Goal: Task Accomplishment & Management: Manage account settings

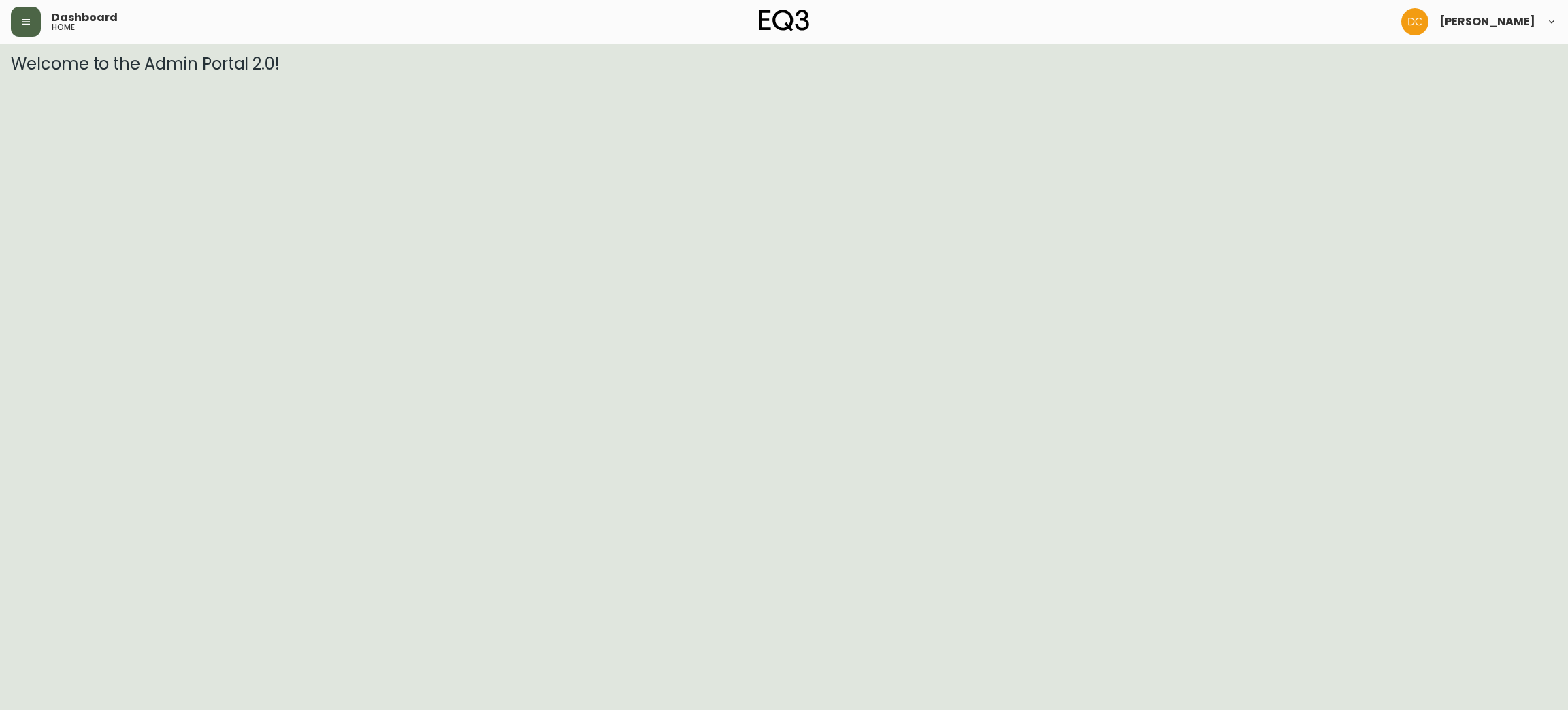
click at [27, 19] on icon "button" at bounding box center [26, 22] width 11 height 11
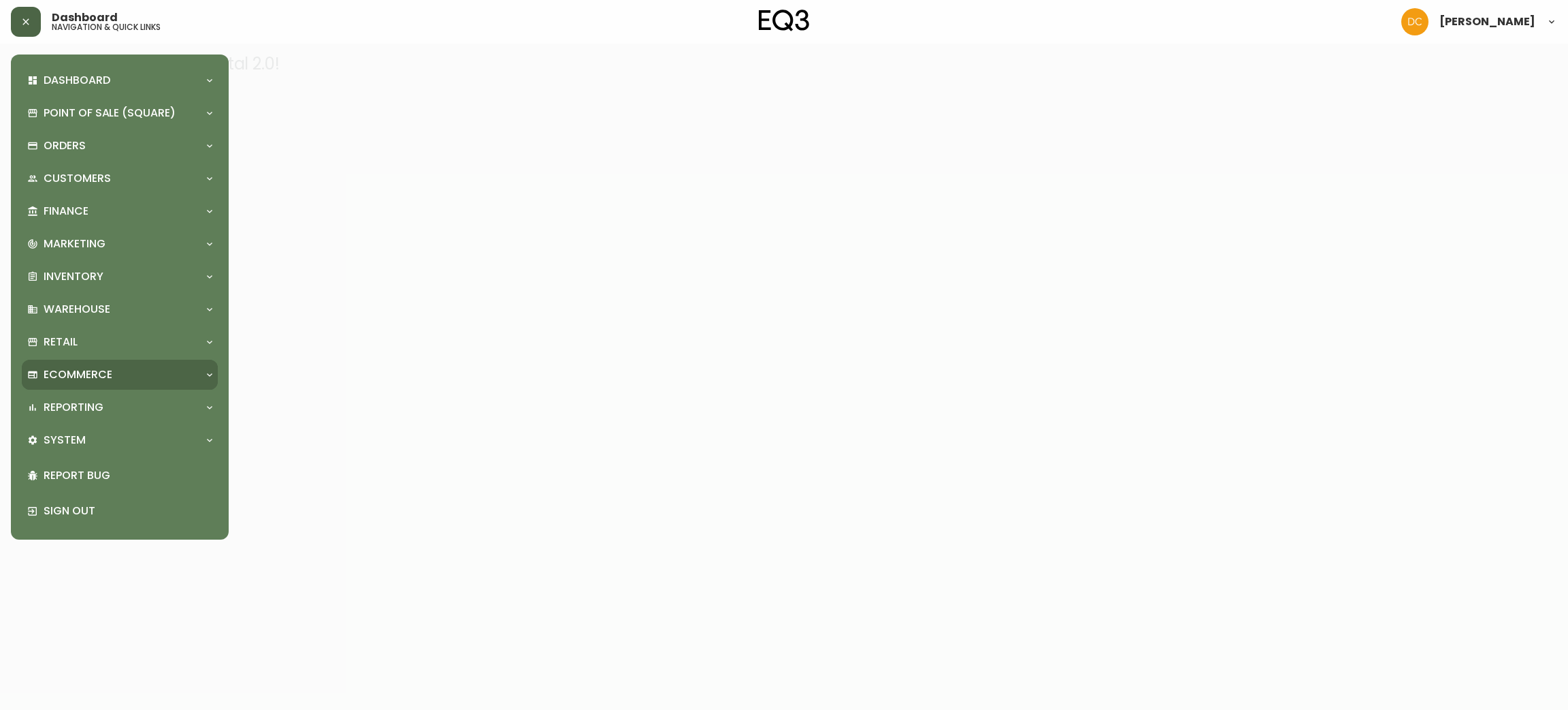
click at [183, 362] on div "Ecommerce" at bounding box center [119, 375] width 196 height 30
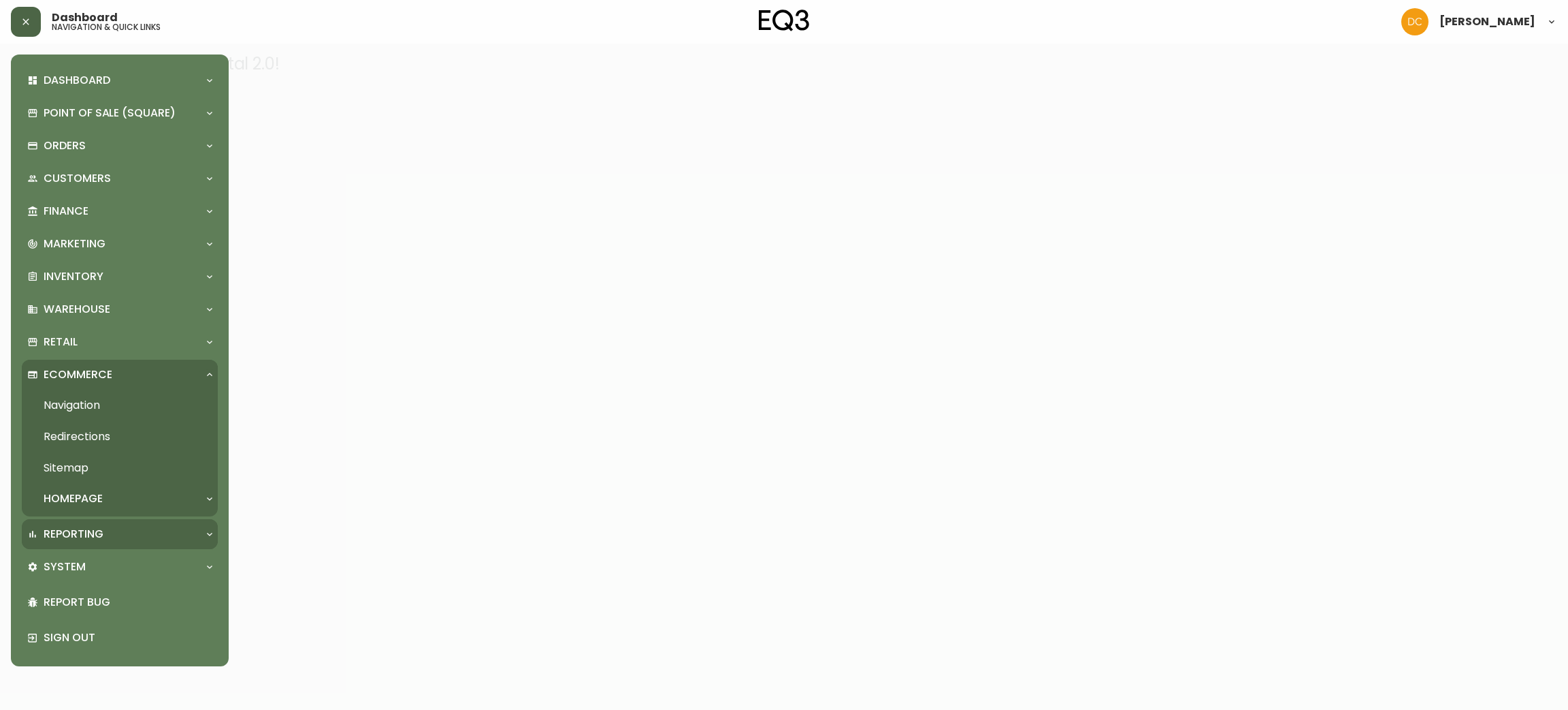
click at [136, 527] on div "Reporting" at bounding box center [112, 534] width 171 height 15
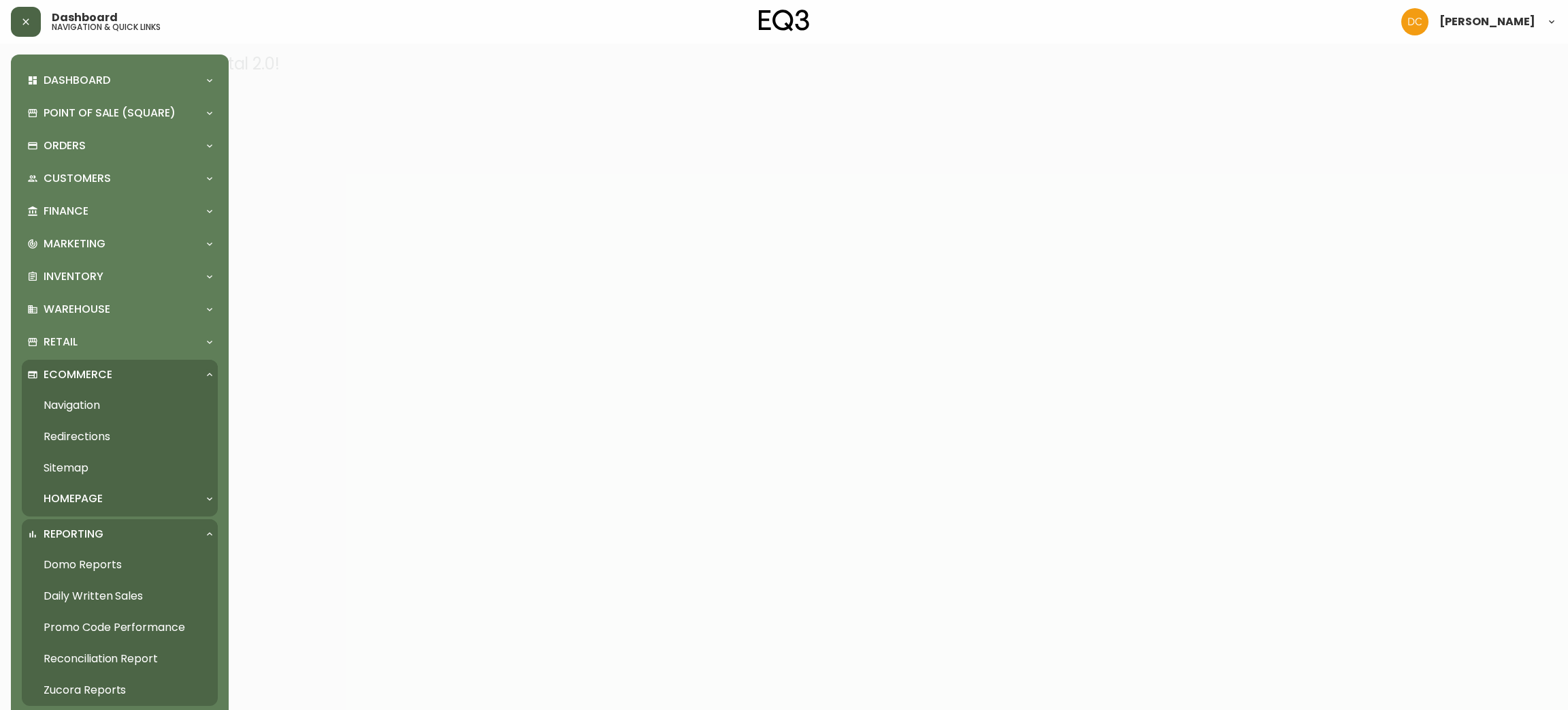
click at [129, 596] on link "Daily Written Sales" at bounding box center [119, 596] width 196 height 31
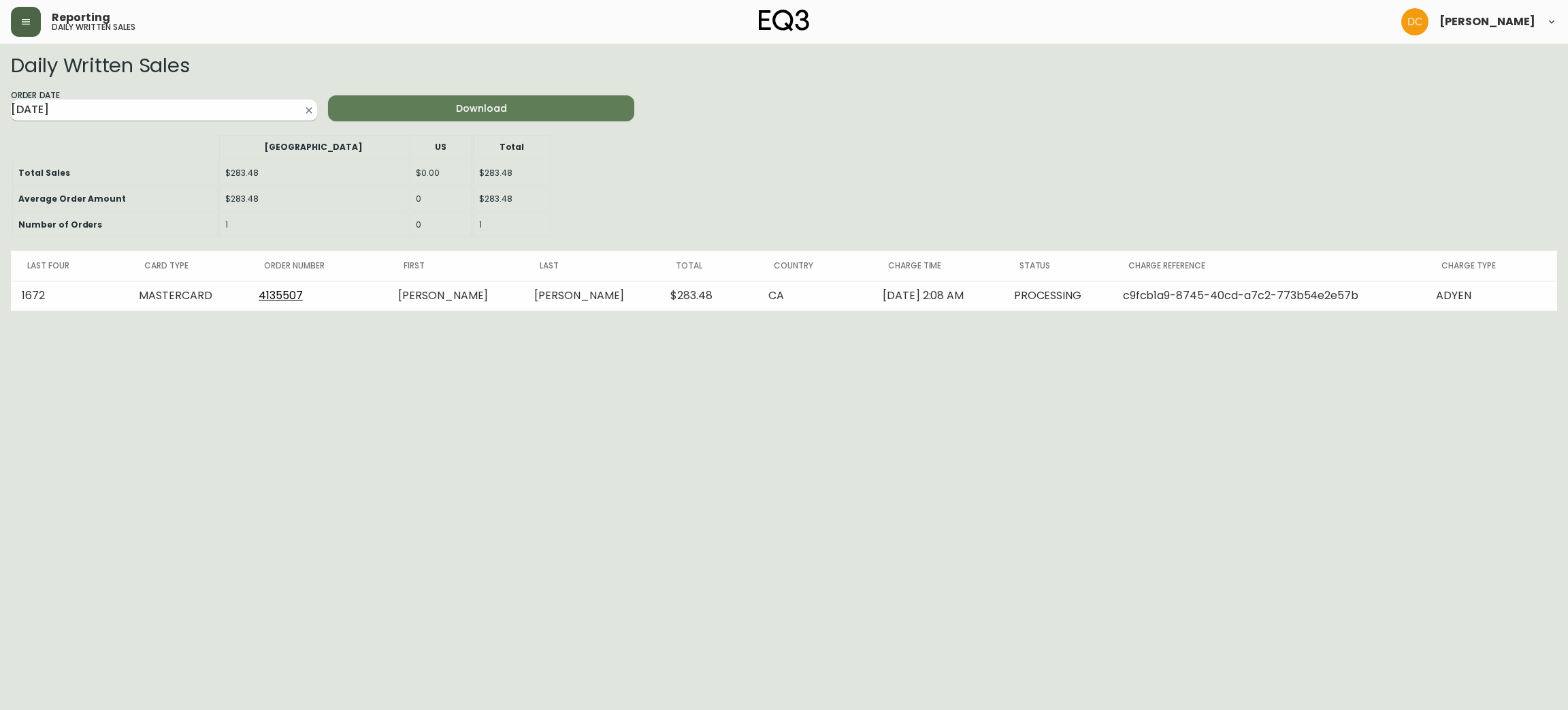
click at [232, 101] on input "2025-09-23" at bounding box center [154, 110] width 285 height 22
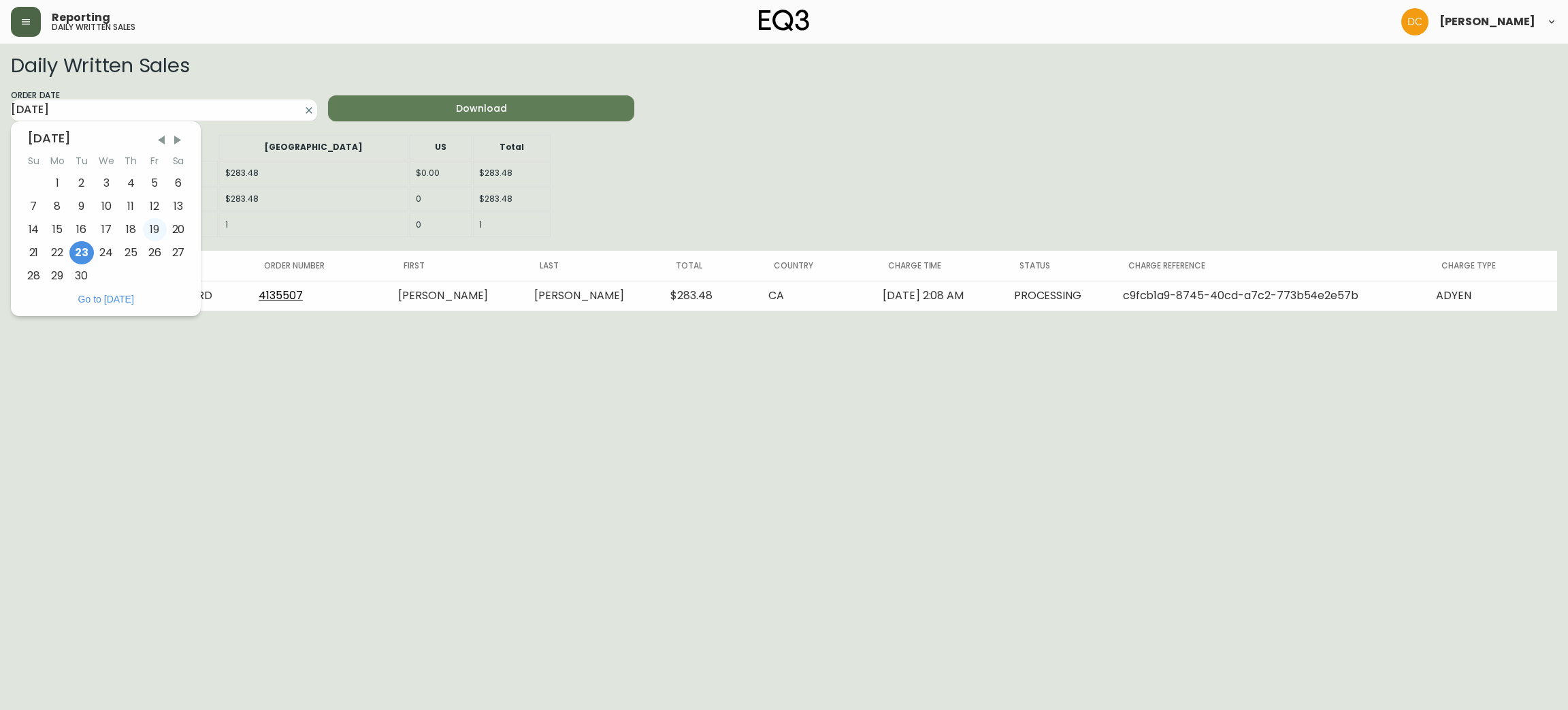
click at [154, 231] on div "19" at bounding box center [154, 229] width 23 height 23
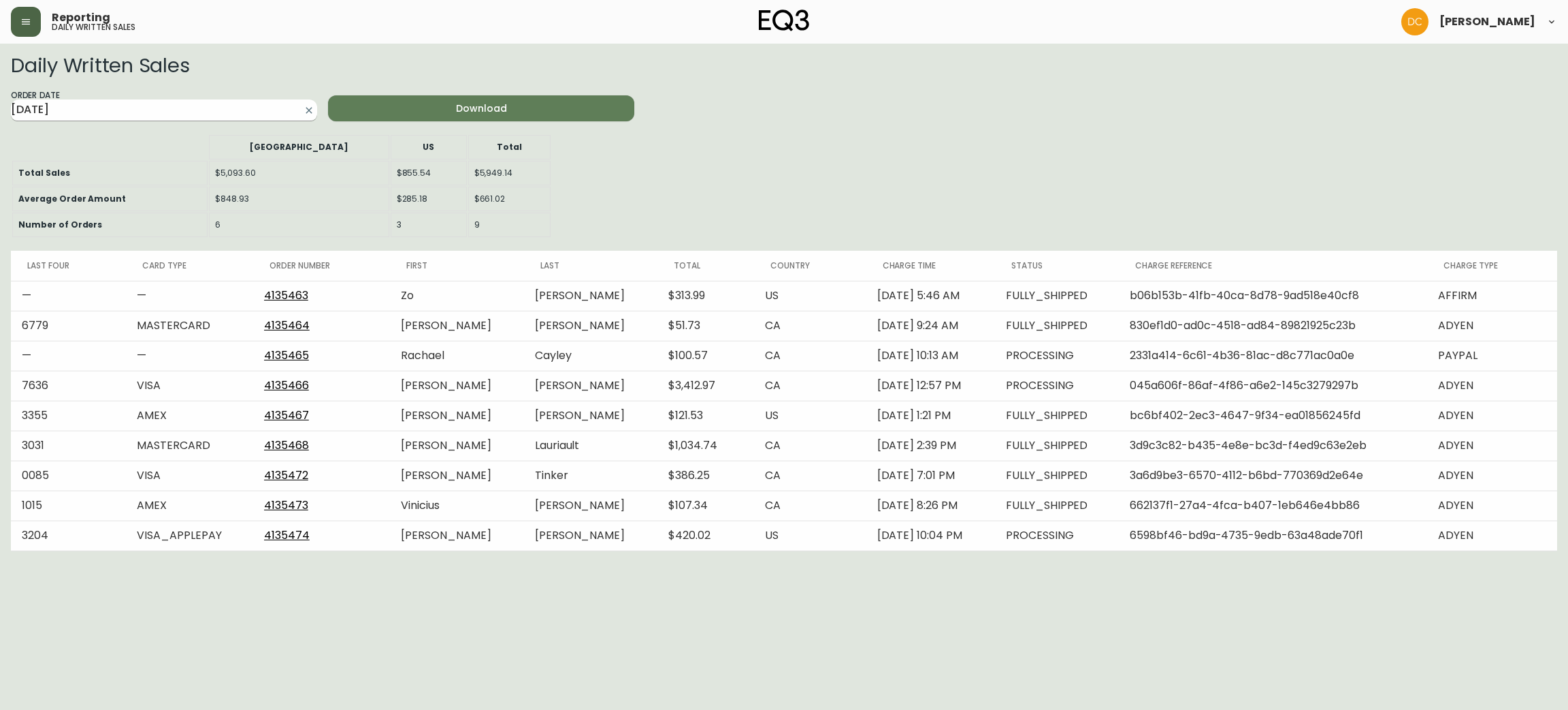
click at [112, 100] on input "2025-09-19" at bounding box center [154, 110] width 285 height 22
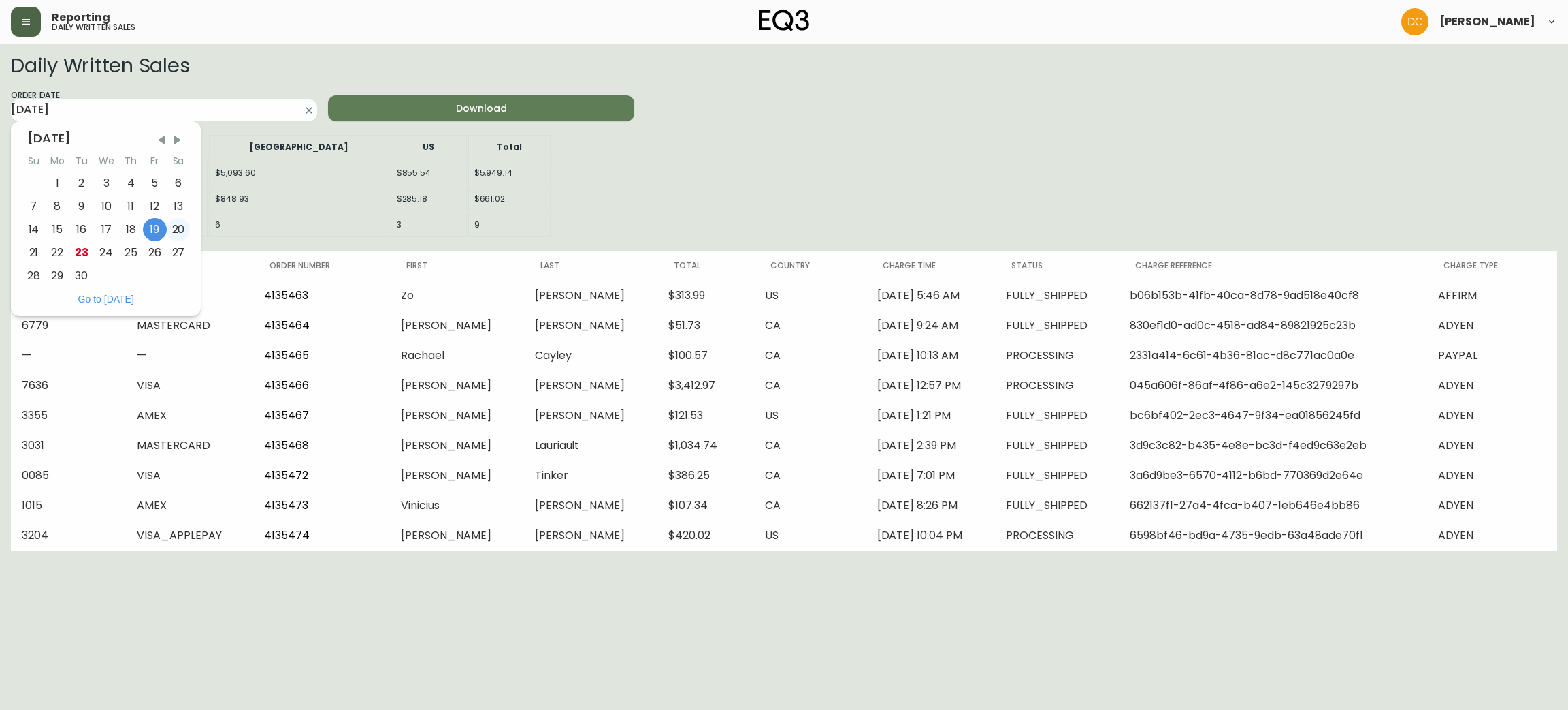
click at [171, 226] on div "20" at bounding box center [178, 229] width 23 height 23
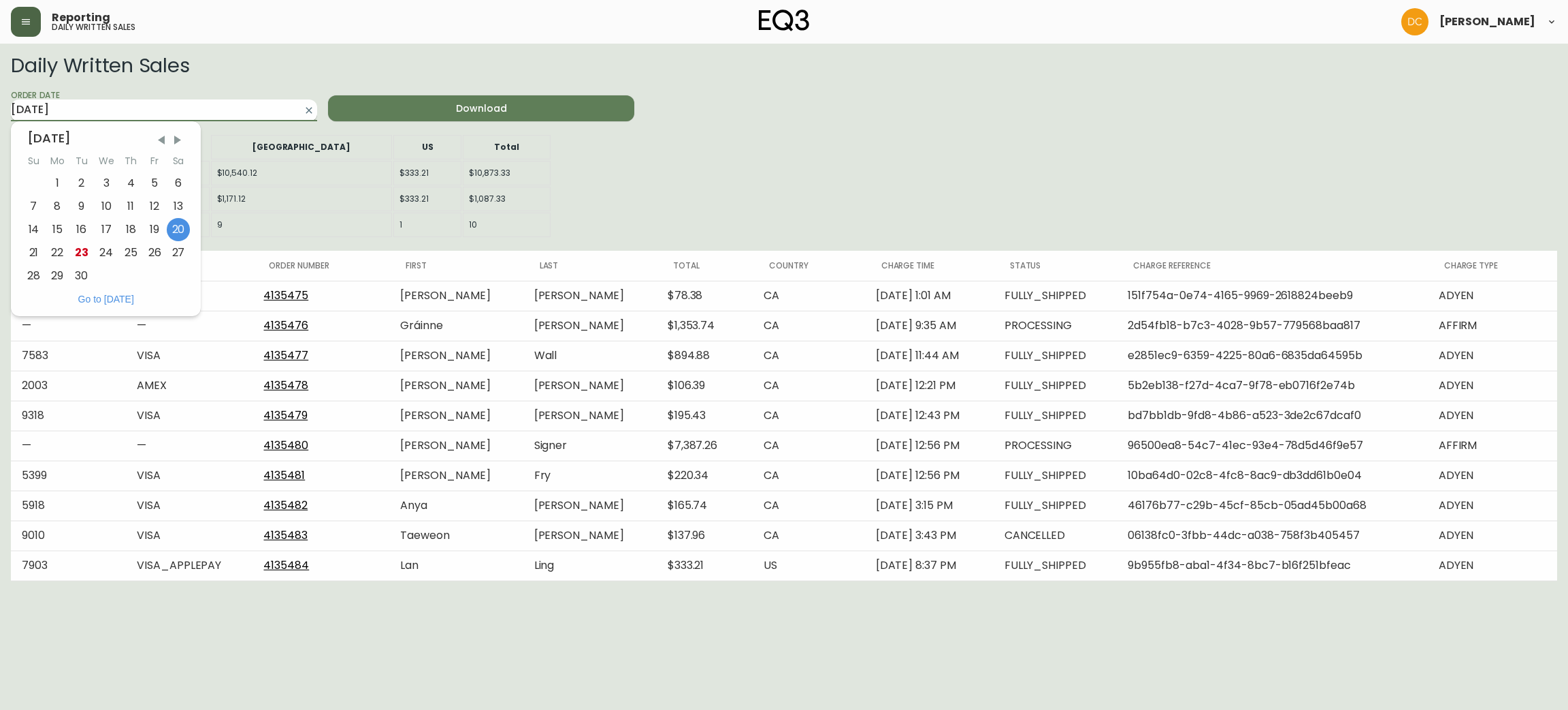
click at [169, 117] on input "2025-09-20" at bounding box center [154, 110] width 285 height 22
click at [26, 276] on div "28" at bounding box center [33, 275] width 23 height 23
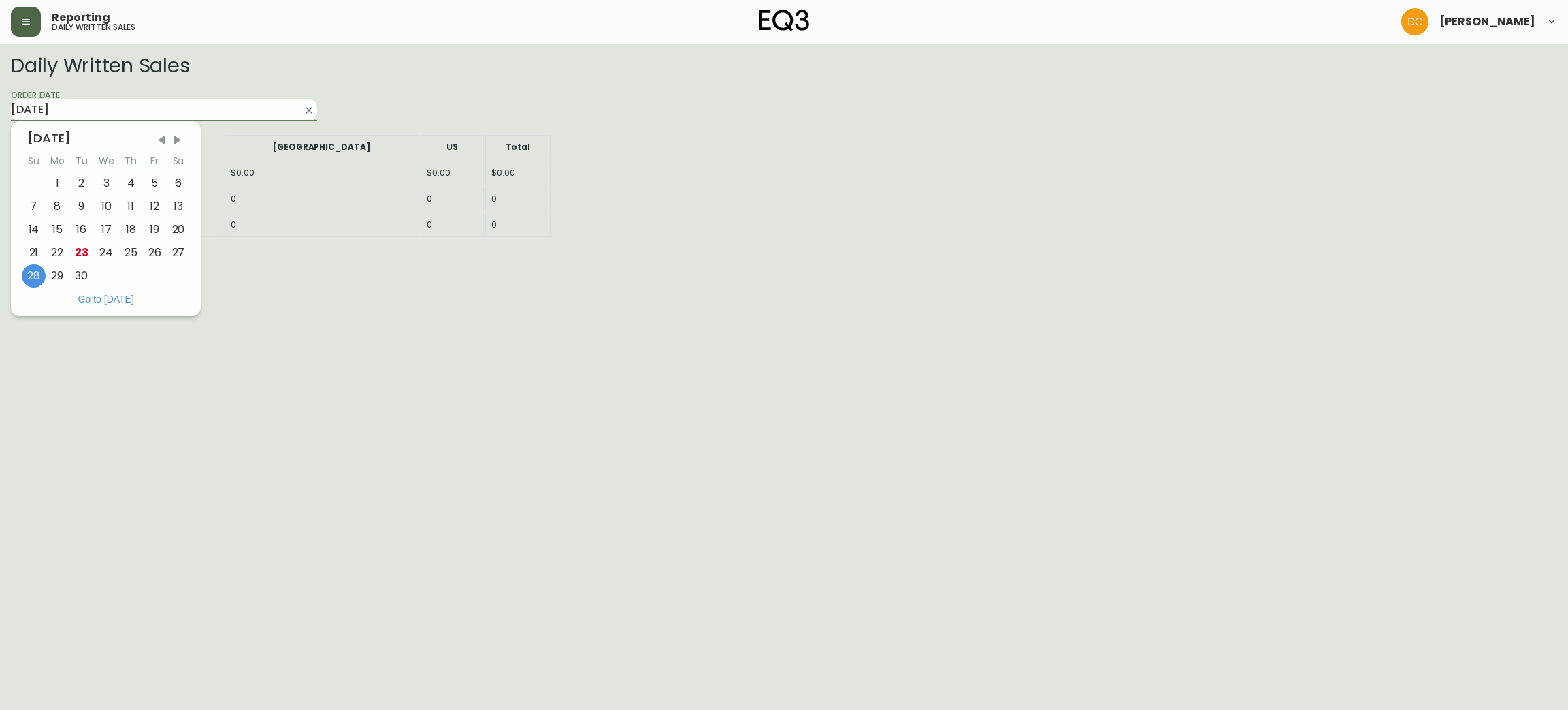
click at [131, 113] on input "2025-09-28" at bounding box center [154, 110] width 285 height 22
click at [31, 254] on div "21" at bounding box center [33, 252] width 23 height 23
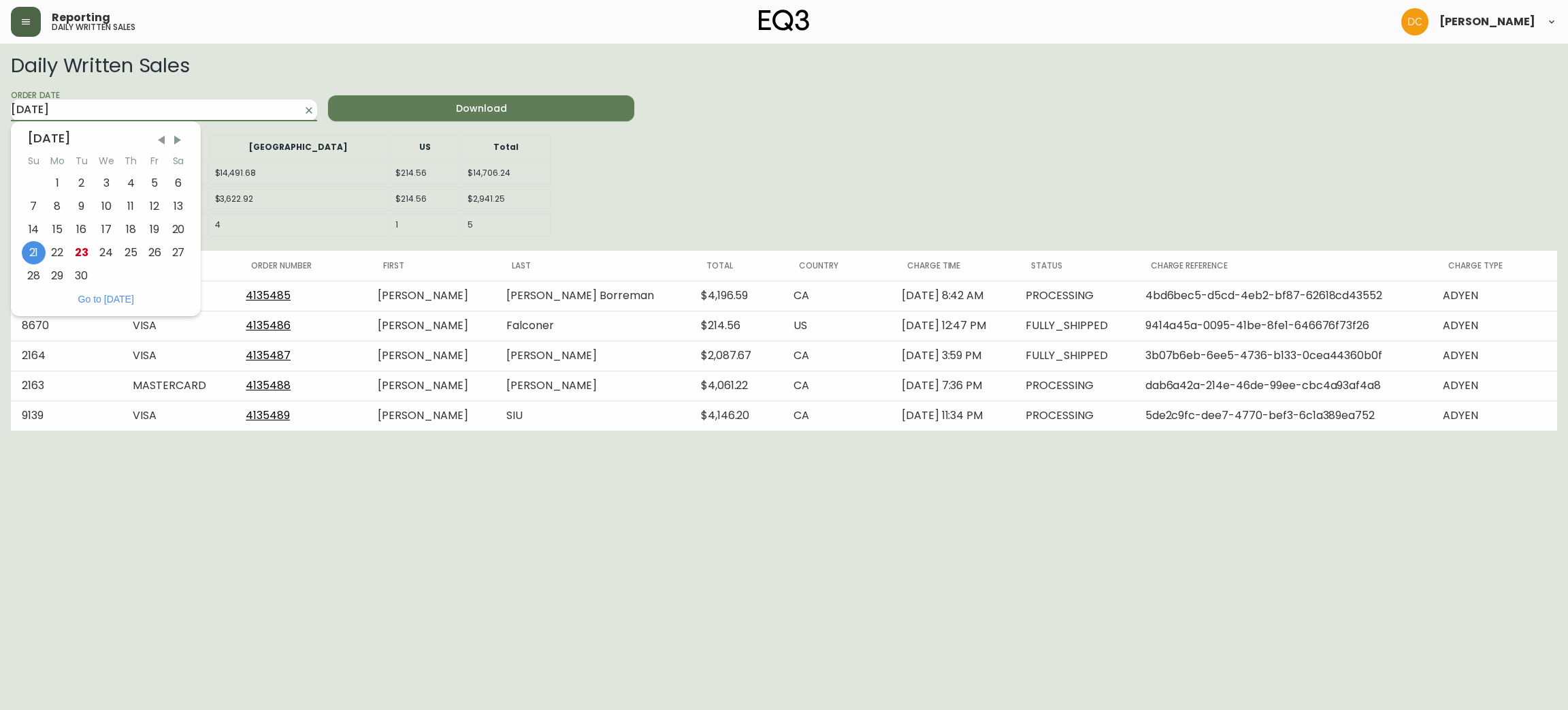
click at [158, 113] on input "2025-09-21" at bounding box center [154, 110] width 285 height 22
click at [183, 236] on div "20" at bounding box center [178, 229] width 23 height 23
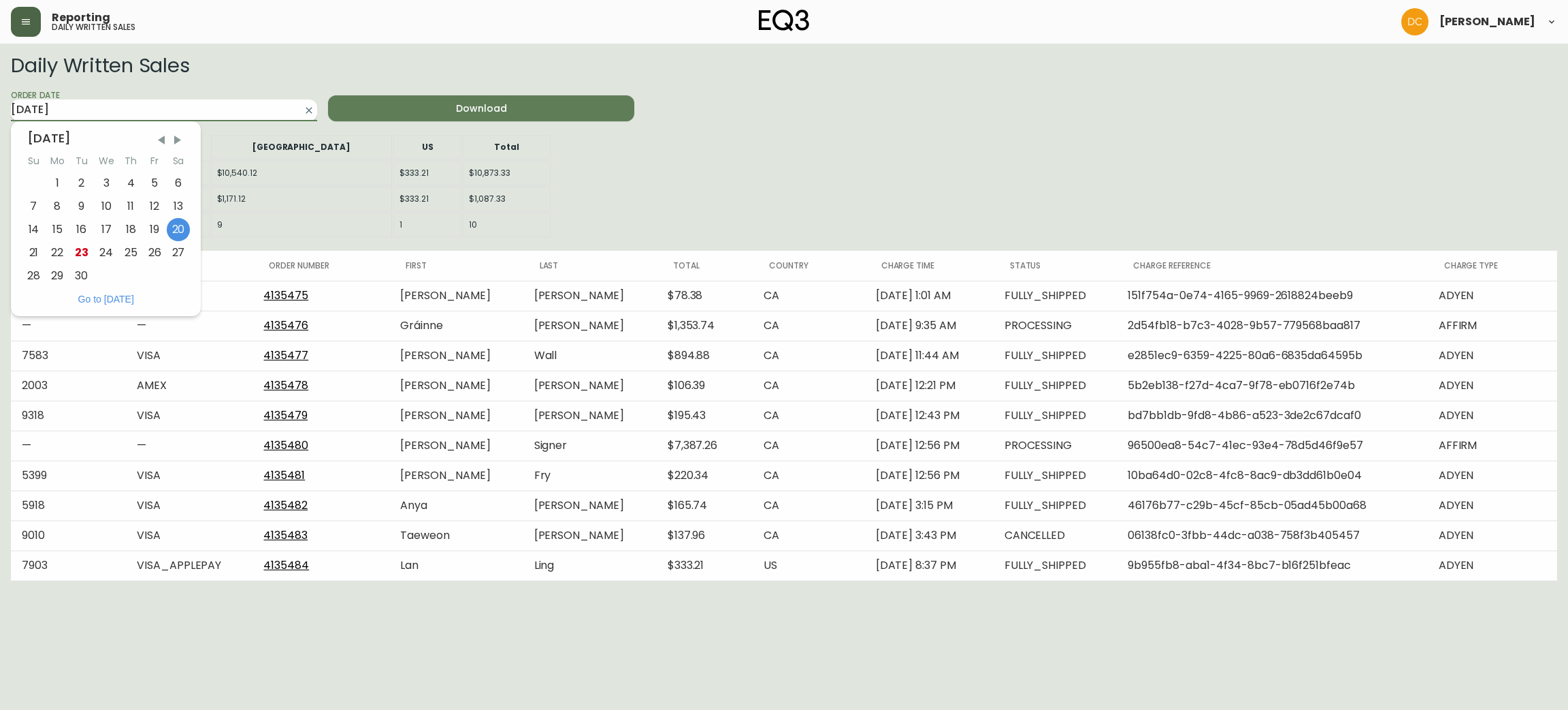
click at [243, 119] on input "2025-09-20" at bounding box center [154, 110] width 285 height 22
click at [59, 253] on div "22" at bounding box center [57, 252] width 23 height 23
type input "2025-09-22"
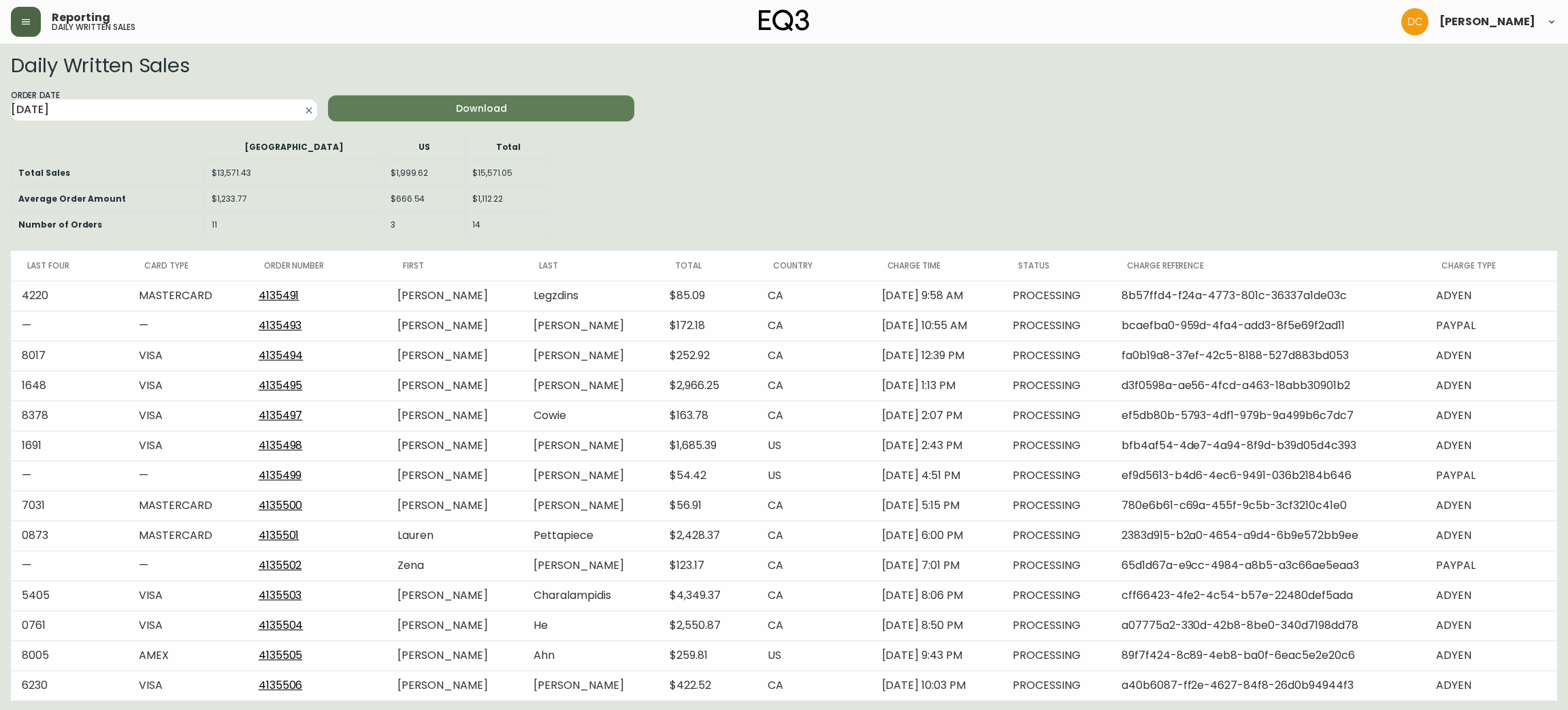
click at [958, 196] on div "Daily Written Sales Order Date 2025-09-22 Download Canada US Total Total Sales …" at bounding box center [784, 377] width 1546 height 646
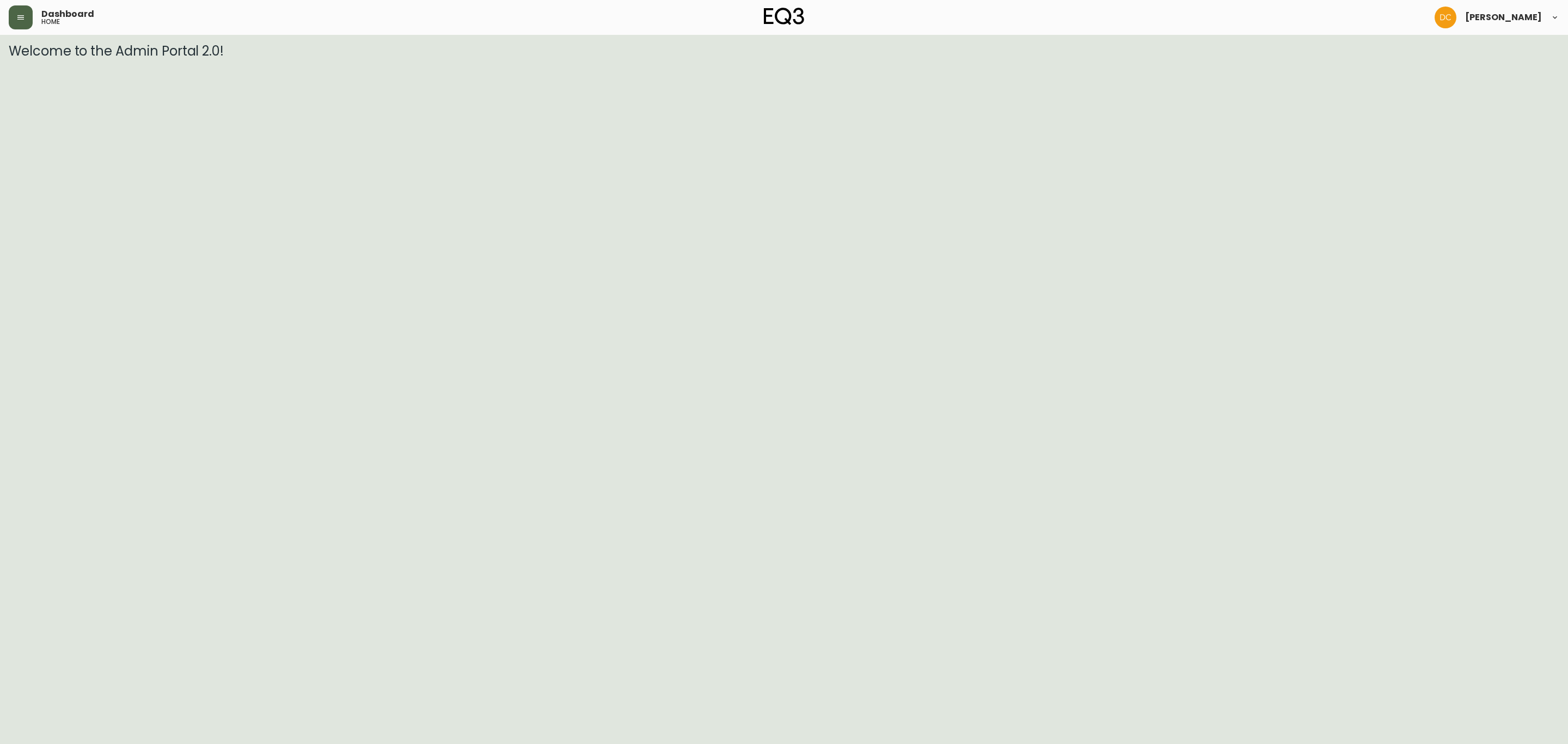
click at [16, 19] on icon "button" at bounding box center [21, 17] width 9 height 9
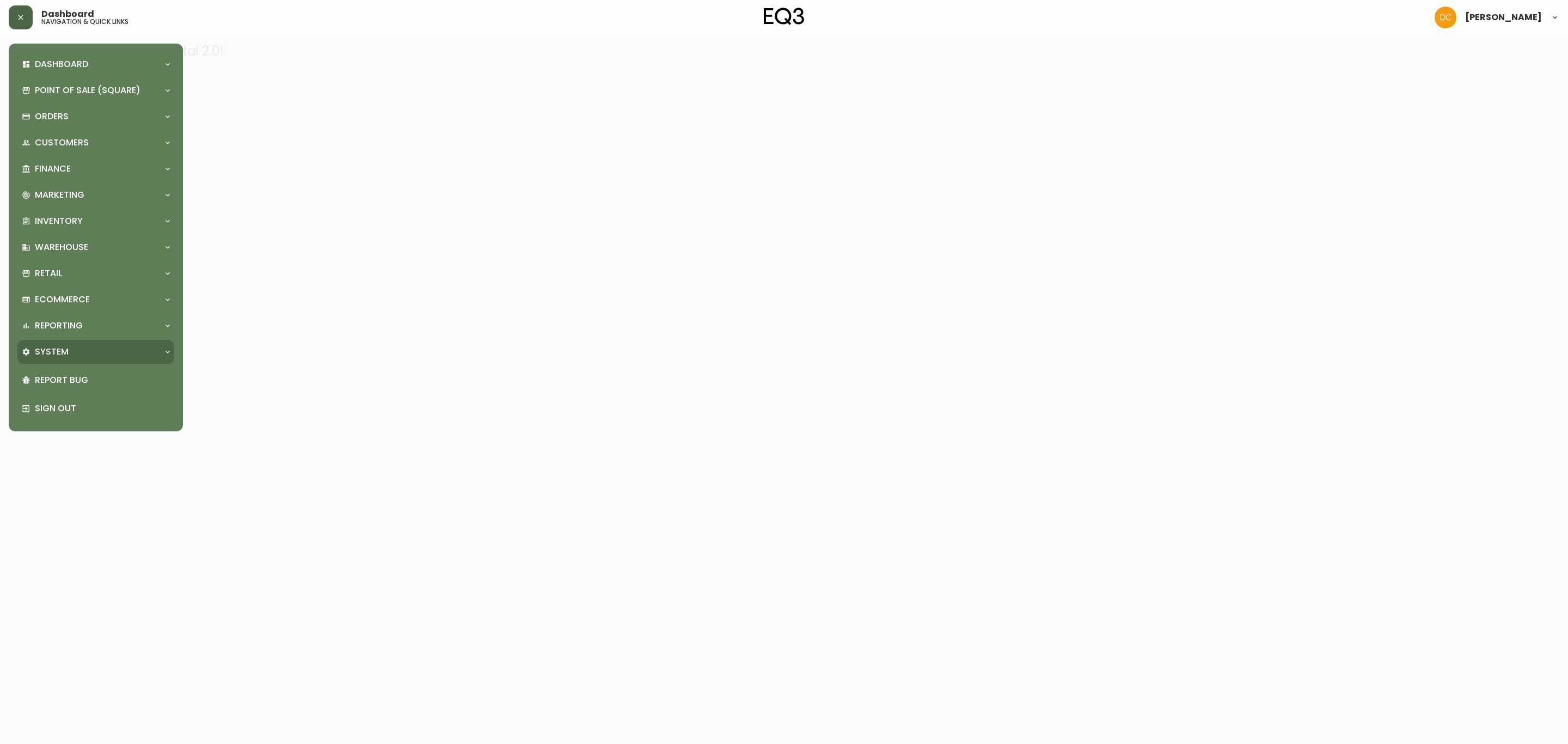
click at [87, 342] on div "System" at bounding box center [95, 352] width 157 height 24
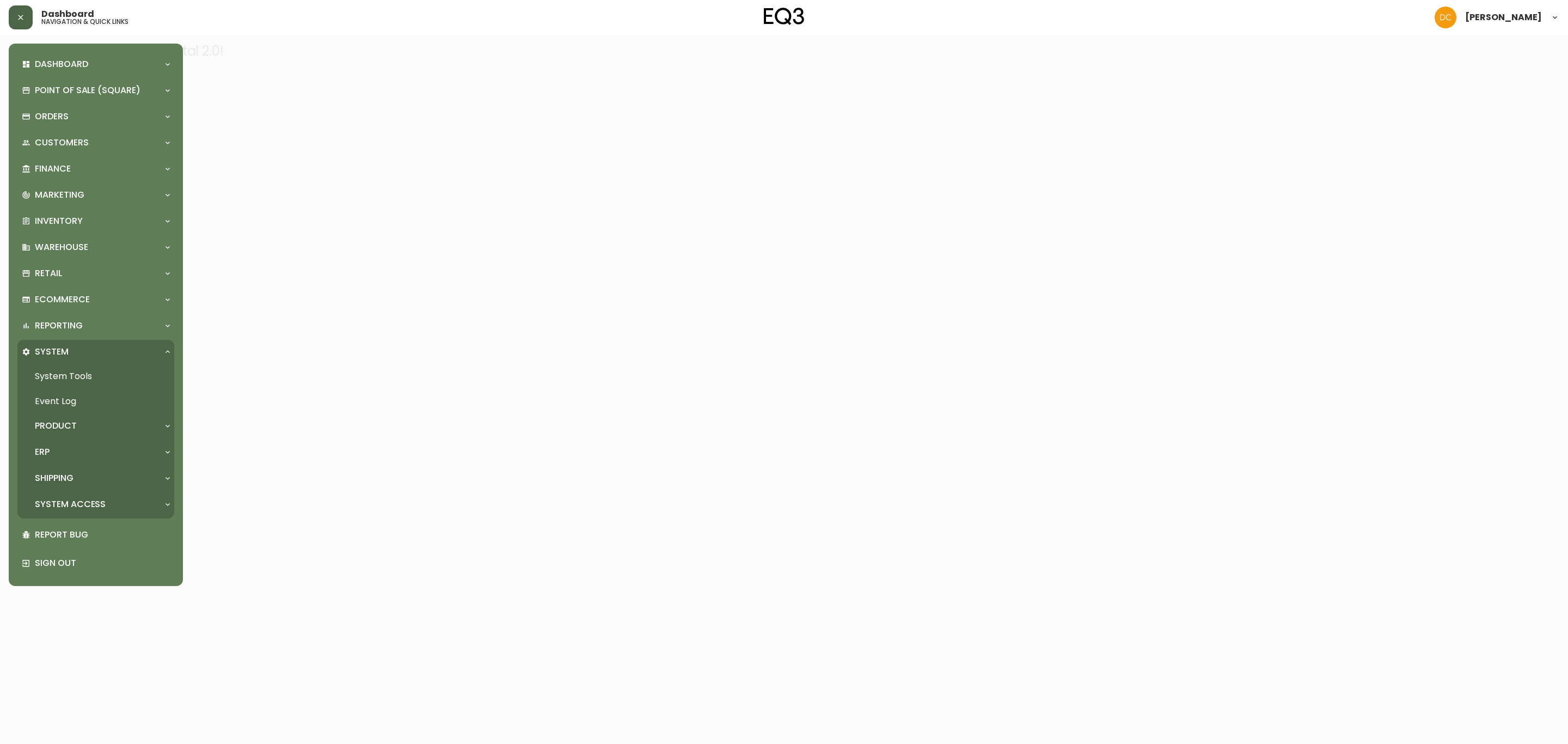
click at [79, 423] on div "Product" at bounding box center [90, 426] width 137 height 12
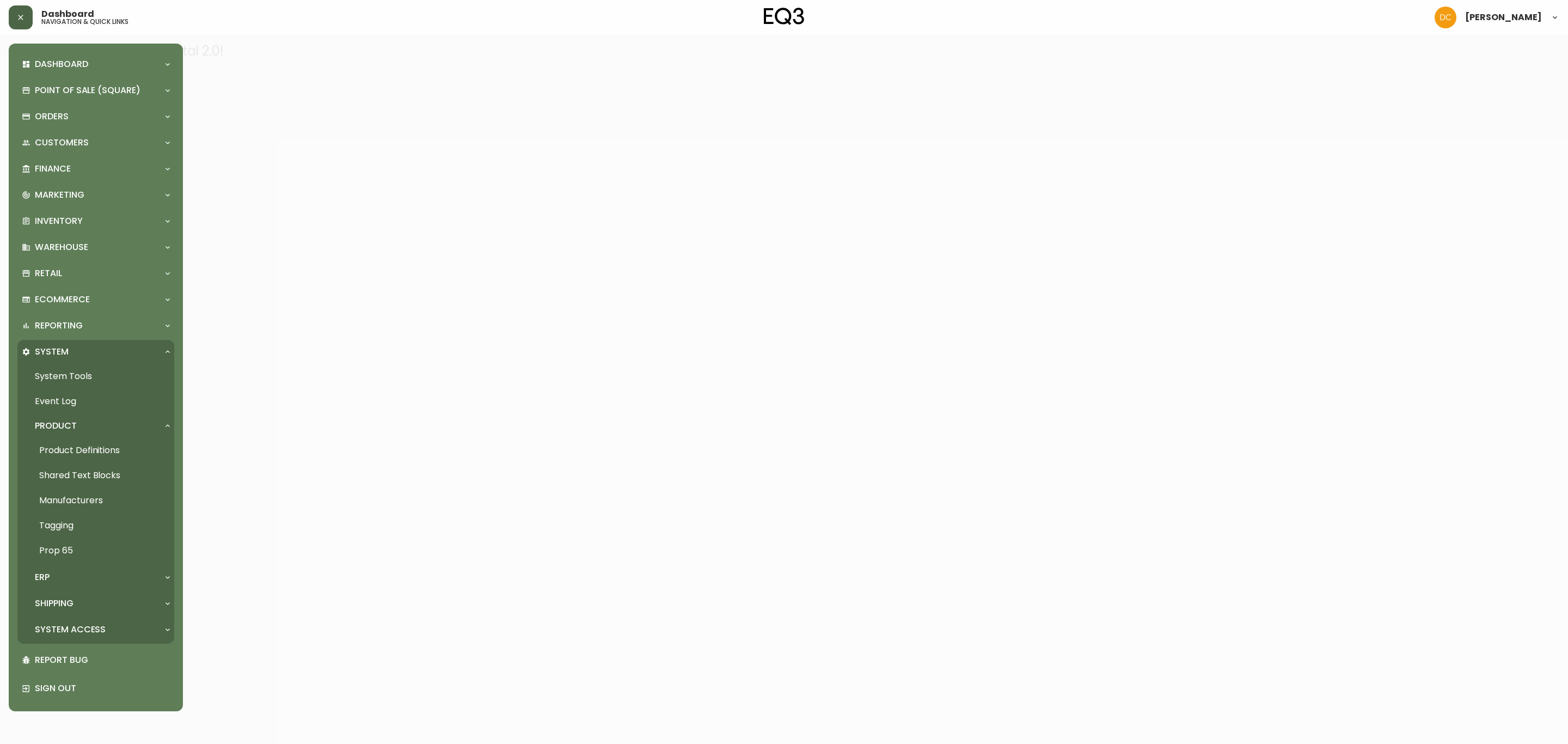
click at [79, 455] on link "Product Definitions" at bounding box center [95, 450] width 157 height 25
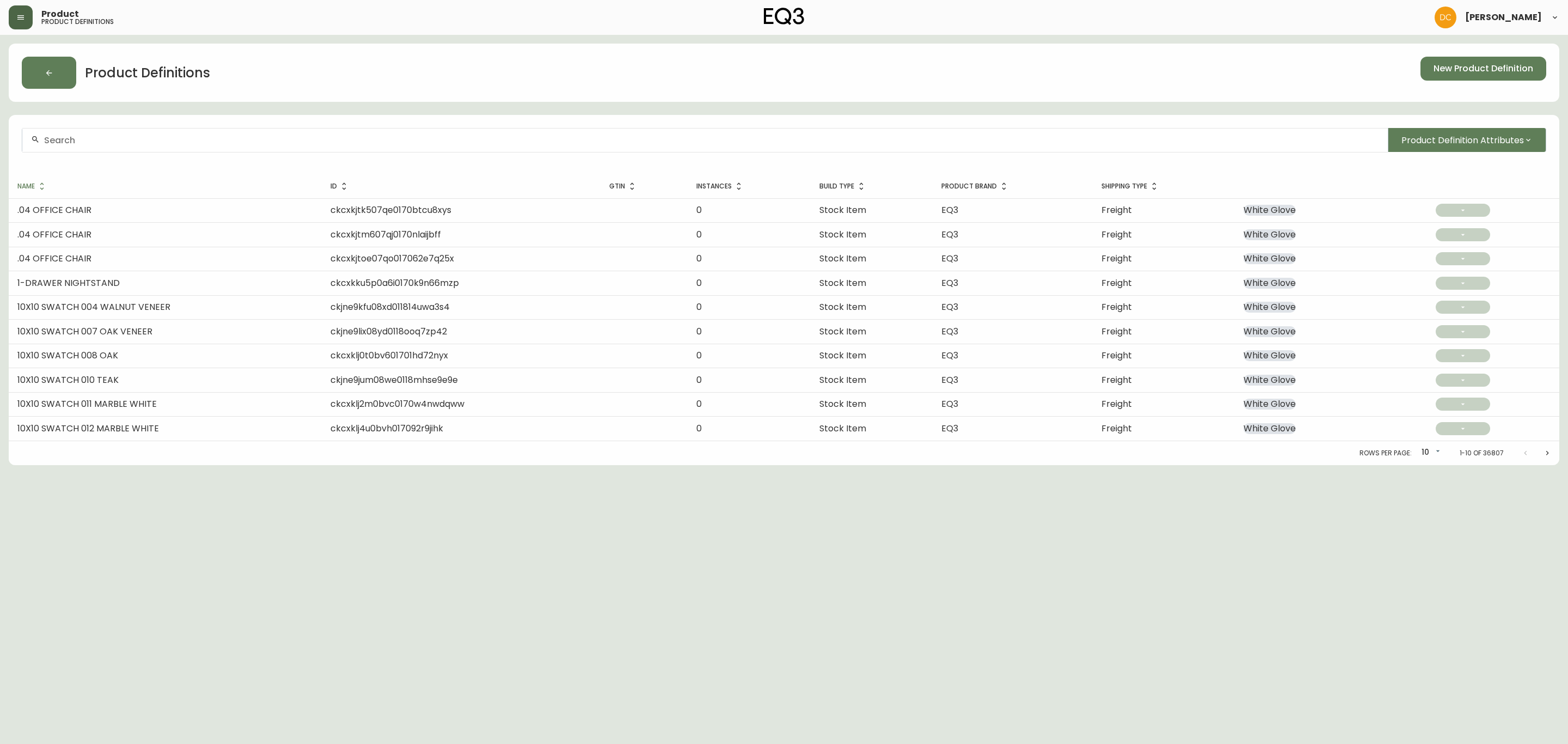
click at [28, 17] on button "button" at bounding box center [21, 17] width 24 height 24
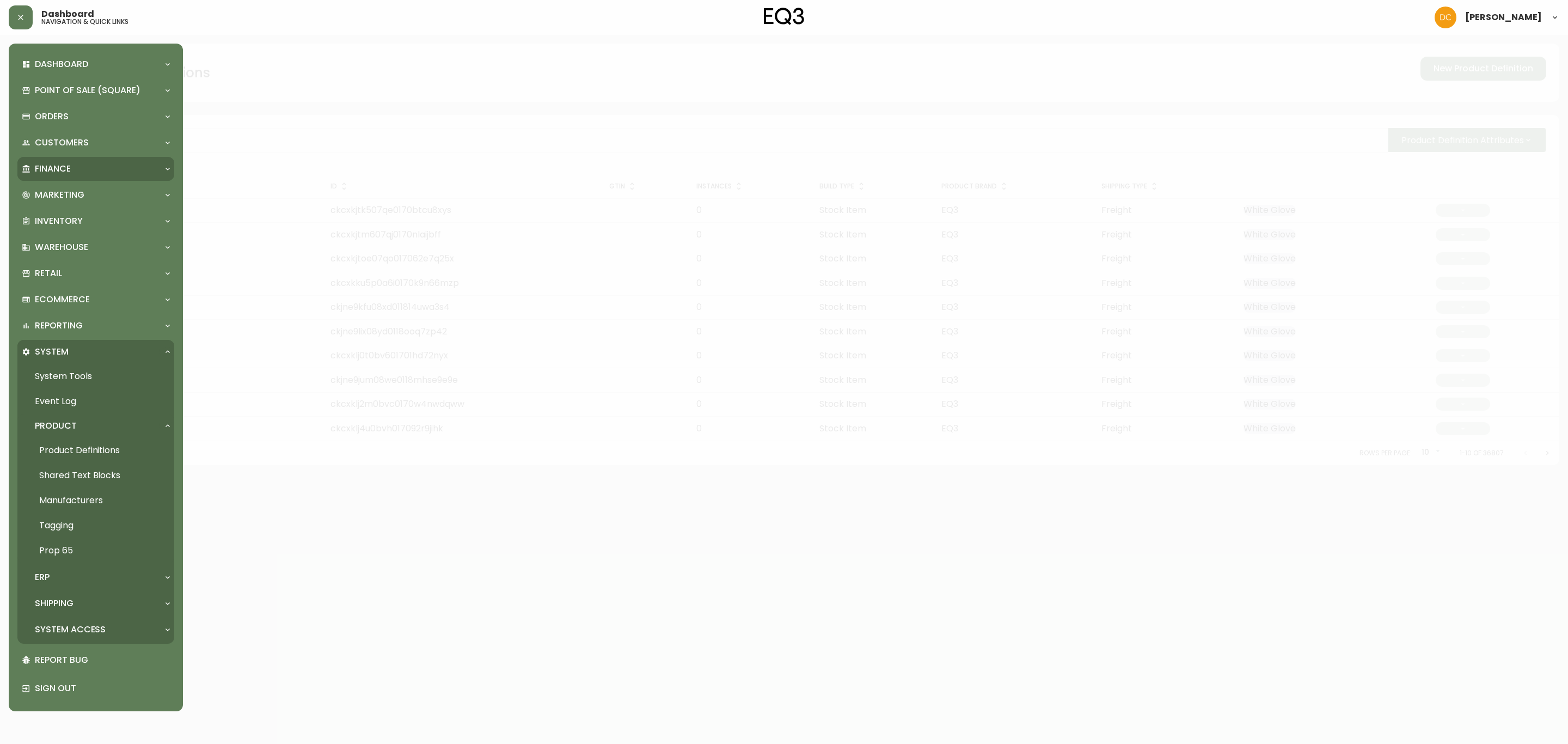
click at [82, 181] on div "Finance" at bounding box center [95, 169] width 157 height 24
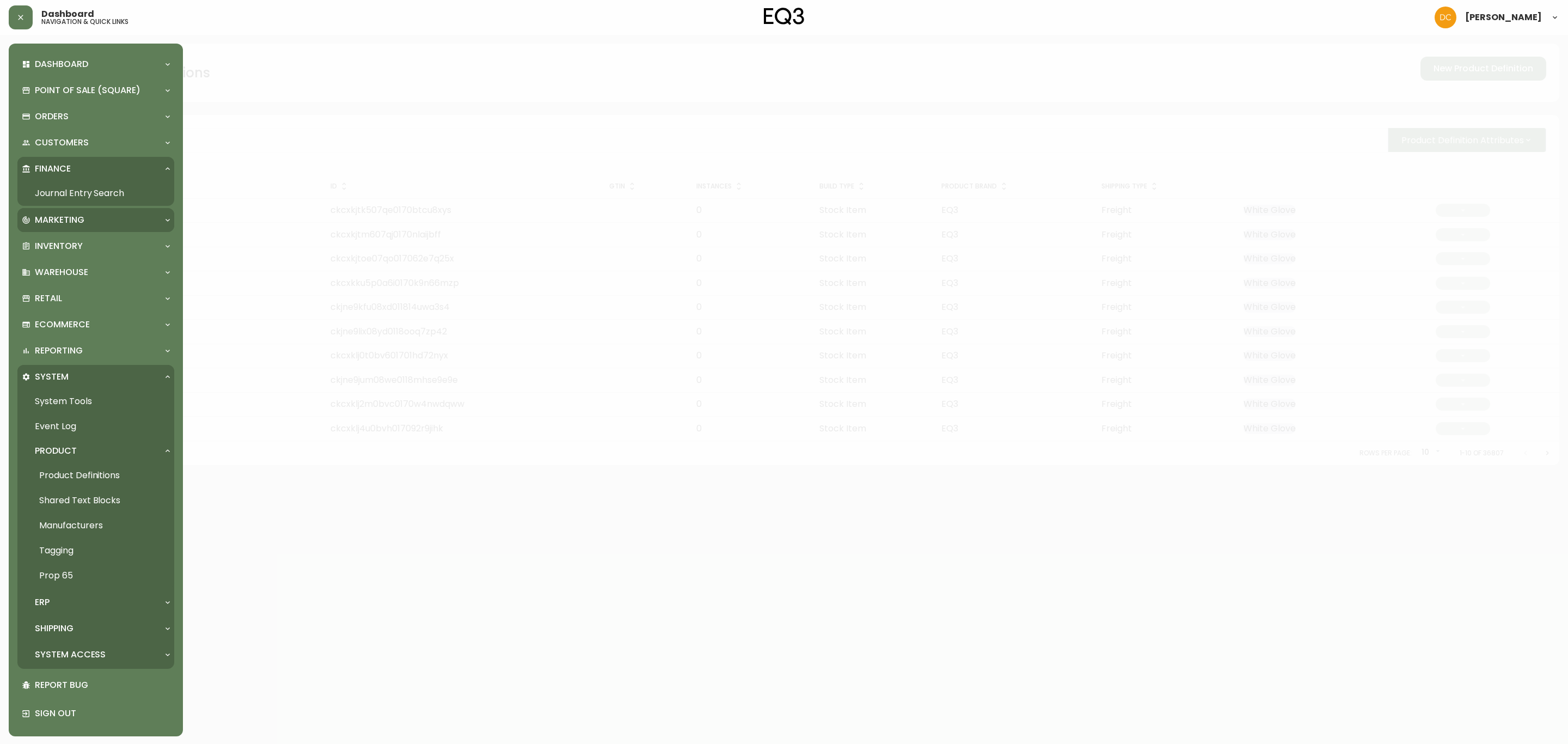
click at [84, 217] on div "Marketing" at bounding box center [90, 220] width 137 height 12
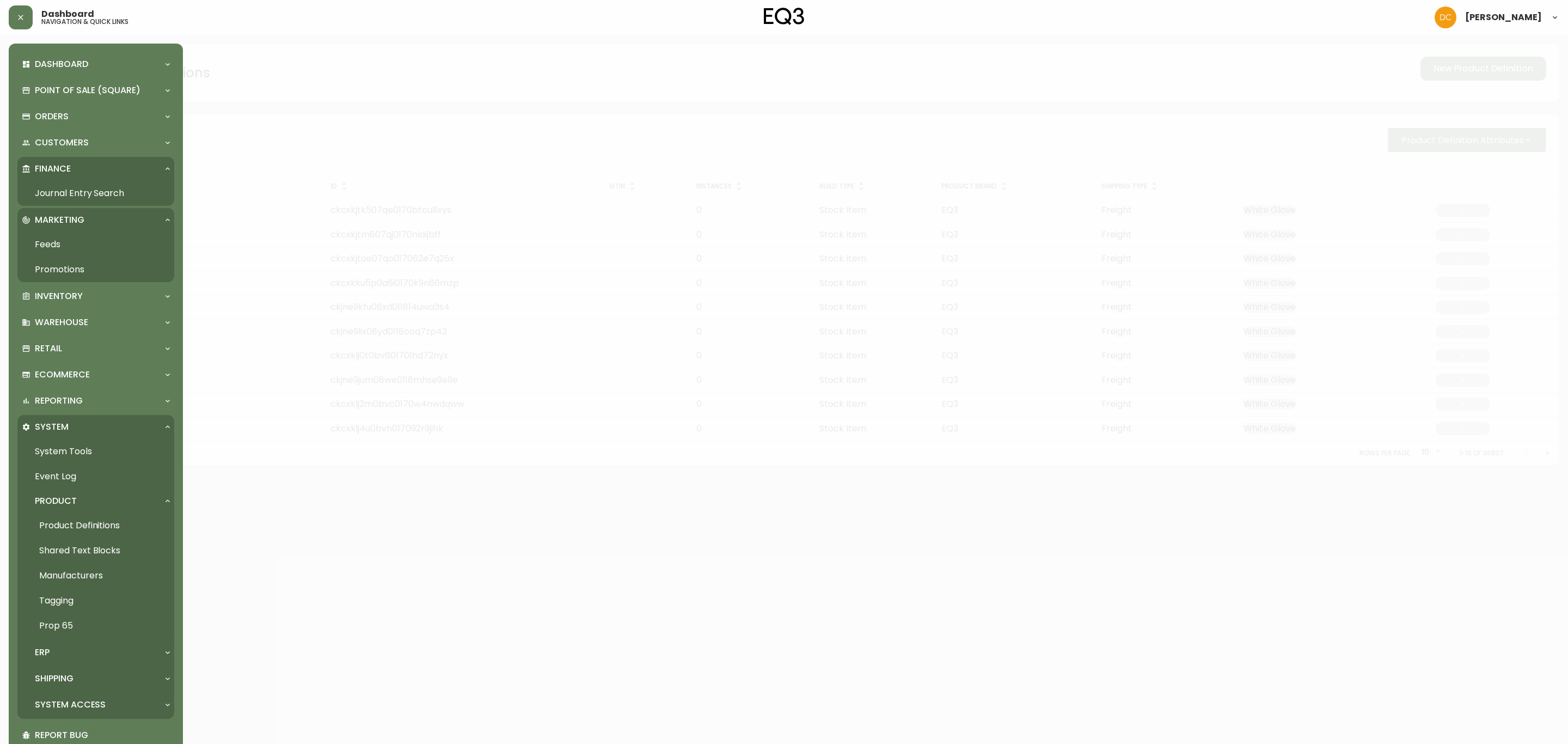
click at [103, 263] on link "Promotions" at bounding box center [95, 269] width 157 height 25
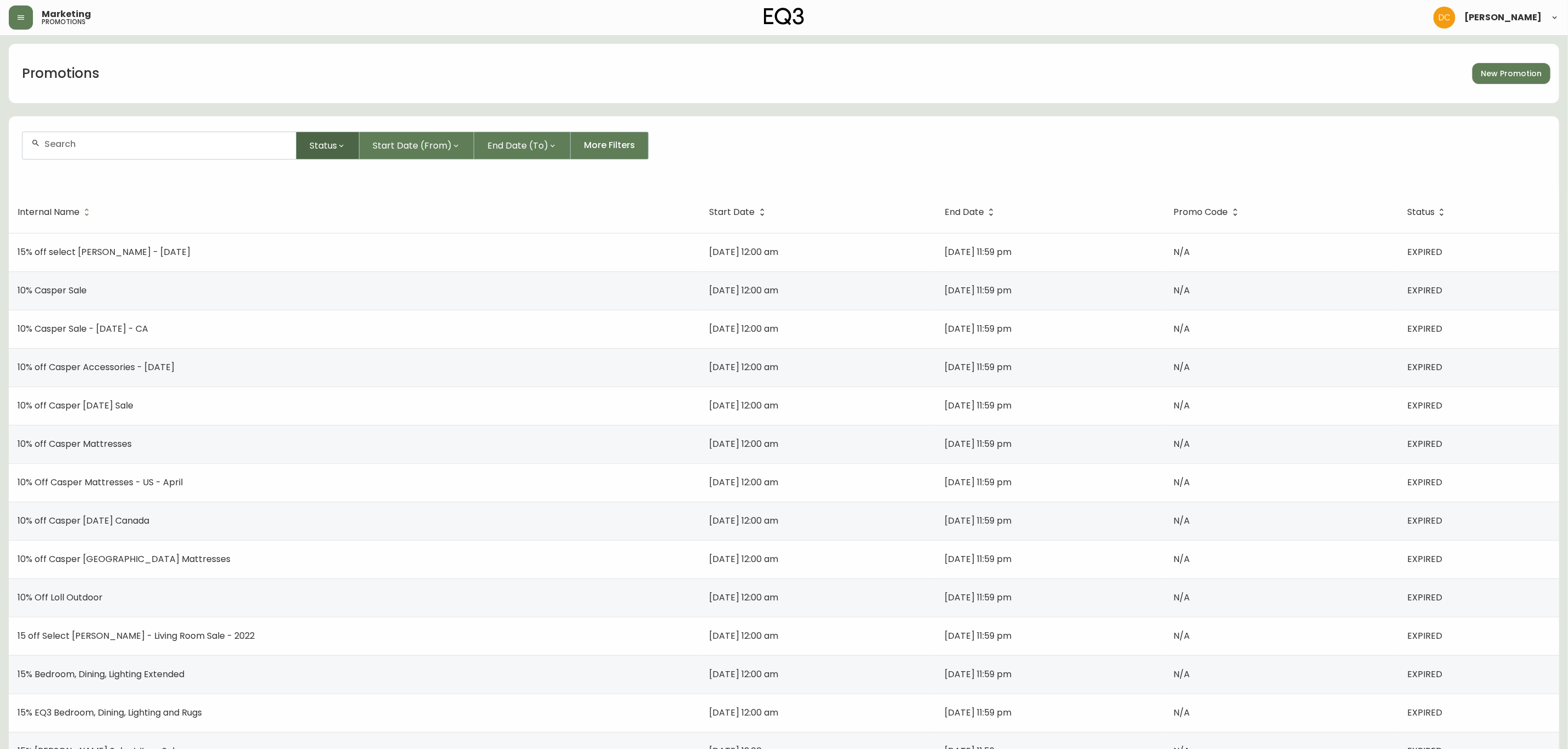
click at [329, 145] on span "Status" at bounding box center [323, 146] width 27 height 14
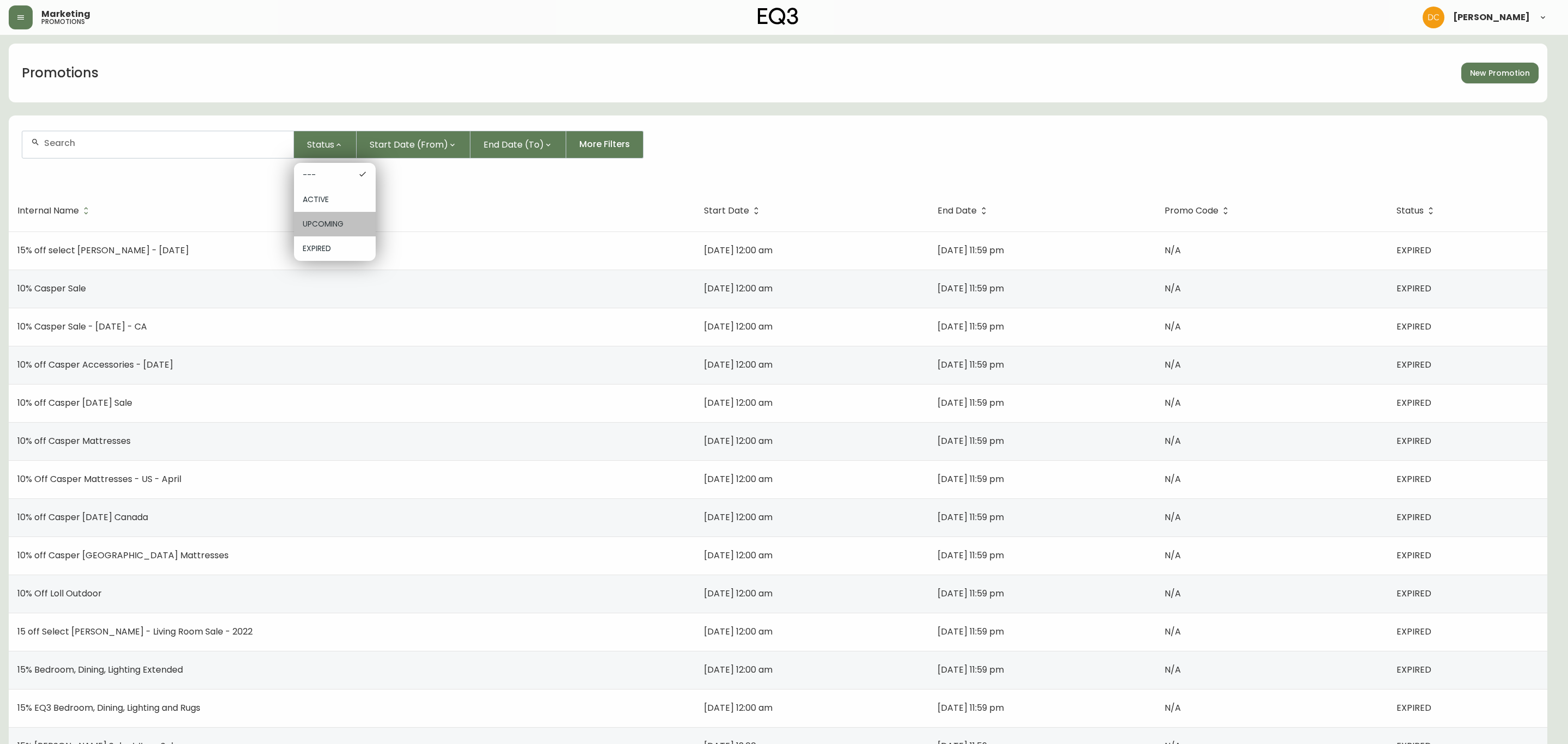
click at [341, 217] on div "UPCOMING" at bounding box center [335, 224] width 82 height 25
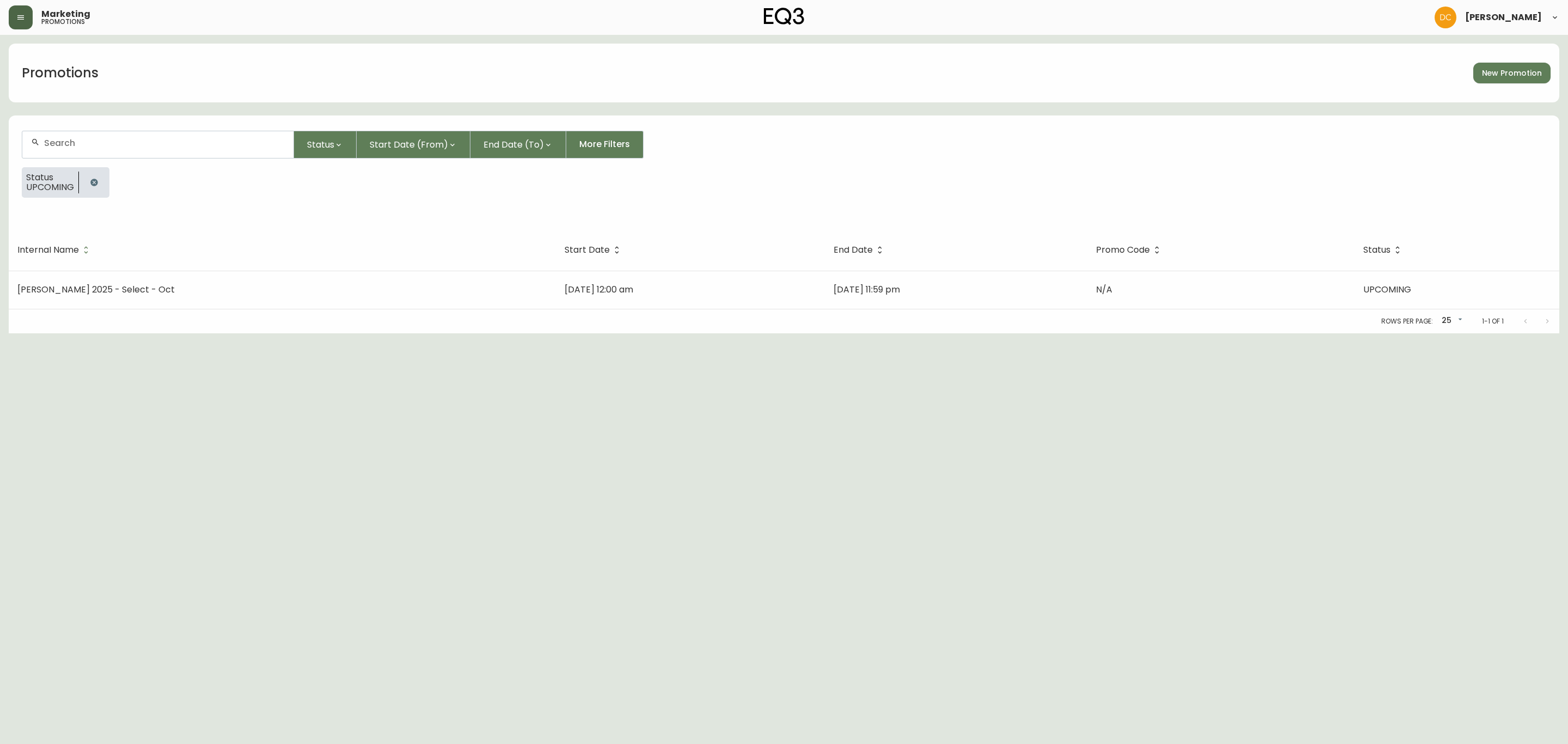
click at [15, 22] on button "button" at bounding box center [21, 17] width 24 height 24
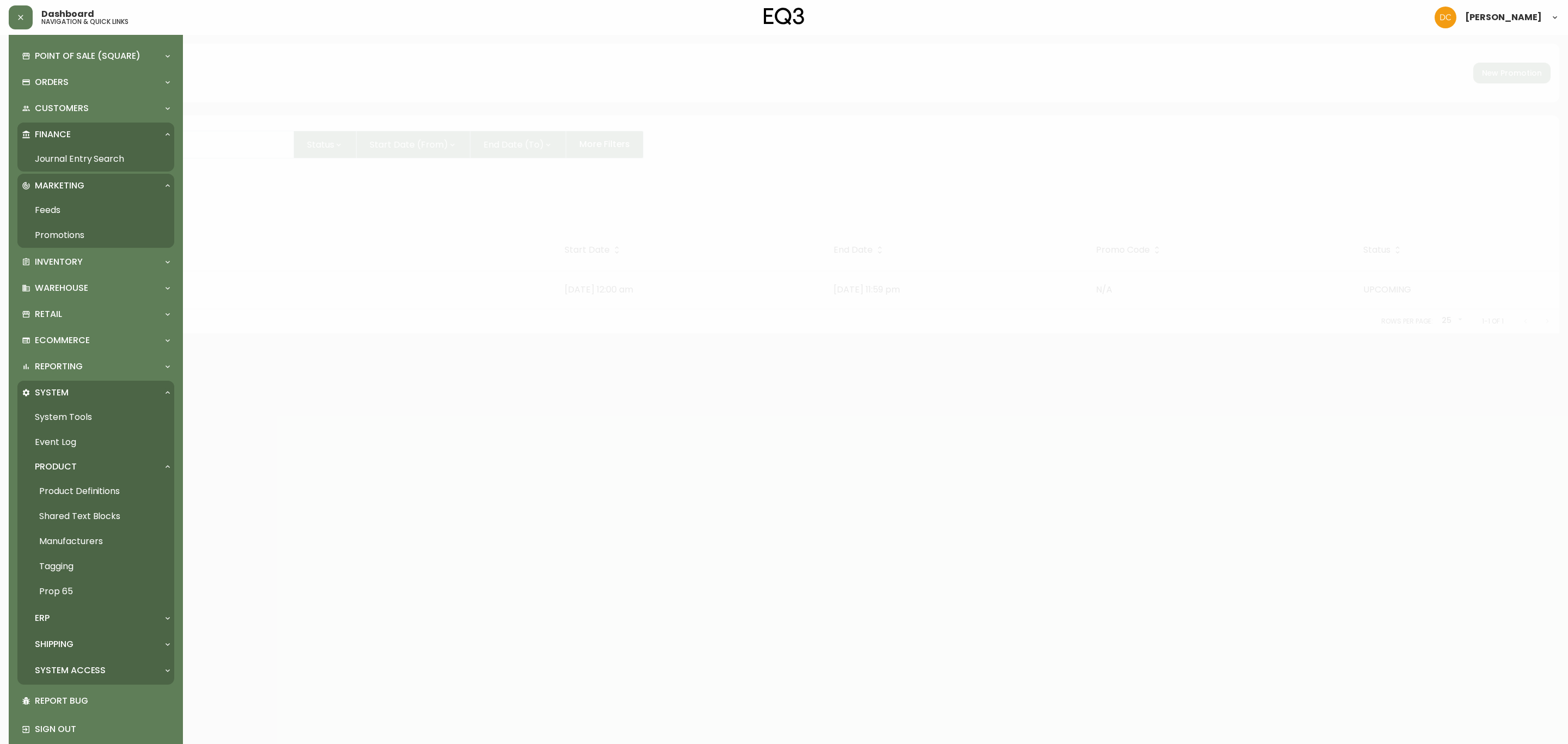
scroll to position [51, 0]
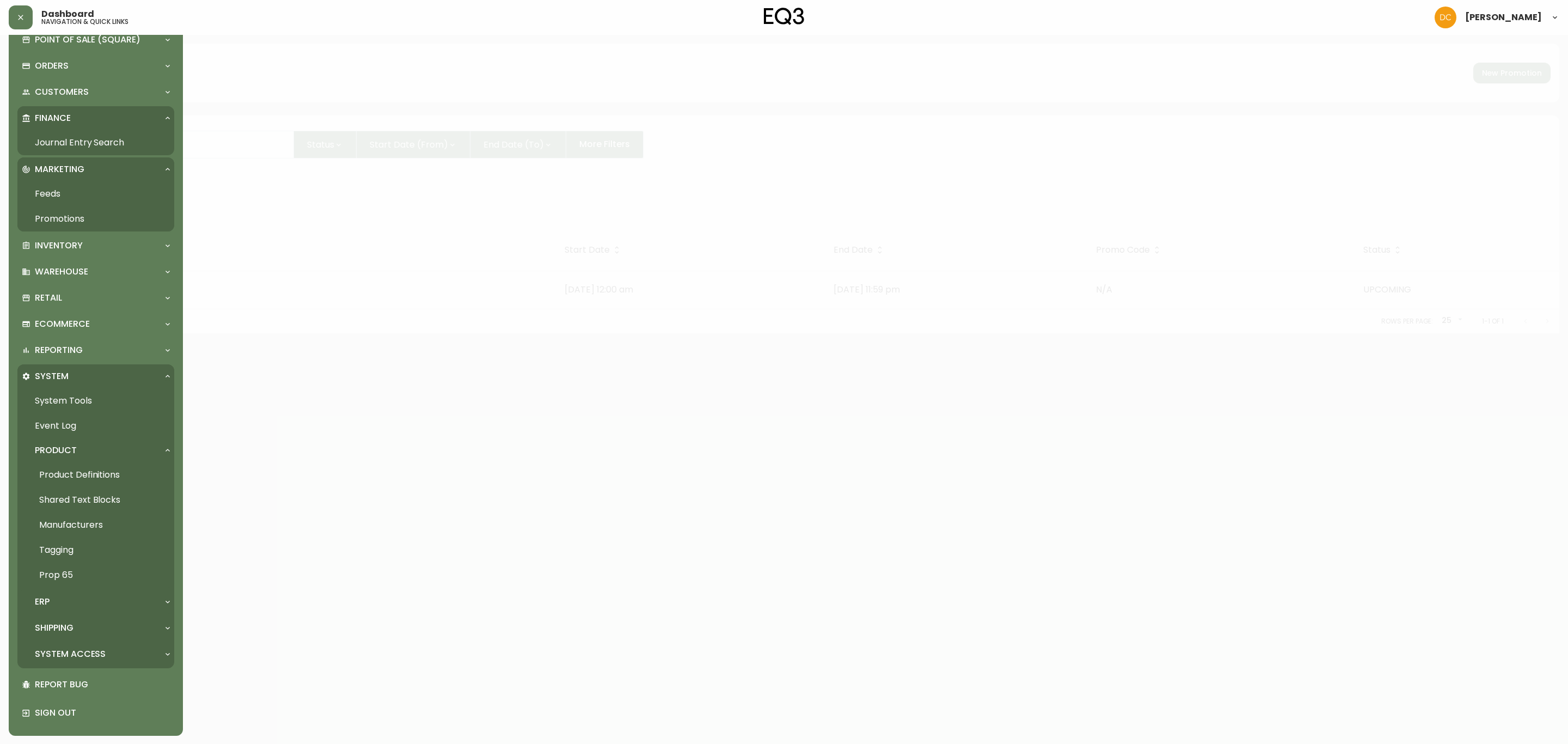
click at [56, 596] on div "ERP" at bounding box center [90, 602] width 137 height 12
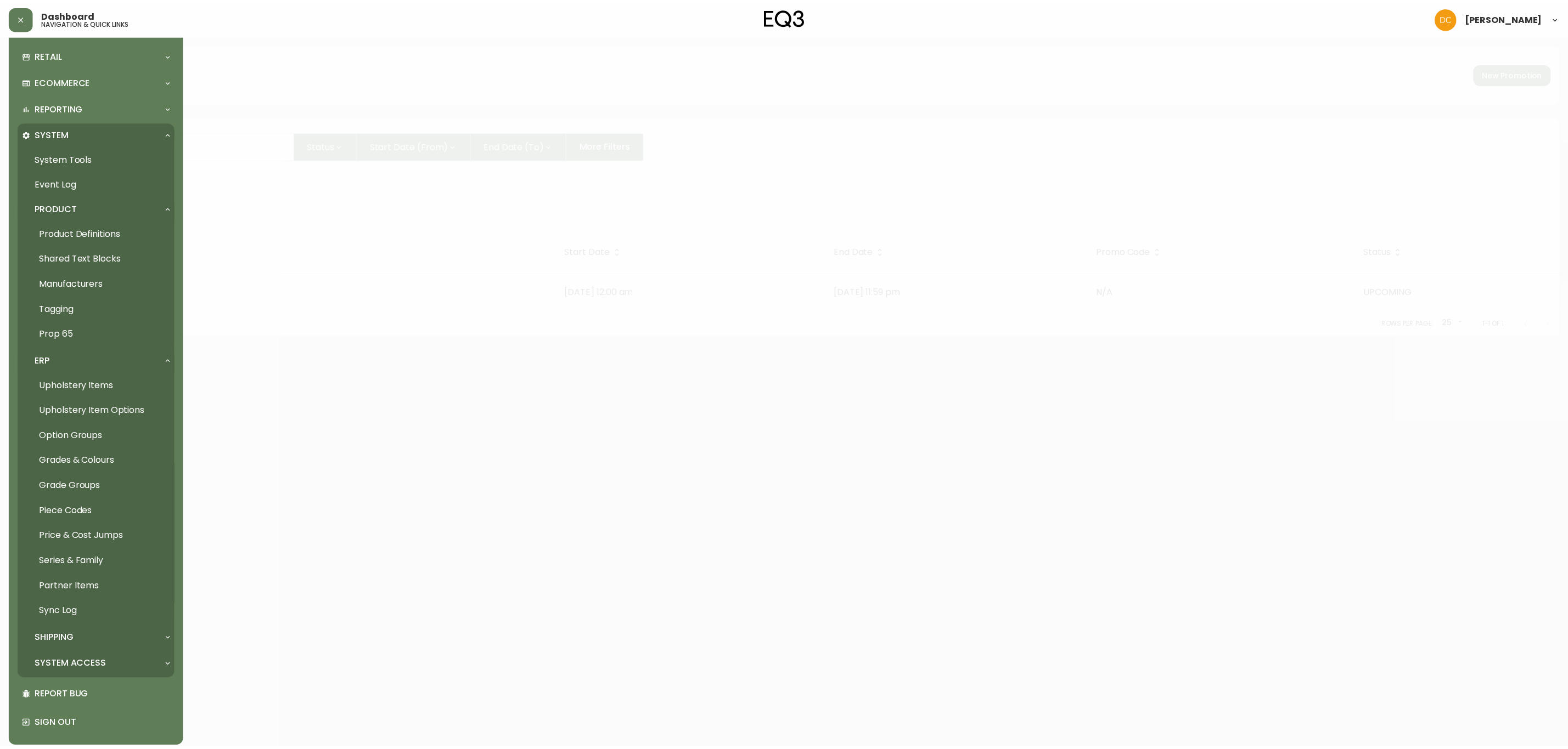
scroll to position [298, 0]
click at [103, 584] on link "Partner Items" at bounding box center [96, 585] width 158 height 25
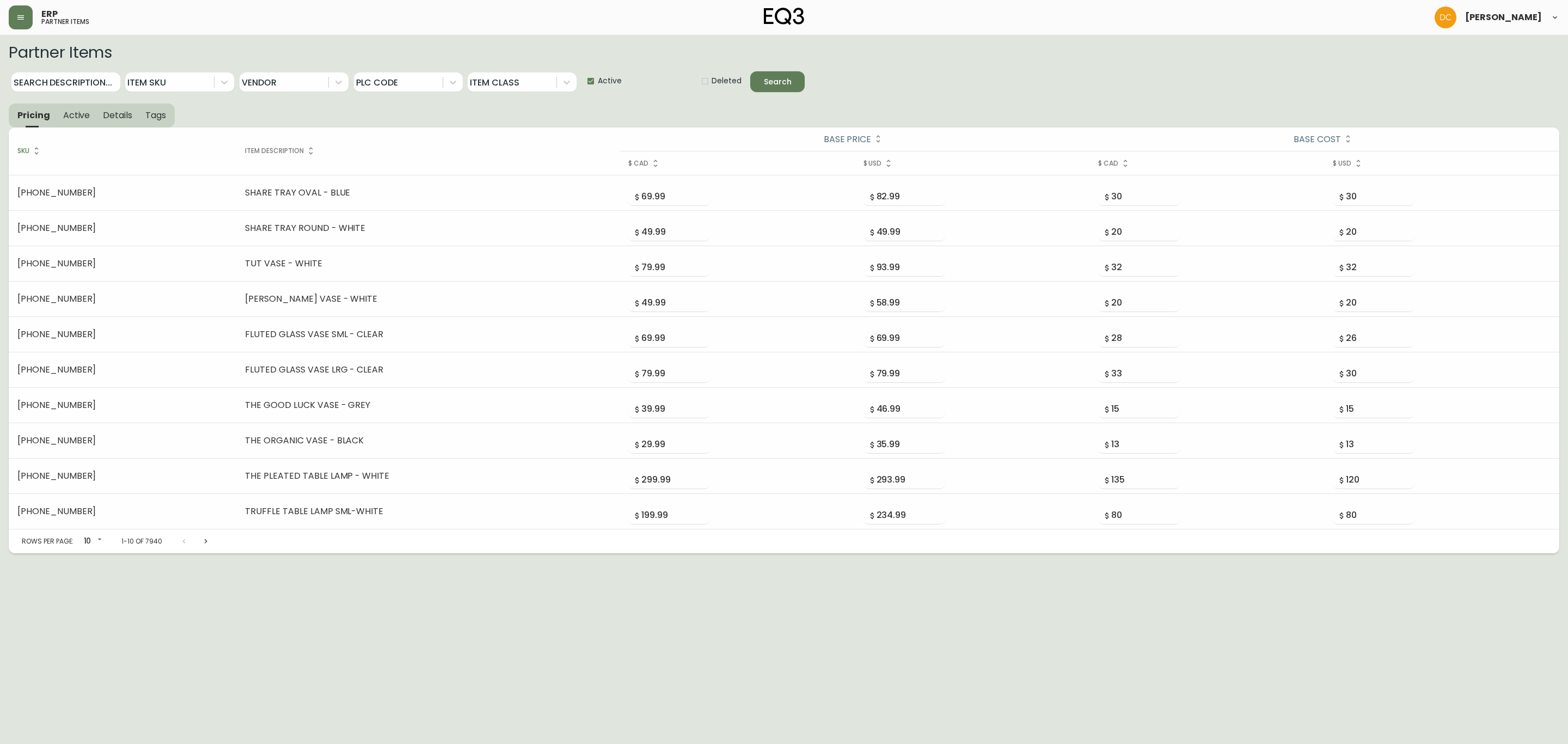
click at [17, 18] on icon "button" at bounding box center [21, 17] width 9 height 9
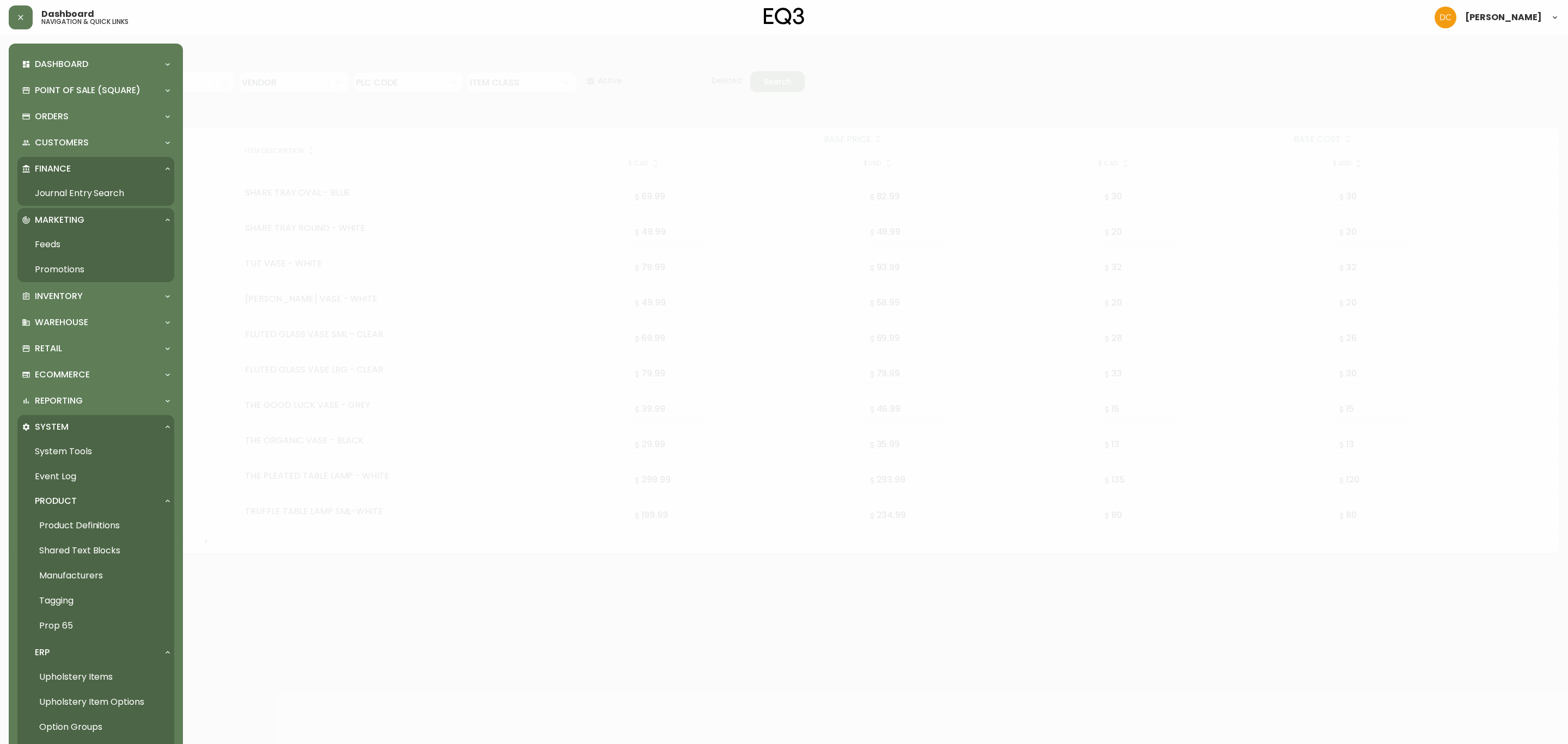
click at [87, 518] on link "Product Definitions" at bounding box center [95, 525] width 157 height 25
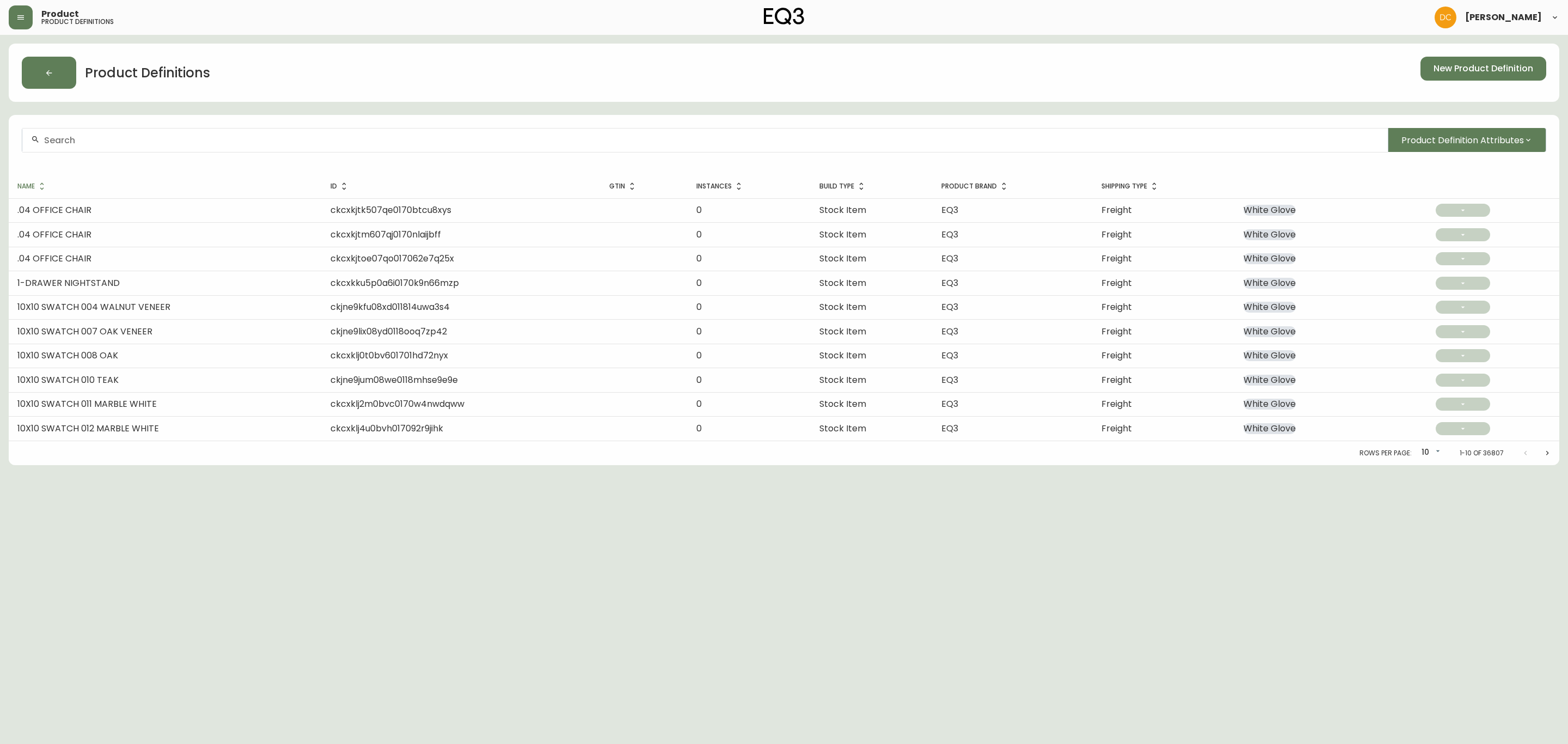
click at [261, 152] on div at bounding box center [705, 140] width 1366 height 25
paste input "SIIRTOLAPUUTARHA"
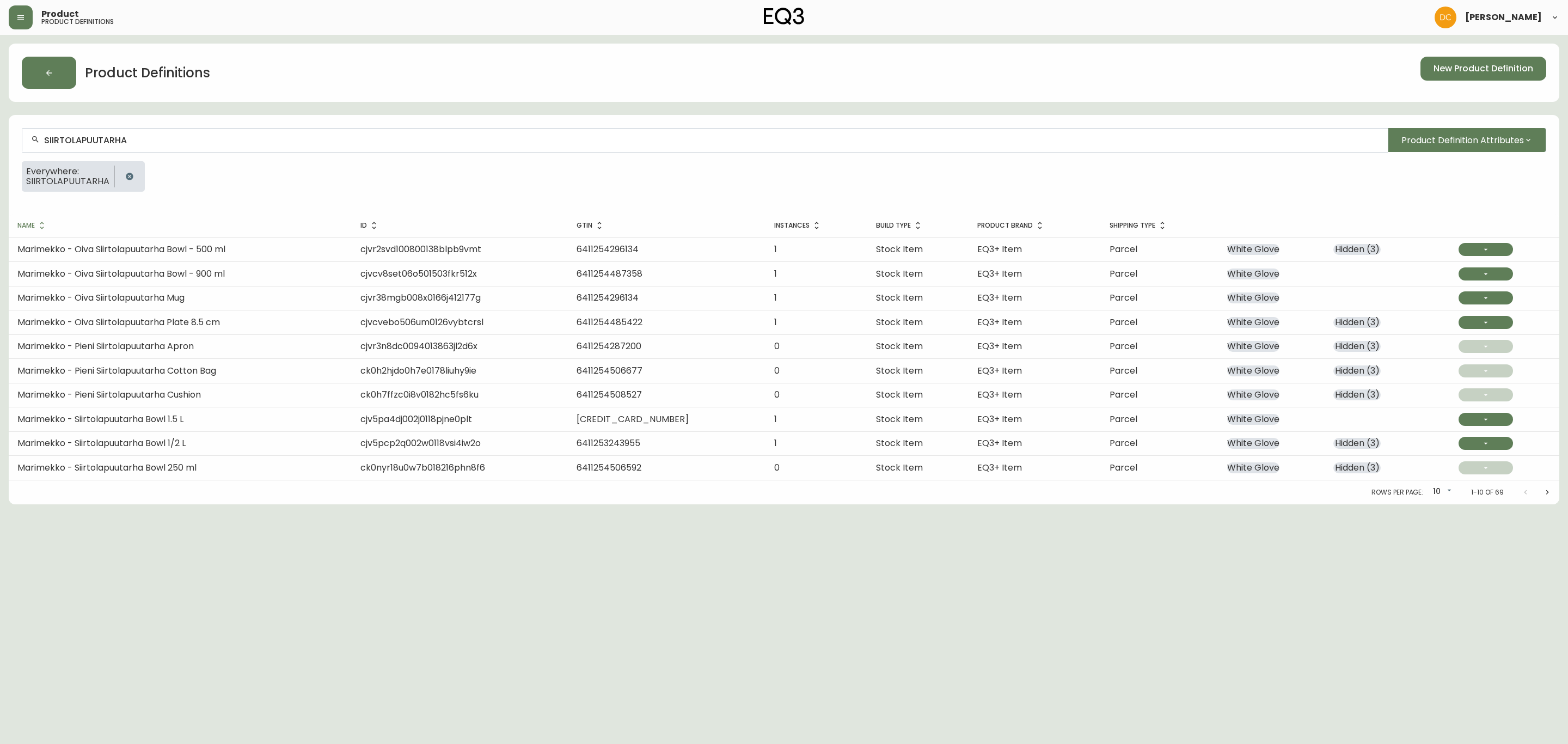
click at [368, 155] on div "SIIRTOLAPUUTARHA Product Definition Attributes Everywhere: SIIRTOLAPUUTARHA" at bounding box center [784, 164] width 1551 height 99
click at [371, 147] on div "SIIRTOLAPUUTARHA" at bounding box center [705, 140] width 1366 height 25
click at [383, 141] on input "SIIRTOLAPUUTARHA" at bounding box center [711, 140] width 1335 height 10
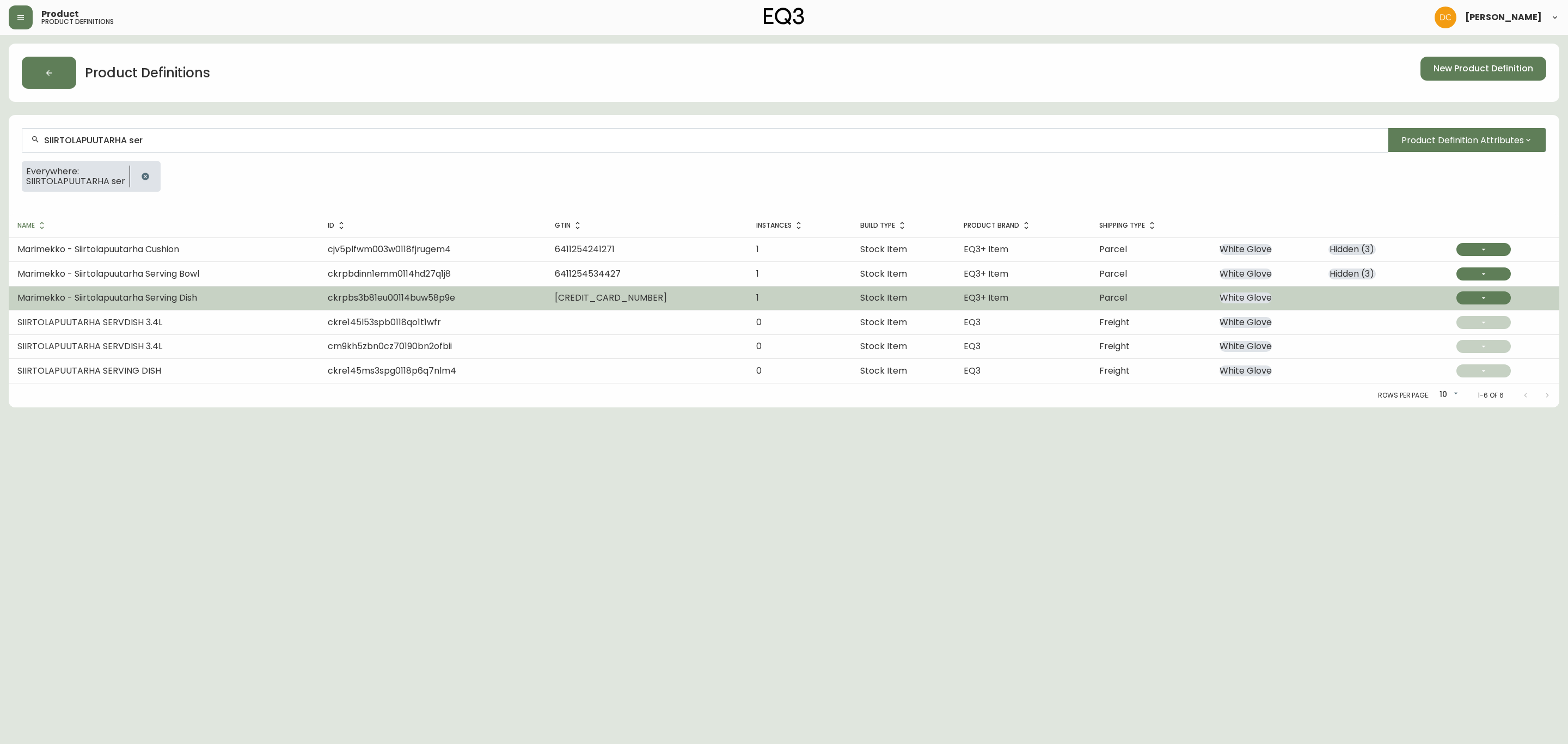
type input "SIIRTOLAPUUTARHA ser"
click at [189, 306] on td "Marimekko - Siirtolapuutarha Serving Dish" at bounding box center [164, 298] width 310 height 24
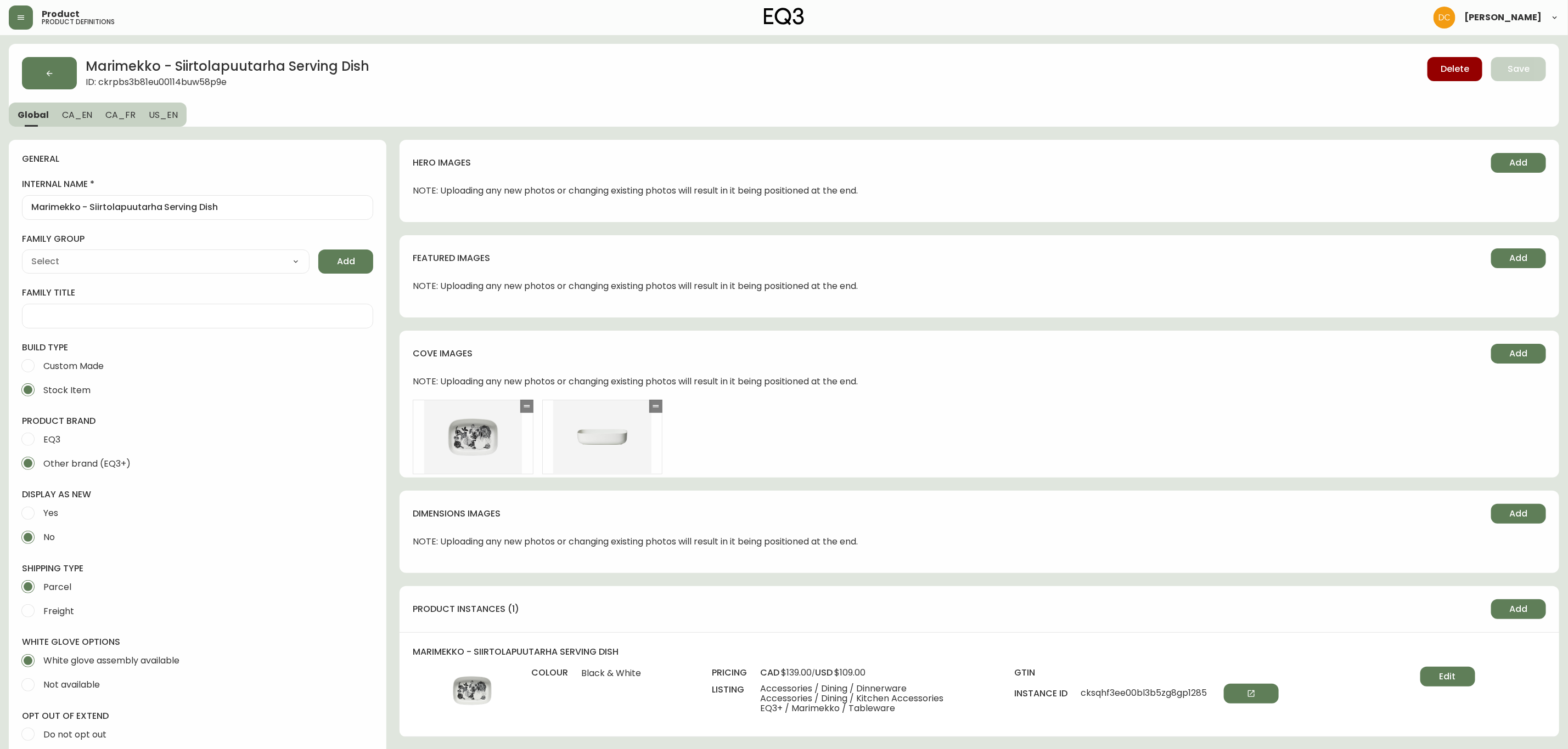
type input "Marimekko"
type input "Home & Garden > Kitchen & Dining > Tableware > Dinnerware > Bowls"
select select "cjyt4sw640002pt741wy0hn2w"
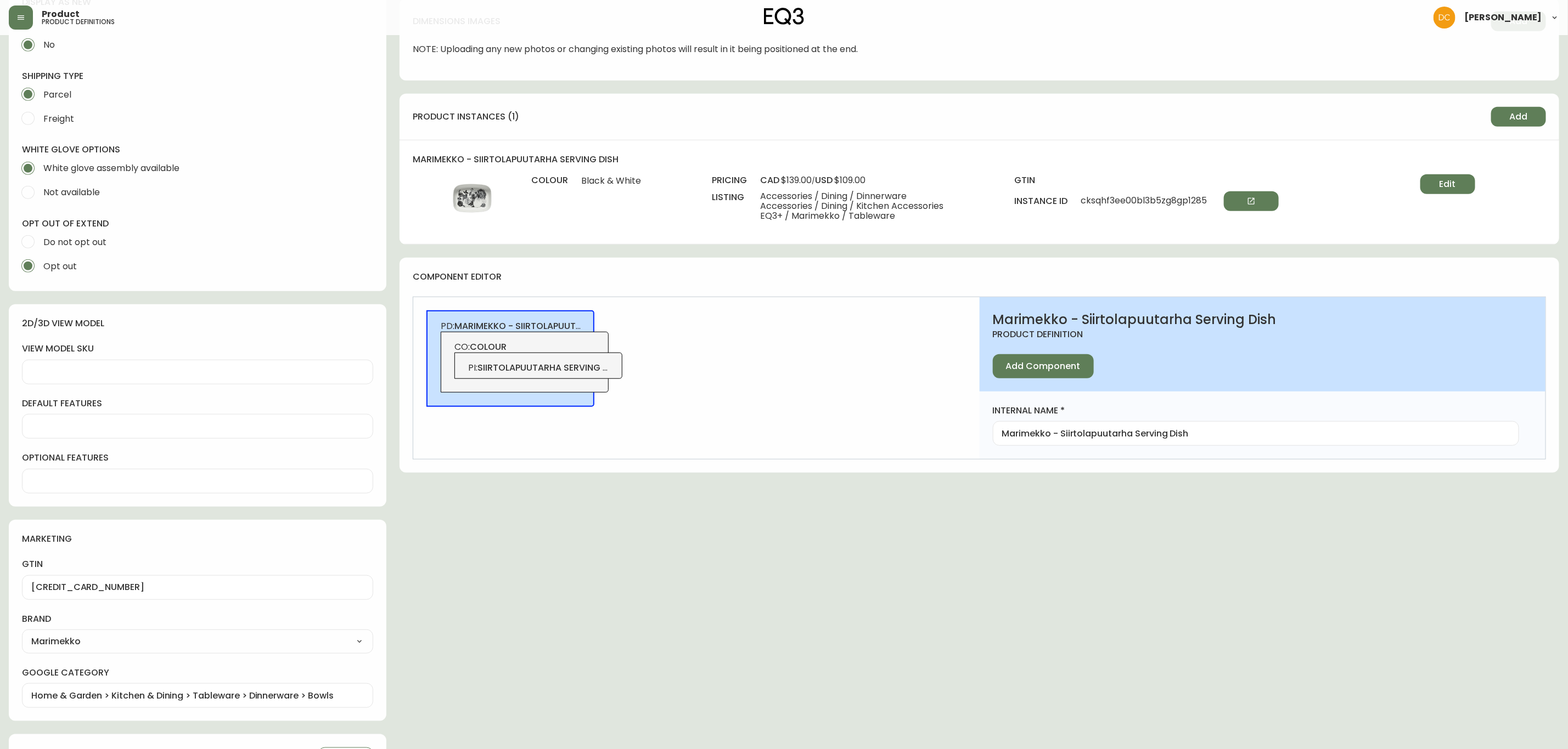
scroll to position [493, 0]
click at [606, 373] on span "PI : siirtolapuutarha serving dish" at bounding box center [538, 367] width 141 height 12
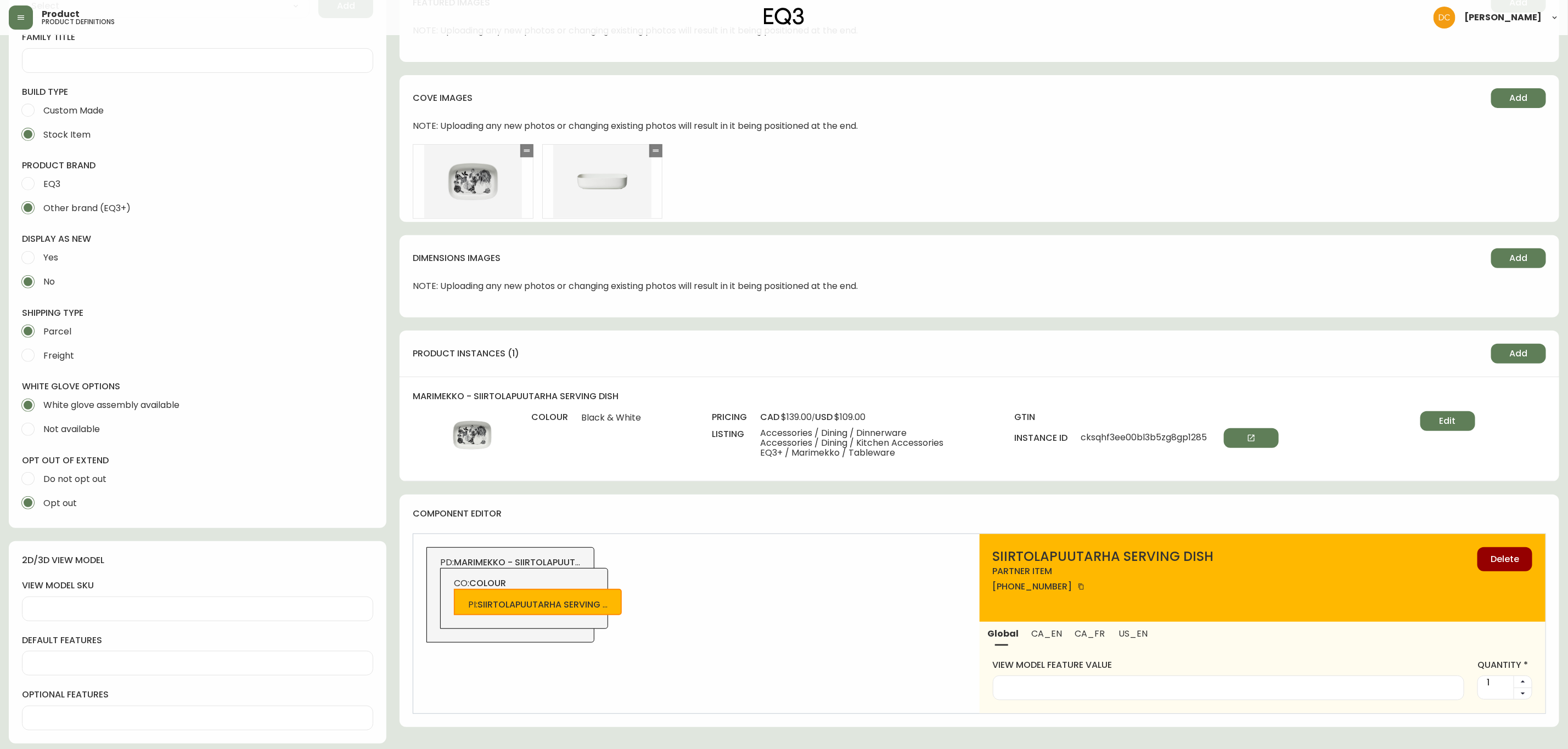
scroll to position [0, 0]
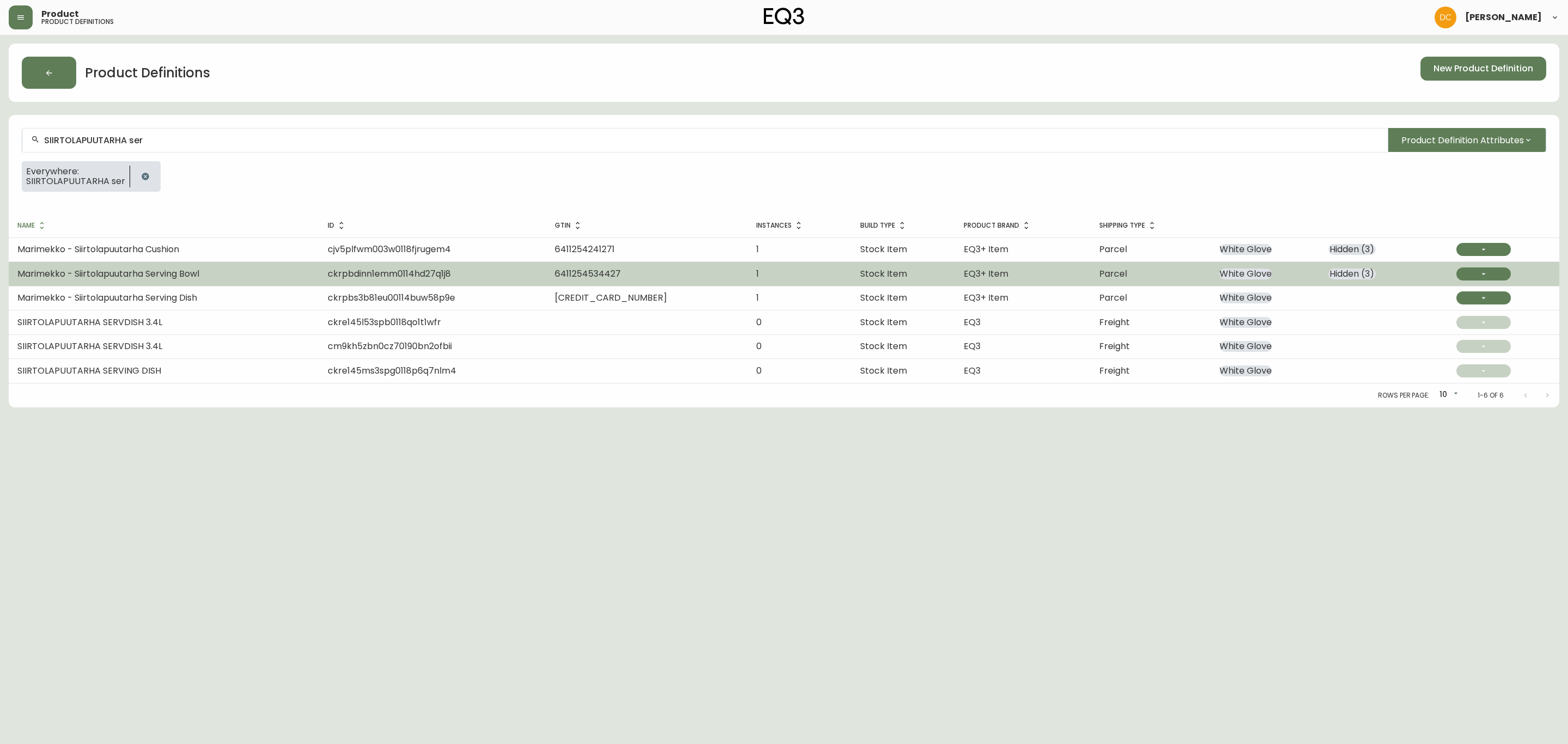
click at [198, 279] on span "Marimekko - Siirtolapuutarha Serving Bowl" at bounding box center [108, 273] width 182 height 13
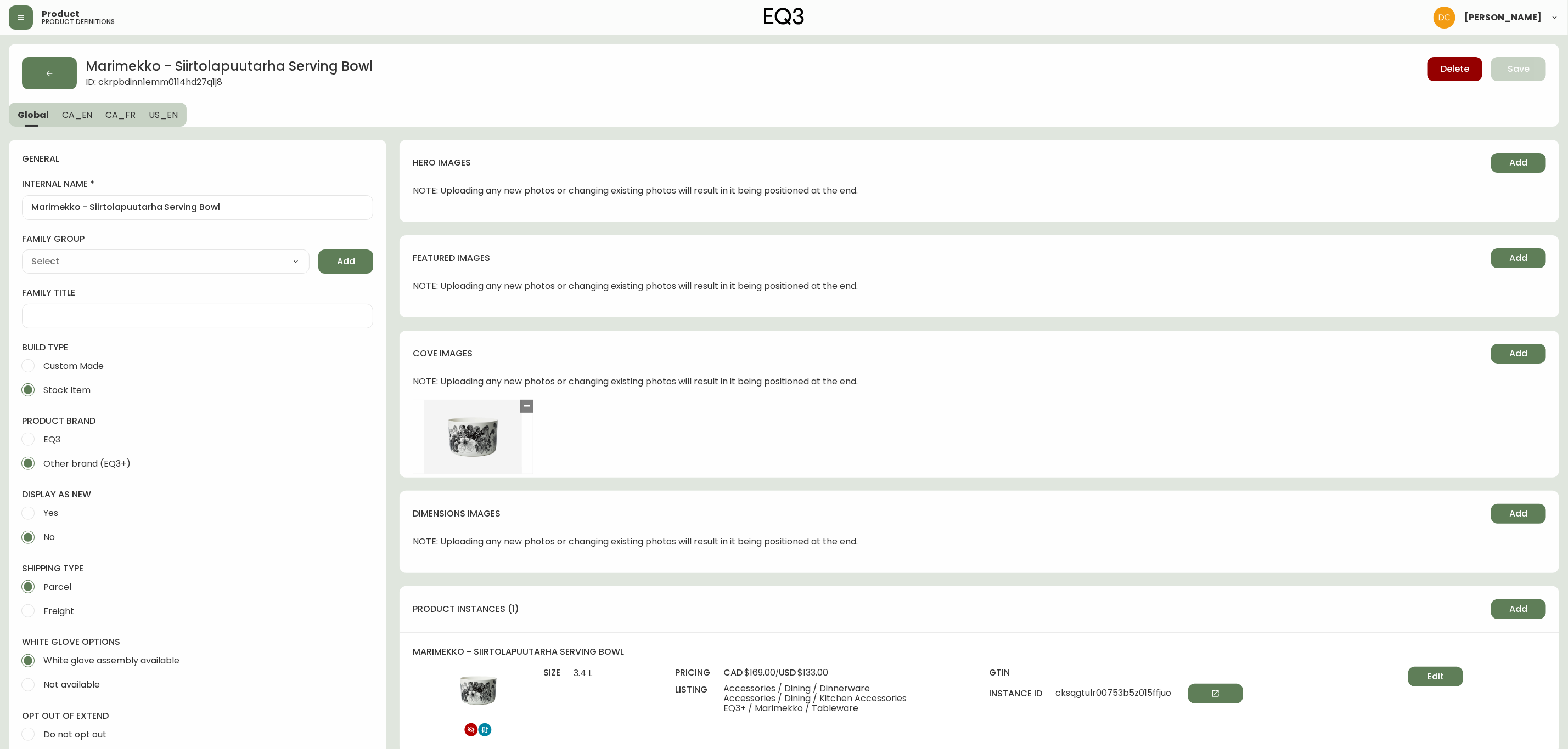
type input "Marimekko"
type input "Home & Garden > Kitchen & Dining > Tableware > Dinnerware > Bowls"
select select "cjyt4sw640002pt741wy0hn2w"
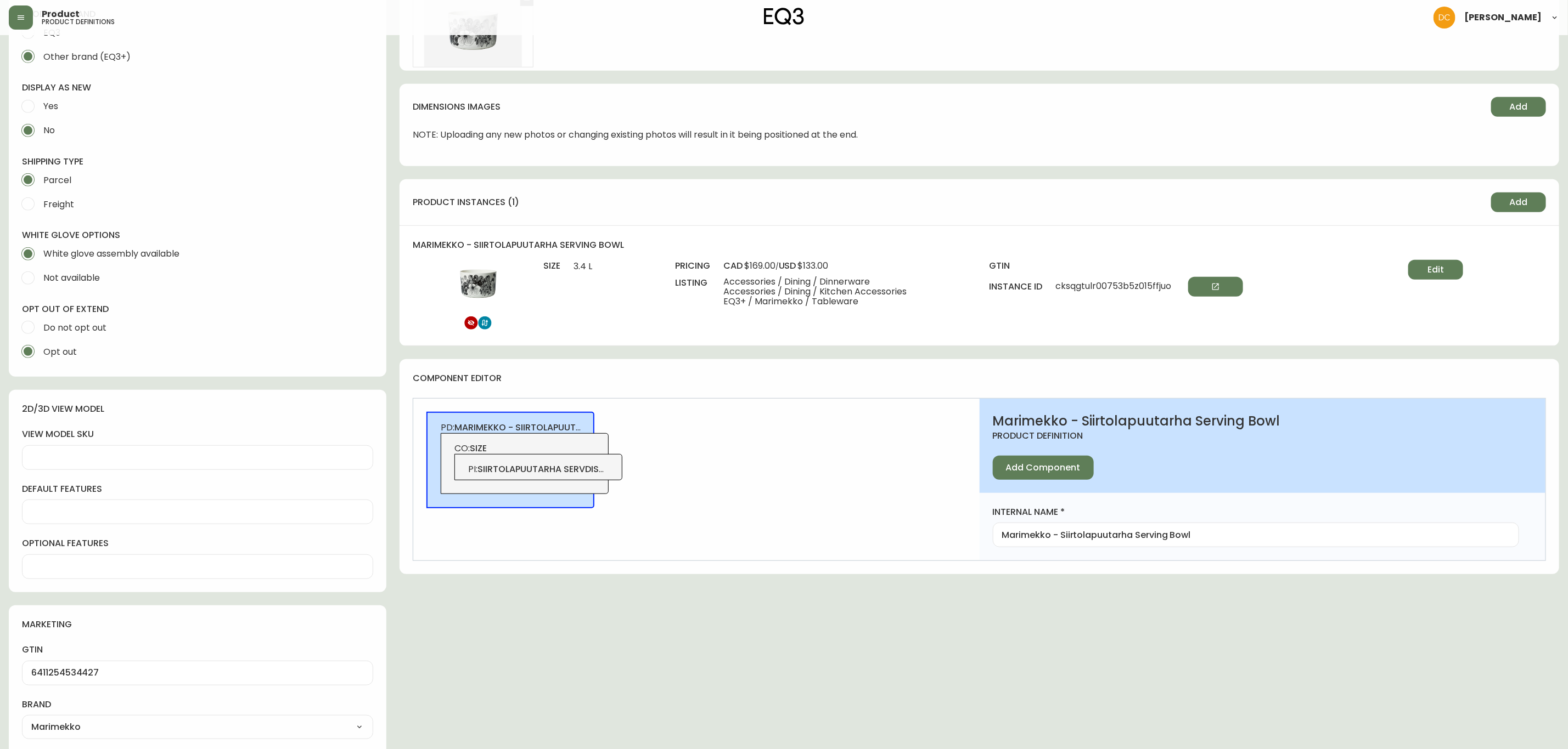
scroll to position [411, 0]
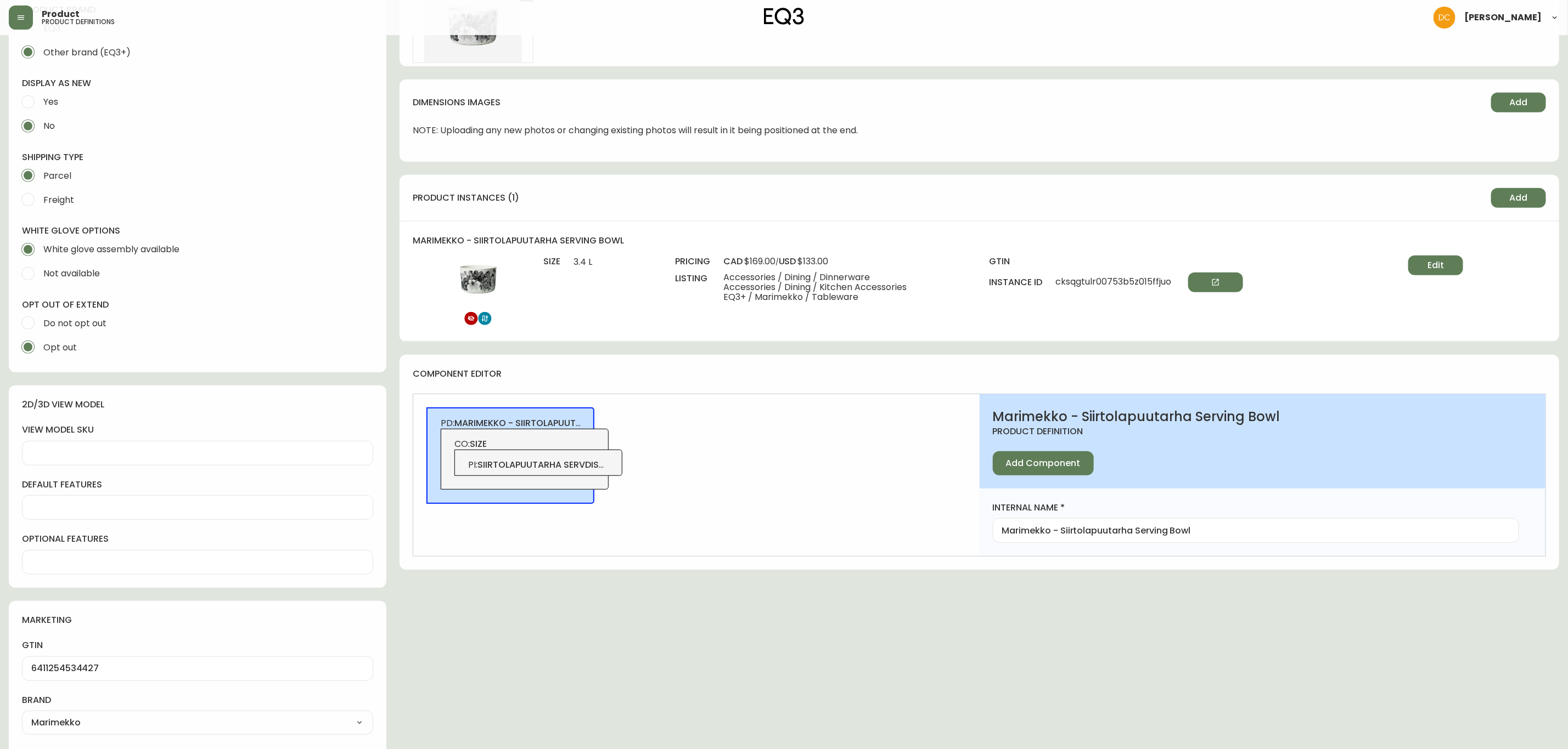
click at [539, 465] on span "siirtolapuutarha servdish 3.4l" at bounding box center [551, 465] width 147 height 13
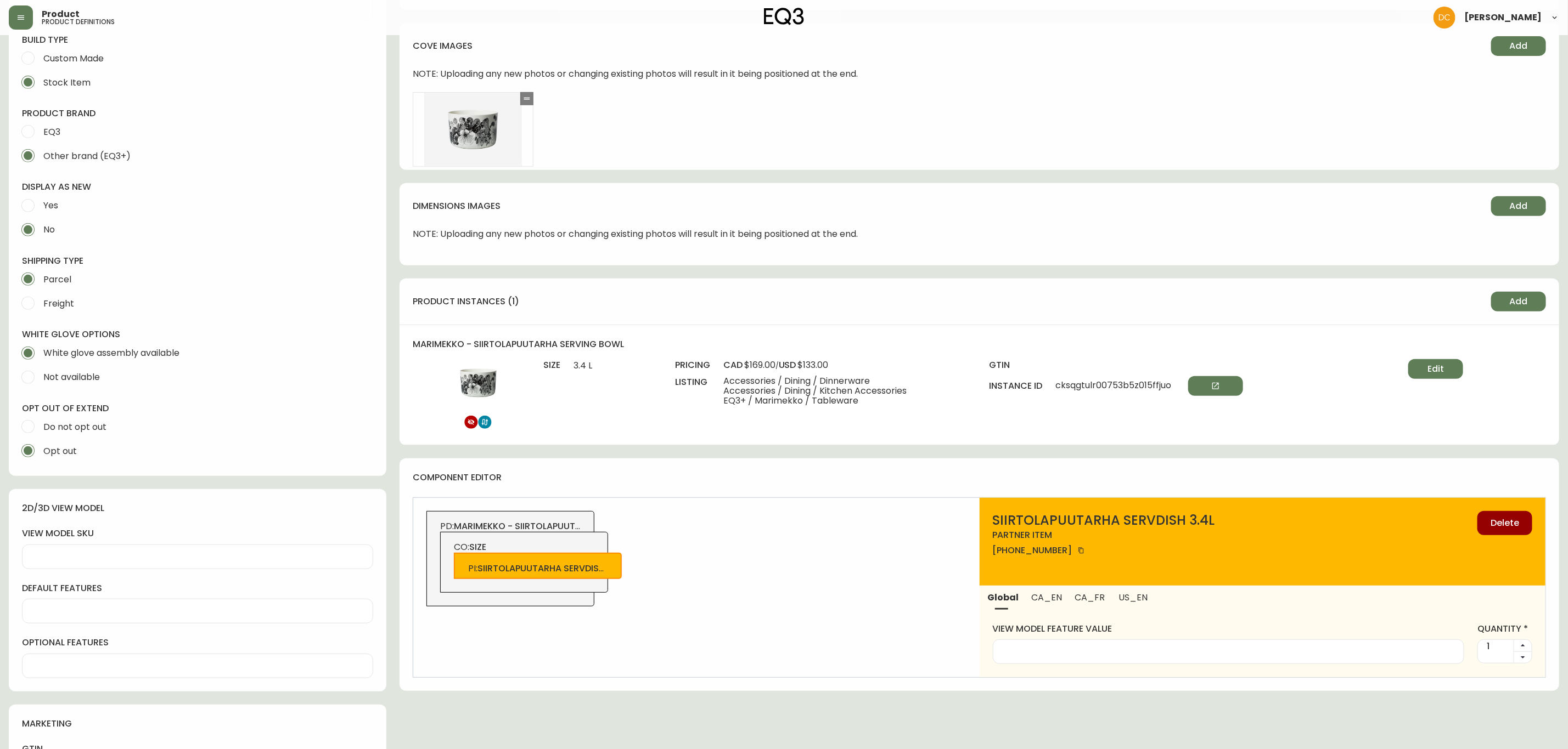
scroll to position [0, 0]
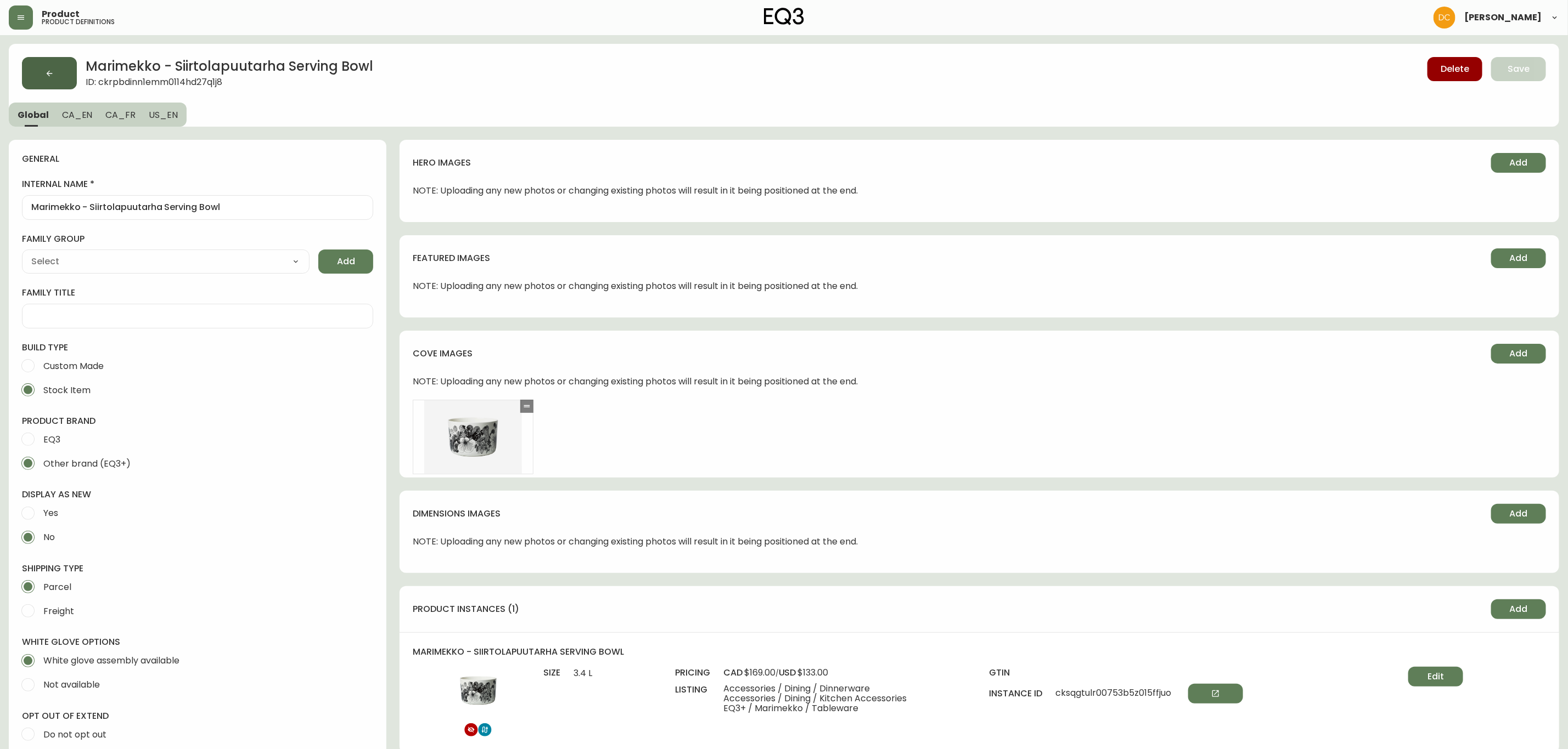
click at [75, 83] on button "button" at bounding box center [49, 73] width 55 height 32
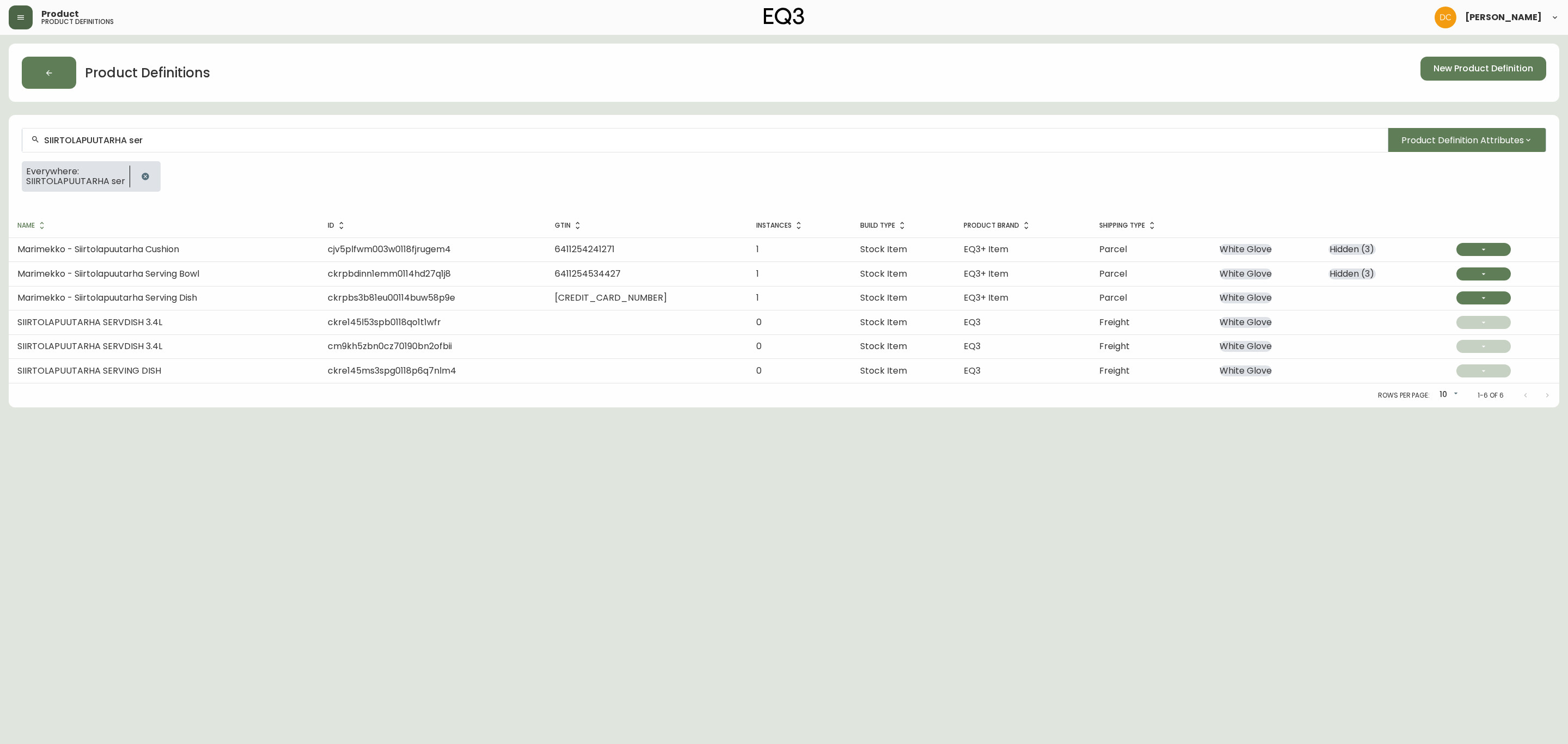
click at [25, 10] on button "button" at bounding box center [21, 17] width 24 height 24
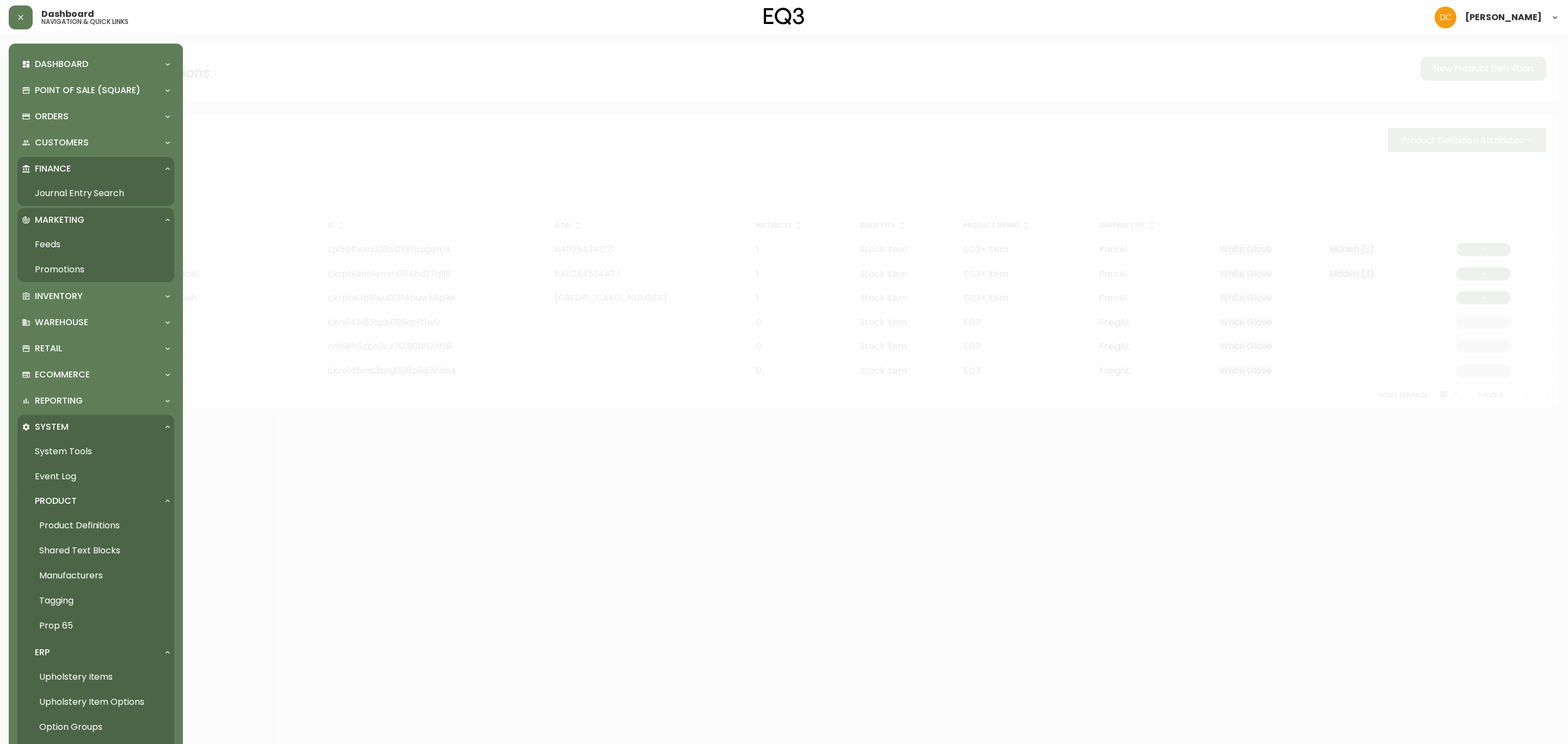
click at [91, 267] on link "Promotions" at bounding box center [95, 269] width 157 height 25
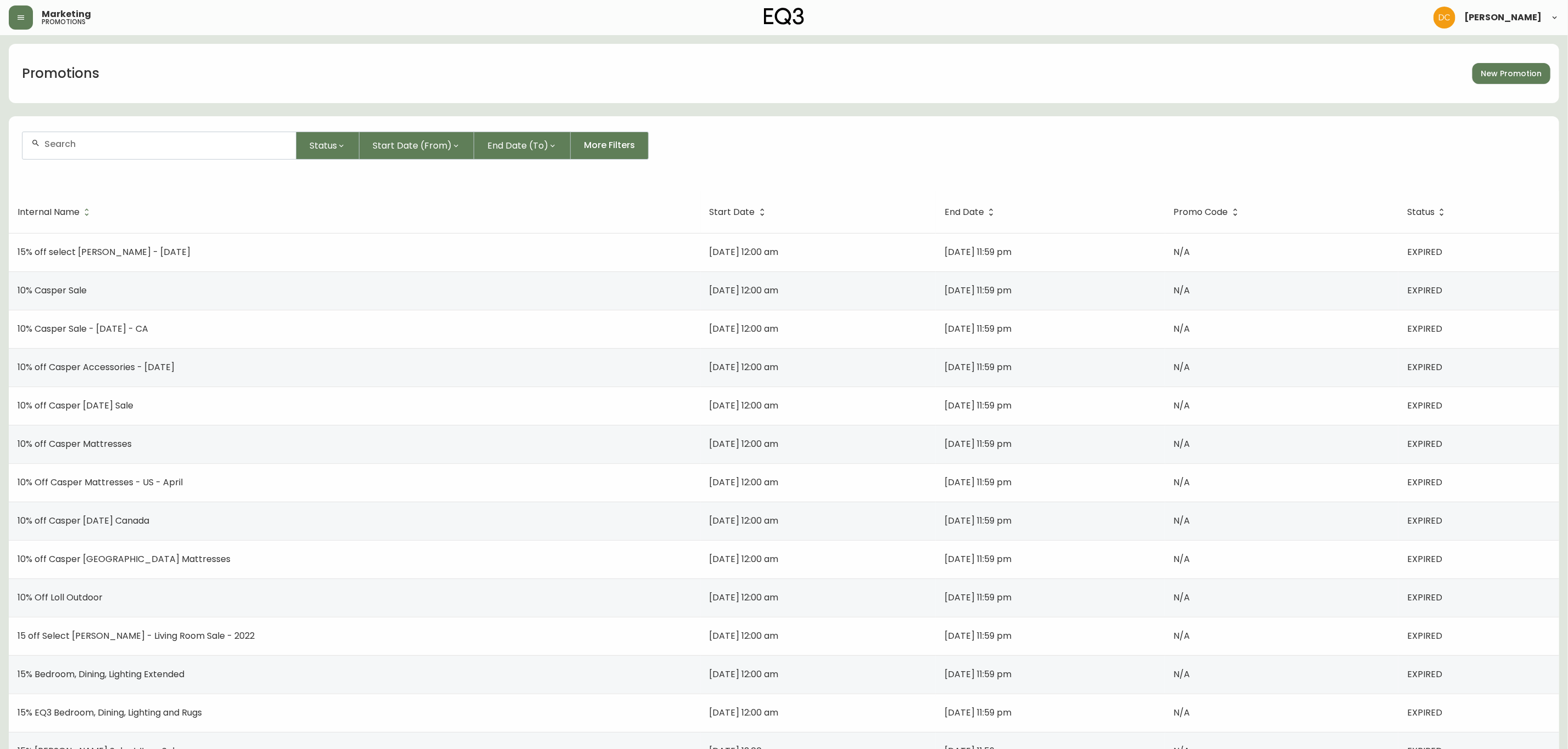
click at [1502, 68] on span "New Promotion" at bounding box center [1511, 74] width 60 height 14
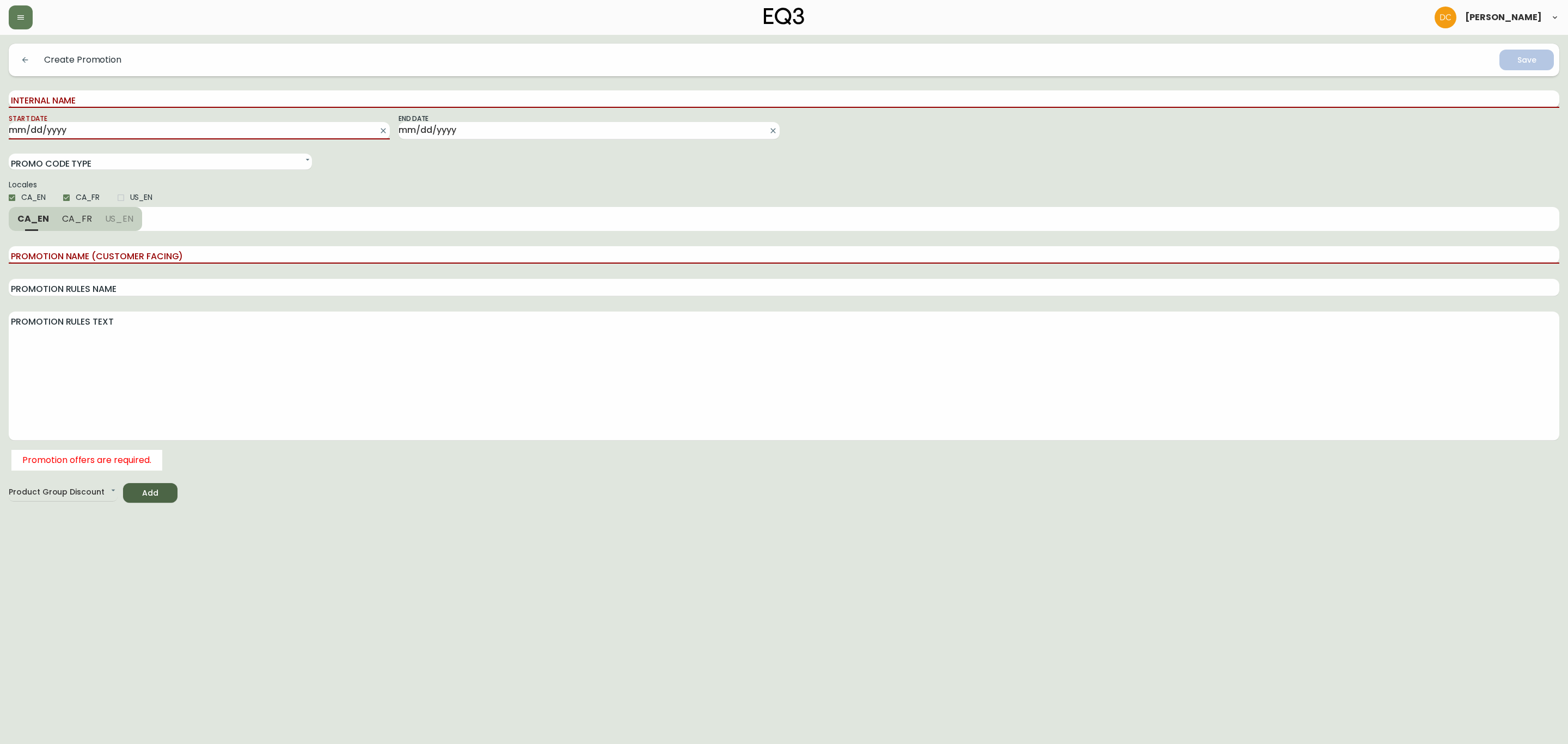
click at [136, 100] on input "Internal Name" at bounding box center [784, 99] width 1551 height 17
type input "E"
type input "Flash Sale - Dining Media - 0925"
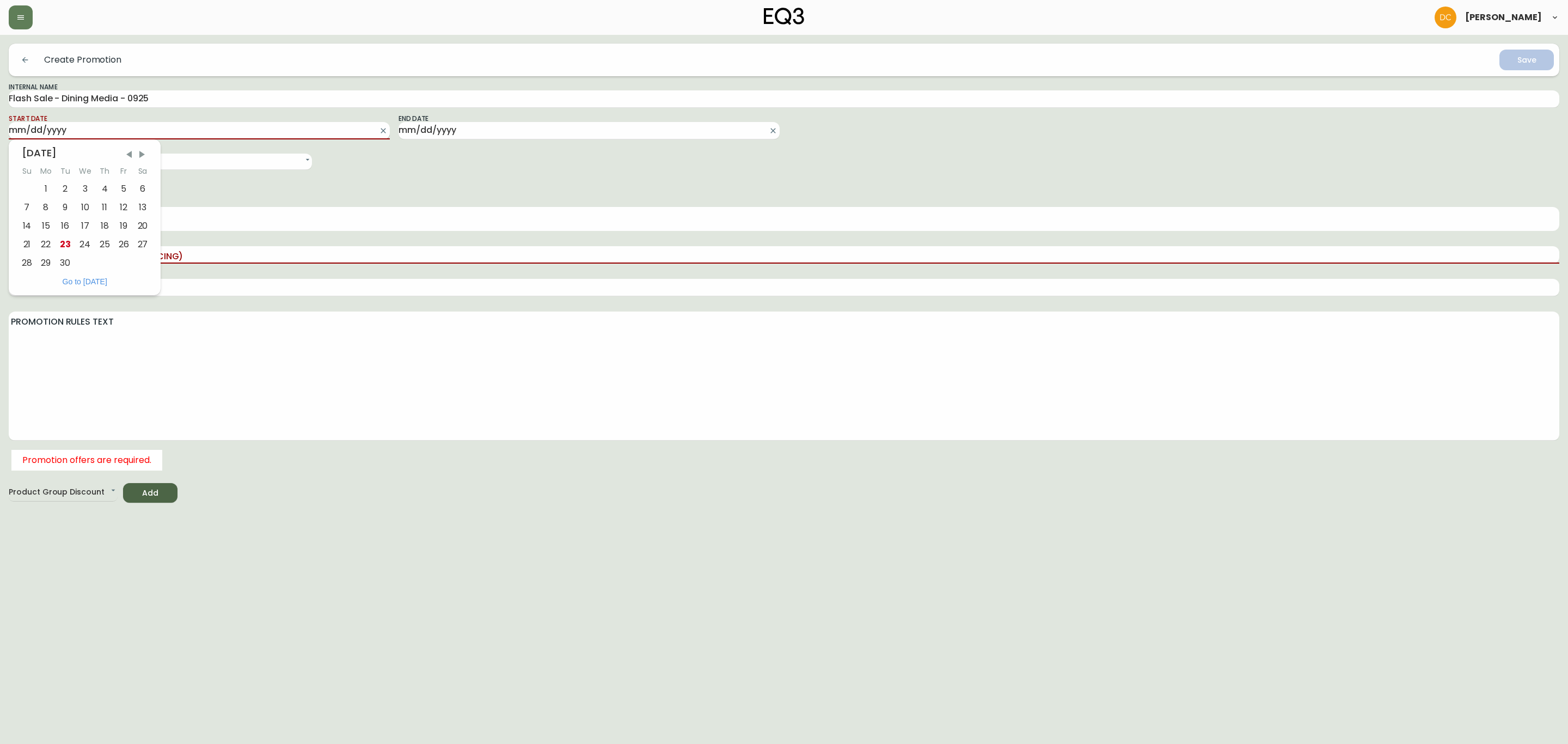
click at [227, 125] on input "Start Date" at bounding box center [191, 130] width 364 height 17
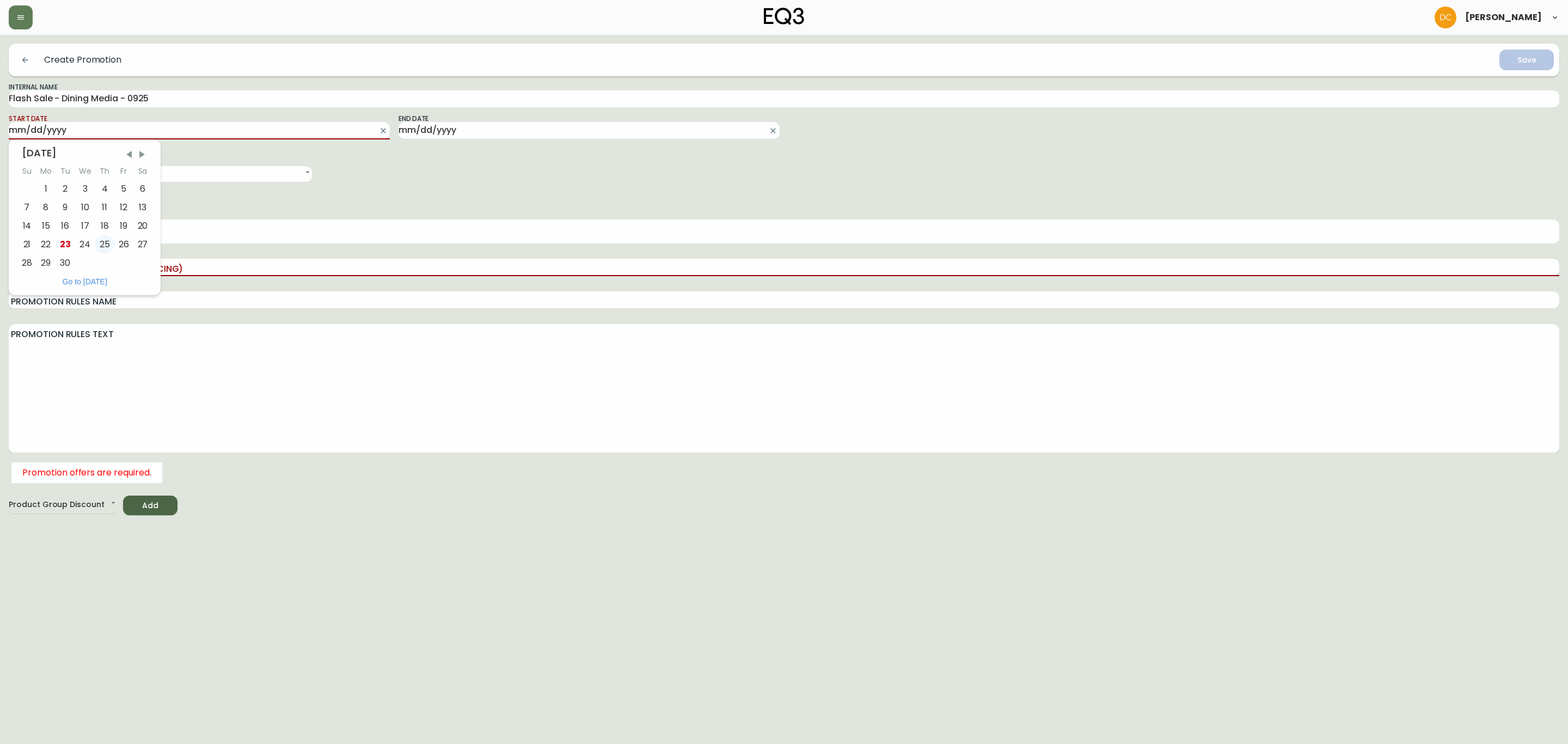
click at [103, 241] on div "25" at bounding box center [104, 244] width 19 height 19
type input "[DATE]"
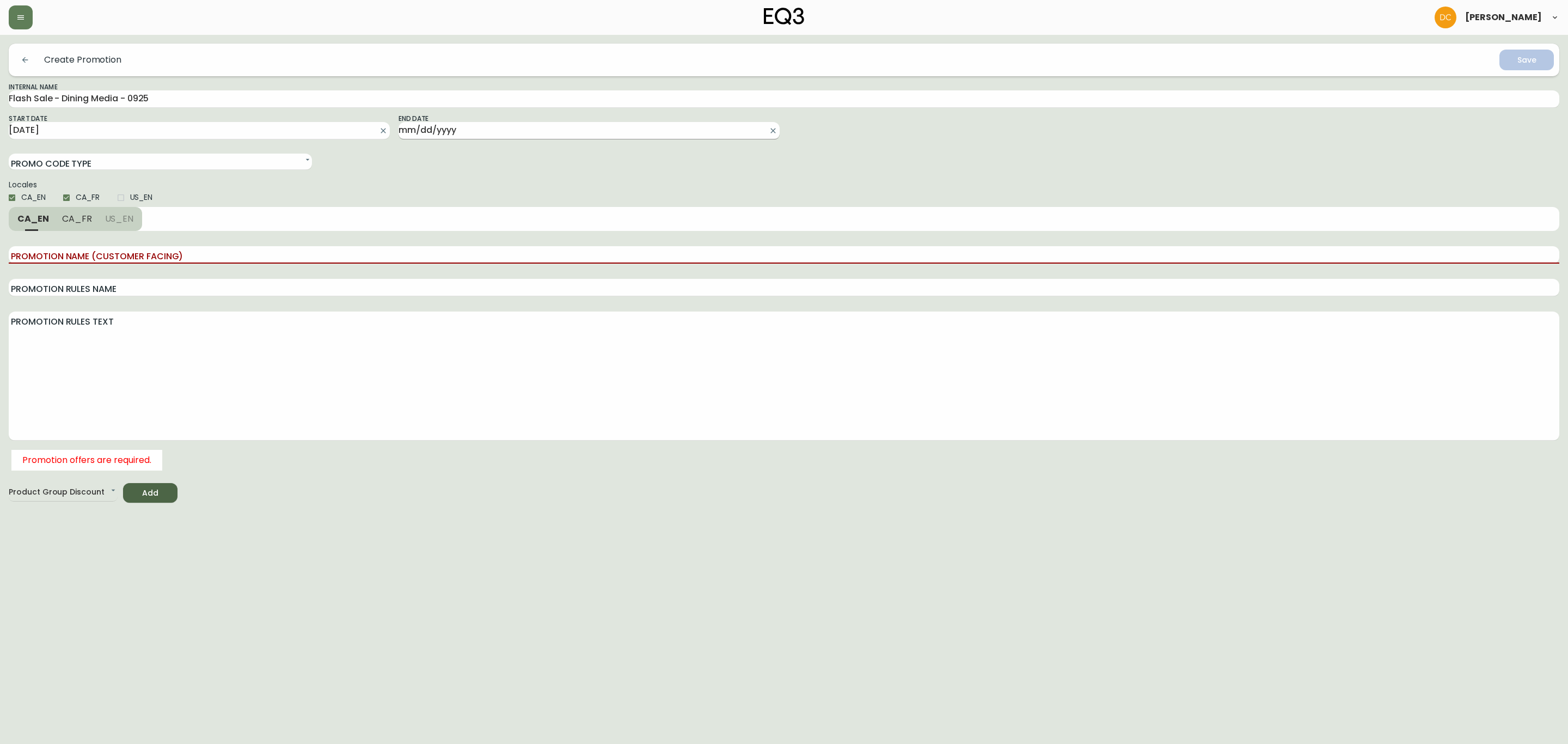
click at [505, 129] on input "End Date" at bounding box center [580, 130] width 364 height 17
click at [431, 263] on div "29" at bounding box center [435, 263] width 19 height 19
type input "[DATE]"
click at [124, 200] on input "US_EN" at bounding box center [121, 198] width 19 height 19
checkbox input "true"
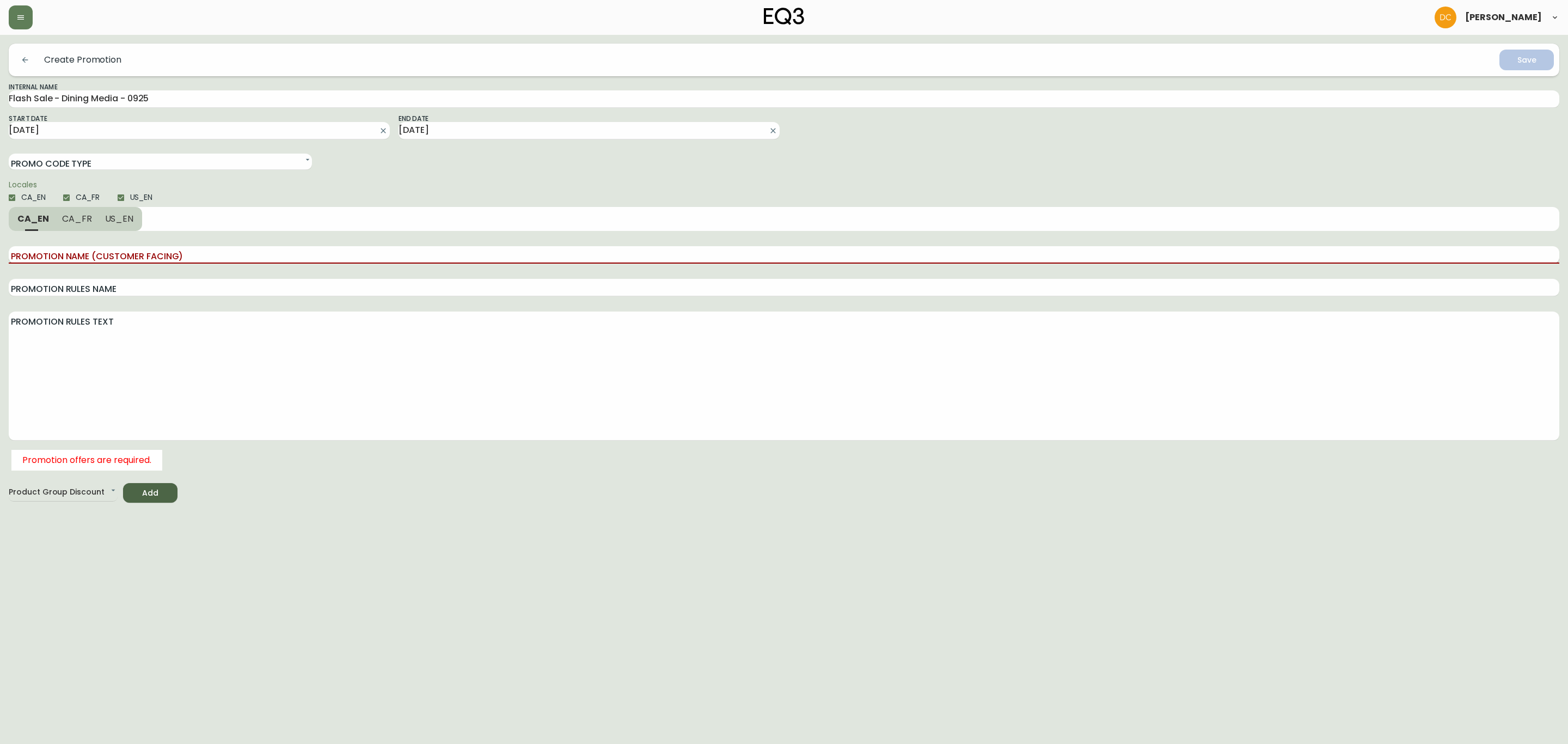
click at [92, 250] on input "Promotion Name (Customer Facing)" at bounding box center [784, 255] width 1551 height 17
click at [196, 247] on input "15% off EQ3 Media Units" at bounding box center [784, 255] width 1551 height 17
type input "15% off EQ3 Media Units"
click at [141, 288] on input "Promotion Rules Name" at bounding box center [784, 287] width 1551 height 17
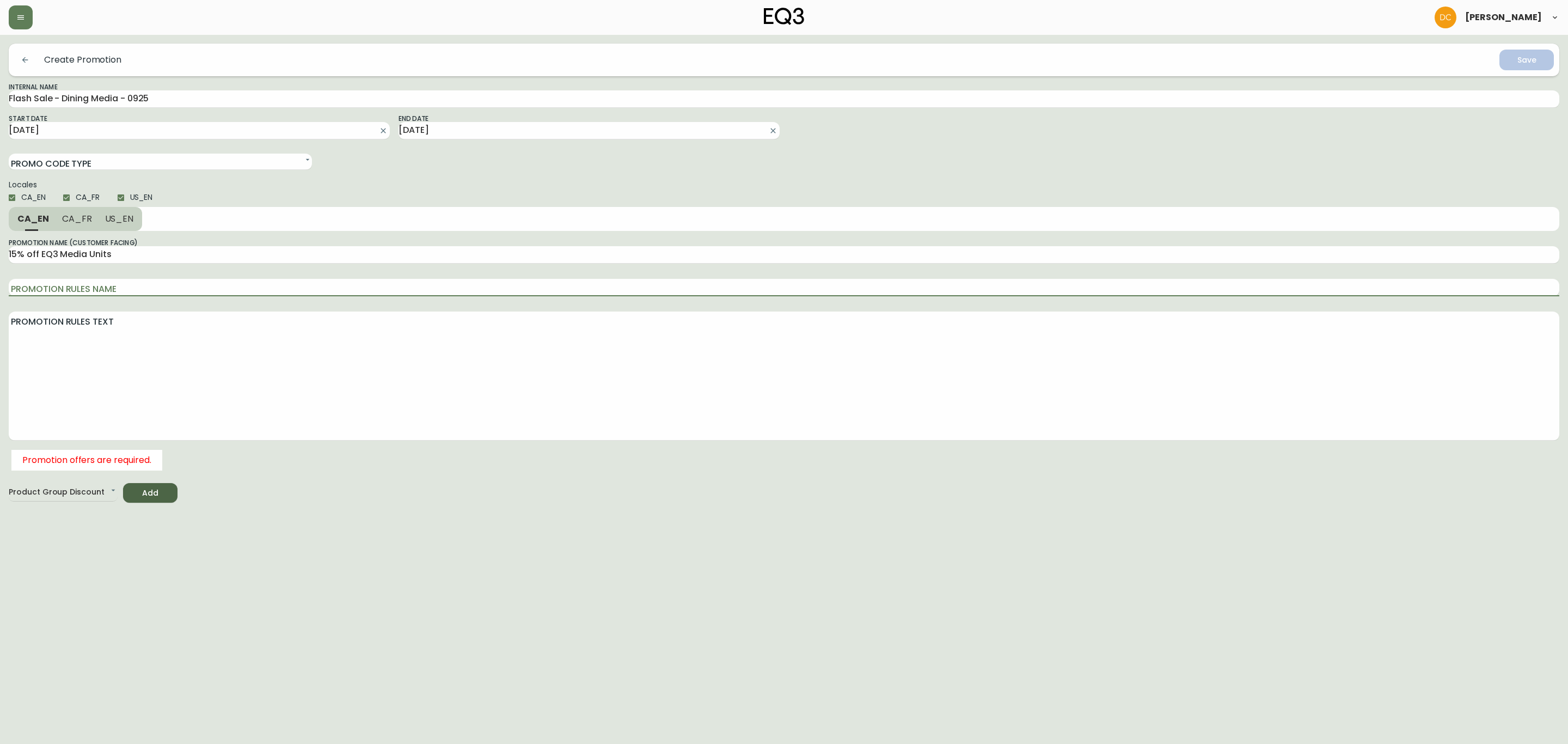
paste input "15% off EQ3 Media Units"
type input "15% off EQ3 Media Units"
click at [121, 223] on span "US_EN" at bounding box center [119, 218] width 29 height 11
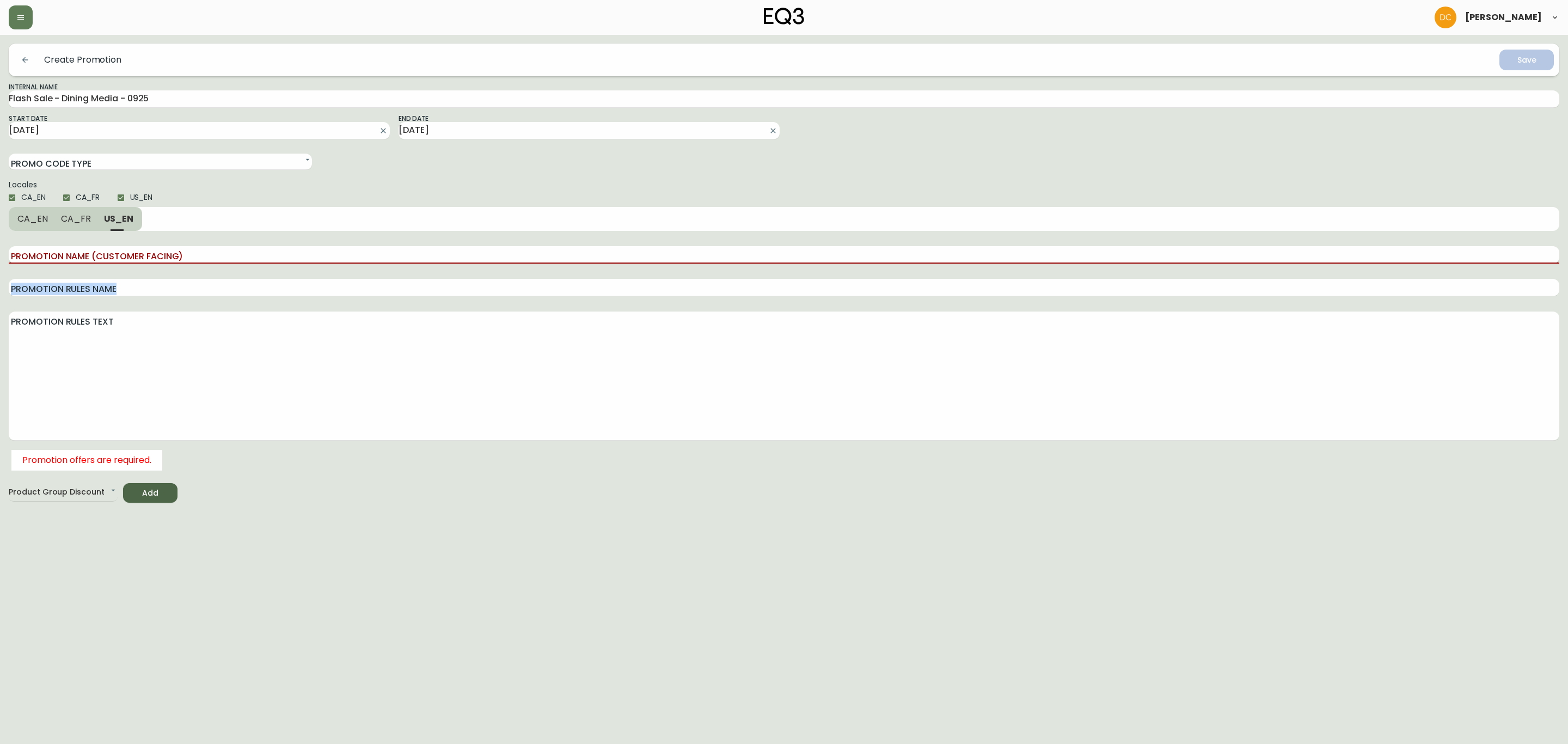
drag, startPoint x: 134, startPoint y: 267, endPoint x: 145, endPoint y: 258, distance: 14.2
click at [134, 265] on div "Promotion Name (Customer Facing) Promotion Rules Name Promotion Rules Text" at bounding box center [784, 339] width 1551 height 217
click at [157, 251] on input "Promotion Name (Customer Facing)" at bounding box center [784, 255] width 1551 height 17
click at [151, 255] on input "Promotion Name (Customer Facing)" at bounding box center [784, 255] width 1551 height 17
paste input "15% off EQ3 Media Units"
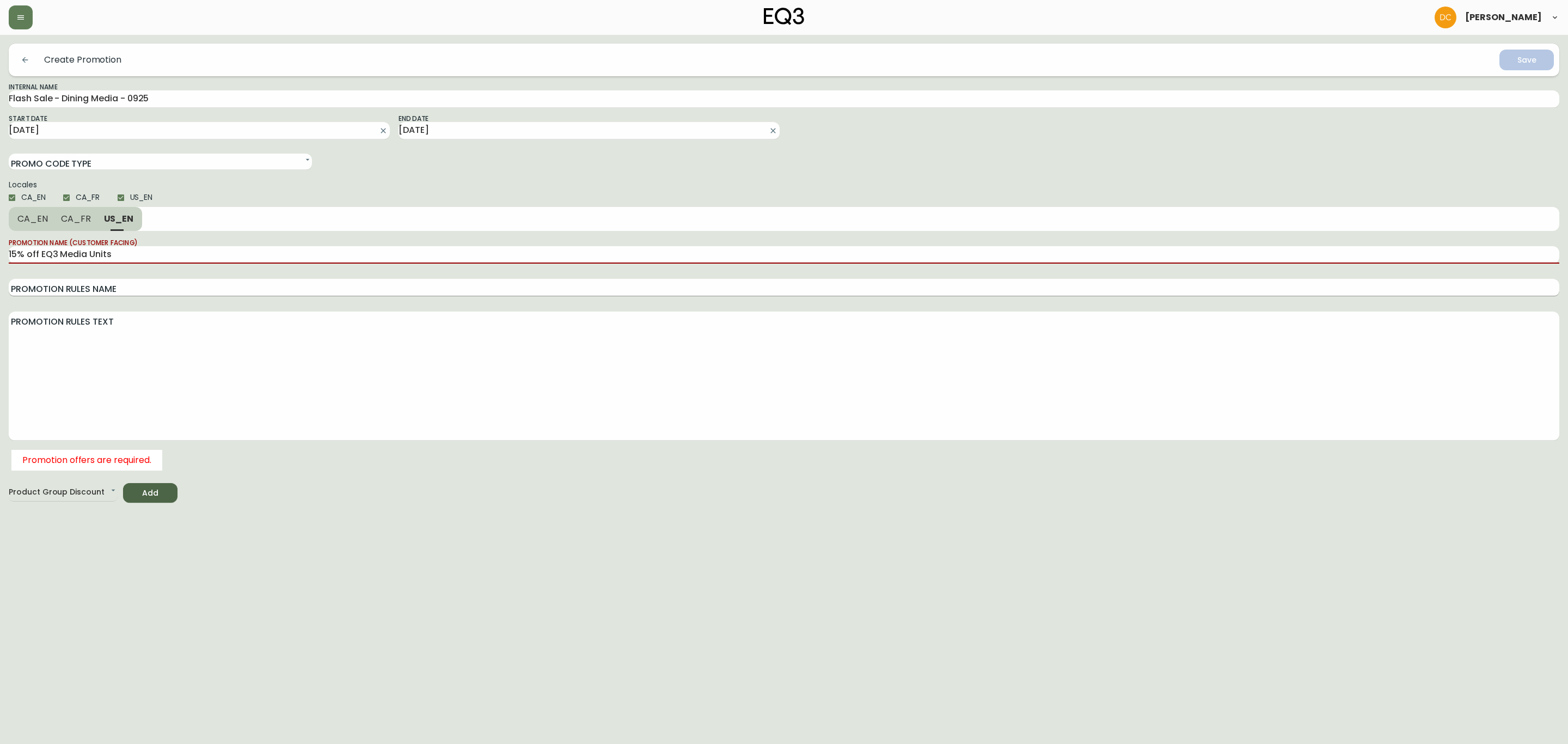
type input "15% off EQ3 Media Units"
click at [128, 282] on input "Promotion Rules Name" at bounding box center [784, 287] width 1551 height 17
paste input "15% off EQ3 Media Units"
type input "15% off EQ3 Media Units"
click at [102, 365] on textarea "Promotion Rules Text" at bounding box center [784, 375] width 1551 height 122
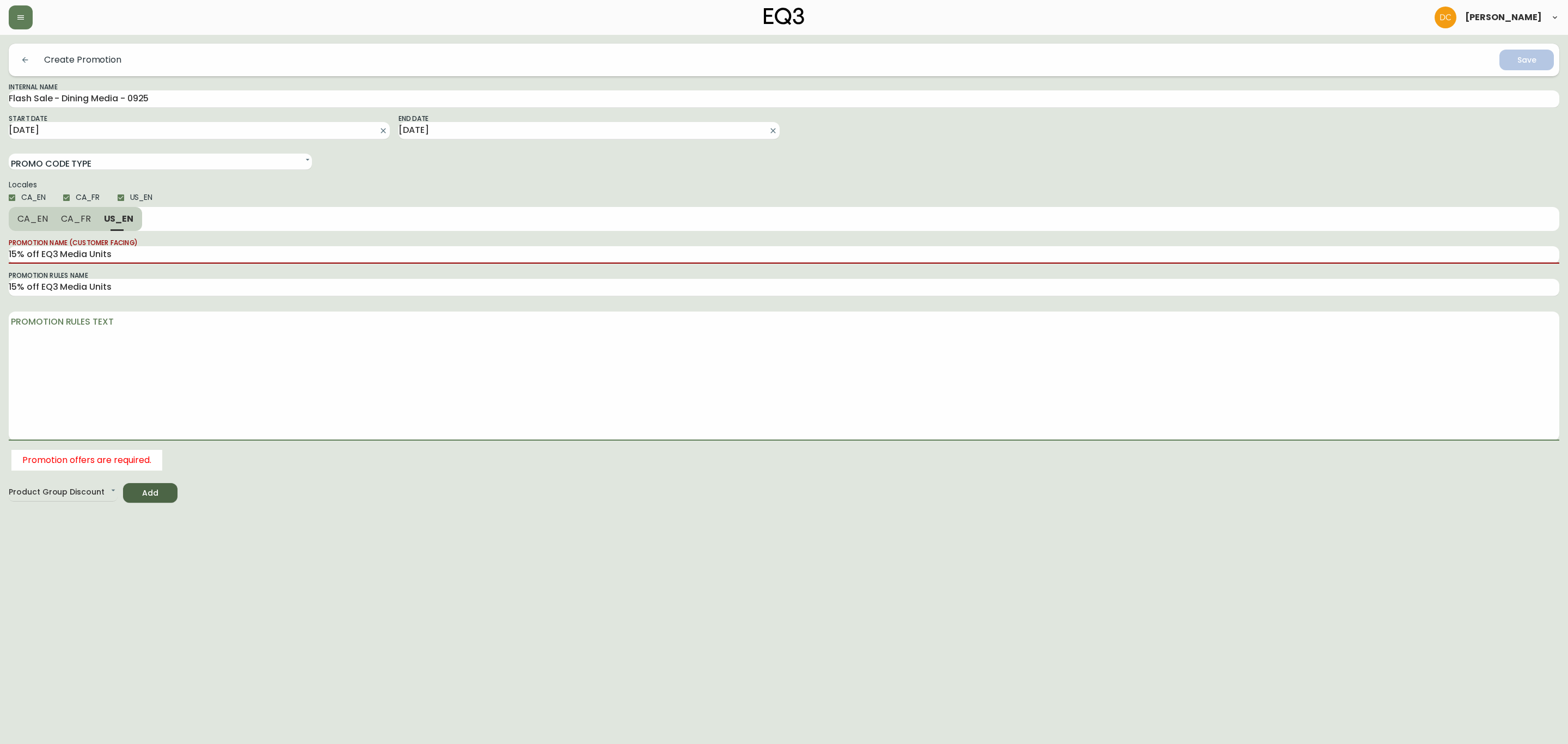
click at [73, 218] on span "CA_FR" at bounding box center [76, 218] width 30 height 11
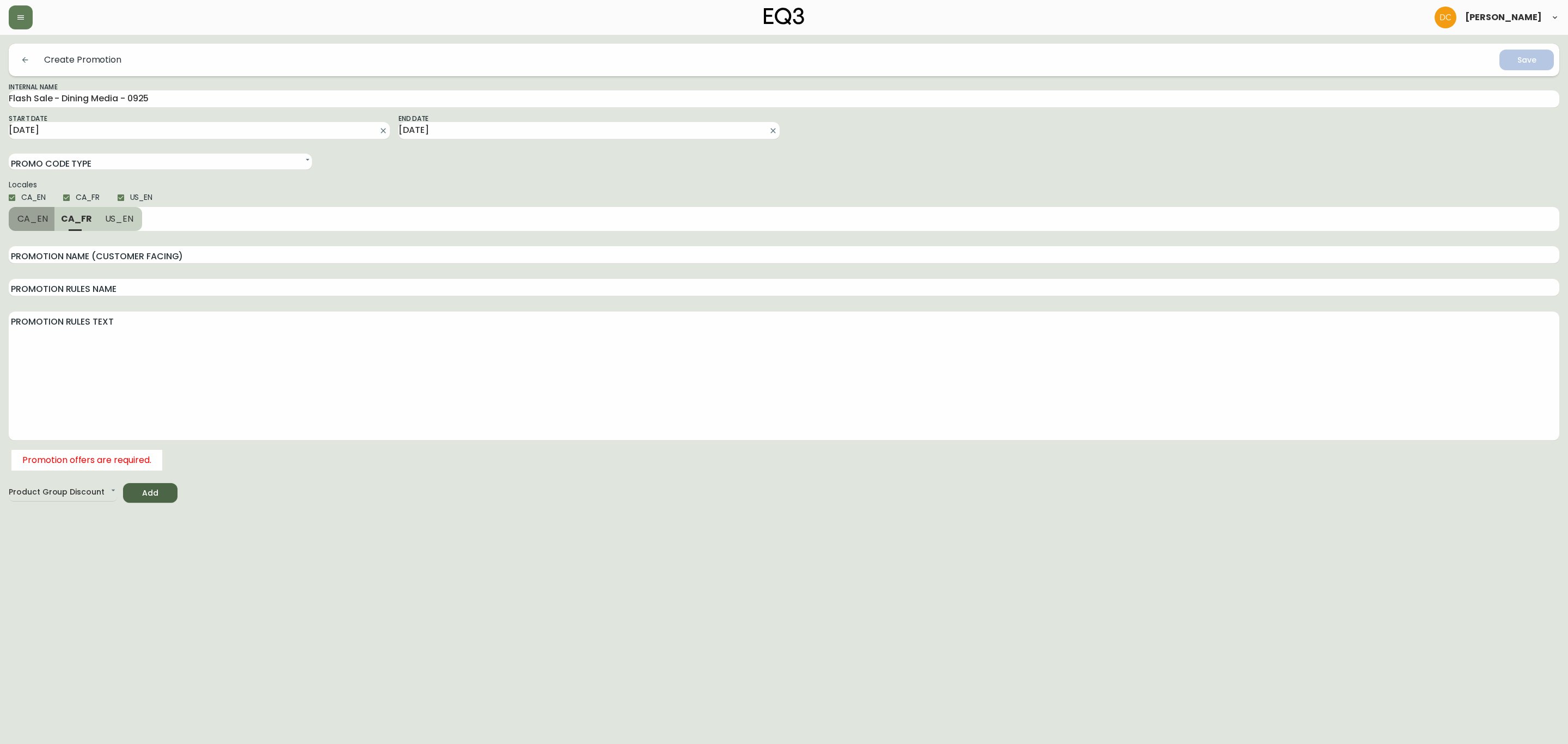
click at [39, 221] on span "CA_EN" at bounding box center [32, 218] width 31 height 11
type input "15% off EQ3 Media Units"
drag, startPoint x: 77, startPoint y: 228, endPoint x: 87, endPoint y: 261, distance: 34.5
click at [79, 228] on button "CA_FR" at bounding box center [76, 219] width 43 height 24
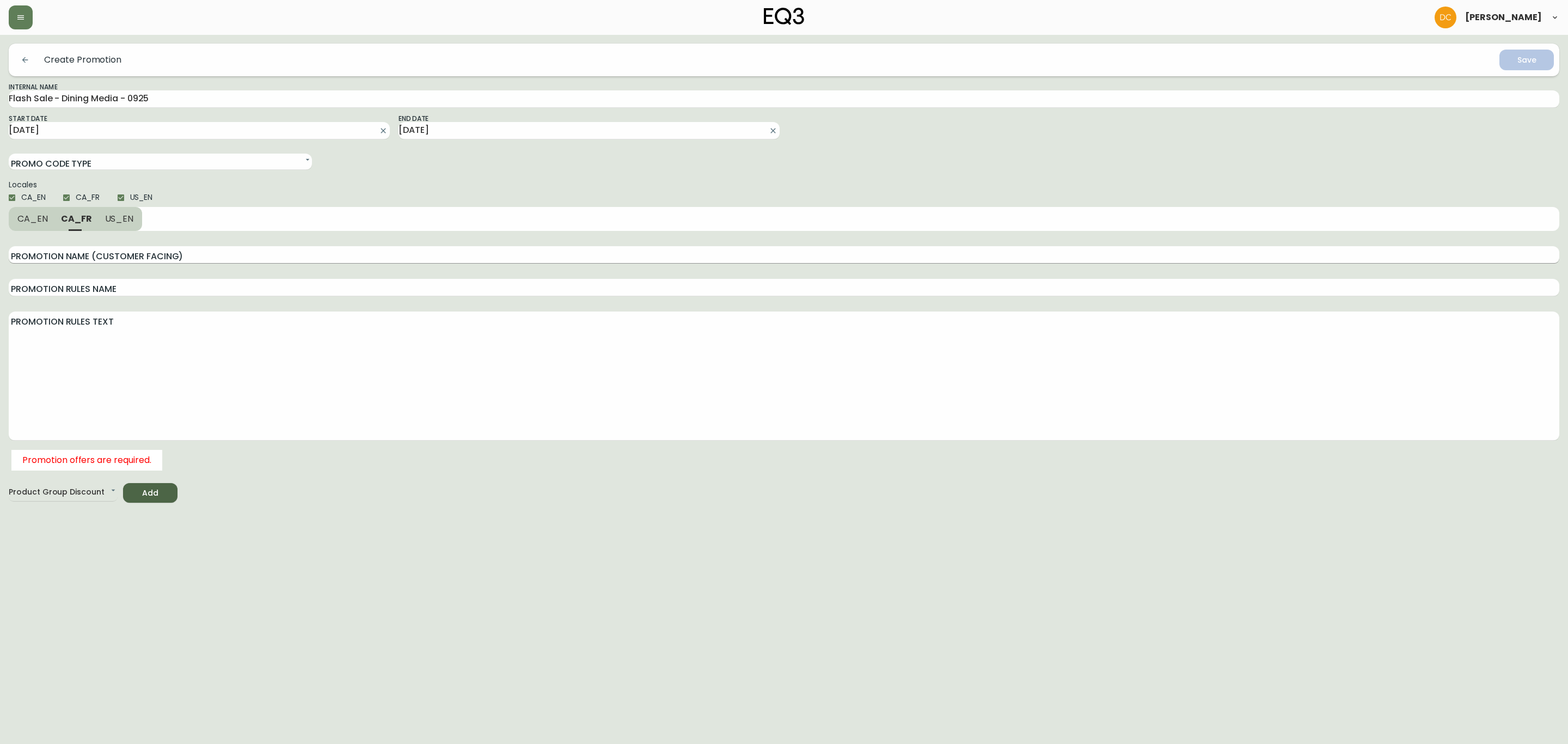
click at [95, 254] on input "Promotion Name (Customer Facing)" at bounding box center [784, 255] width 1551 height 17
paste input "15% off EQ3 Media Units"
type input "15% off EQ3 Media Units"
click at [92, 282] on input "Promotion Rules Name" at bounding box center [784, 287] width 1551 height 17
paste input "15% off EQ3 Media Units"
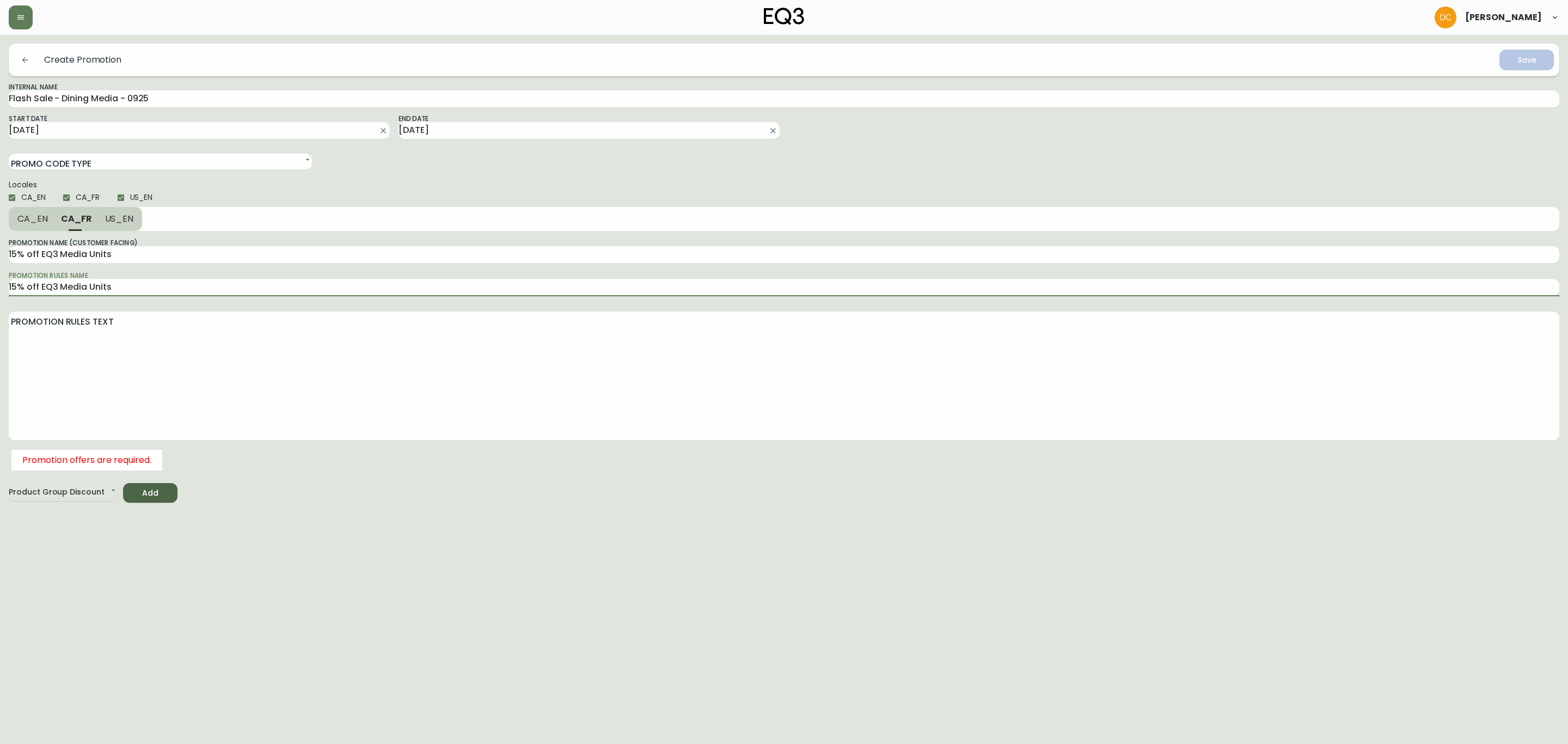
type input "15% off EQ3 Media Units"
click at [36, 228] on button "CA_EN" at bounding box center [31, 219] width 46 height 24
click at [82, 344] on textarea "Promotion Rules Text" at bounding box center [784, 375] width 1551 height 122
click at [138, 489] on span "Add" at bounding box center [150, 493] width 37 height 13
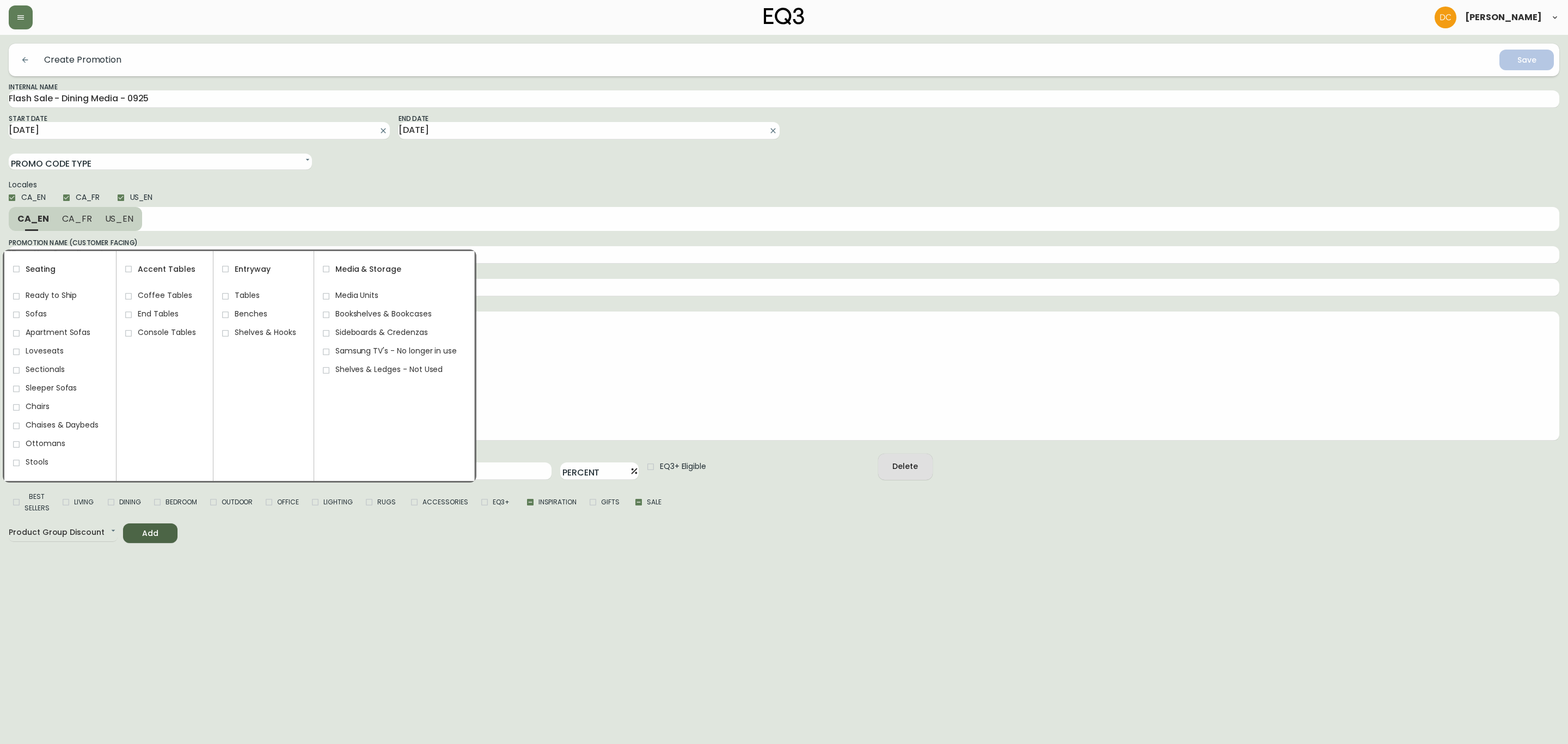
click at [340, 293] on span "Media Units" at bounding box center [356, 295] width 43 height 11
click at [335, 293] on input "Media Units" at bounding box center [326, 296] width 19 height 19
checkbox input "true"
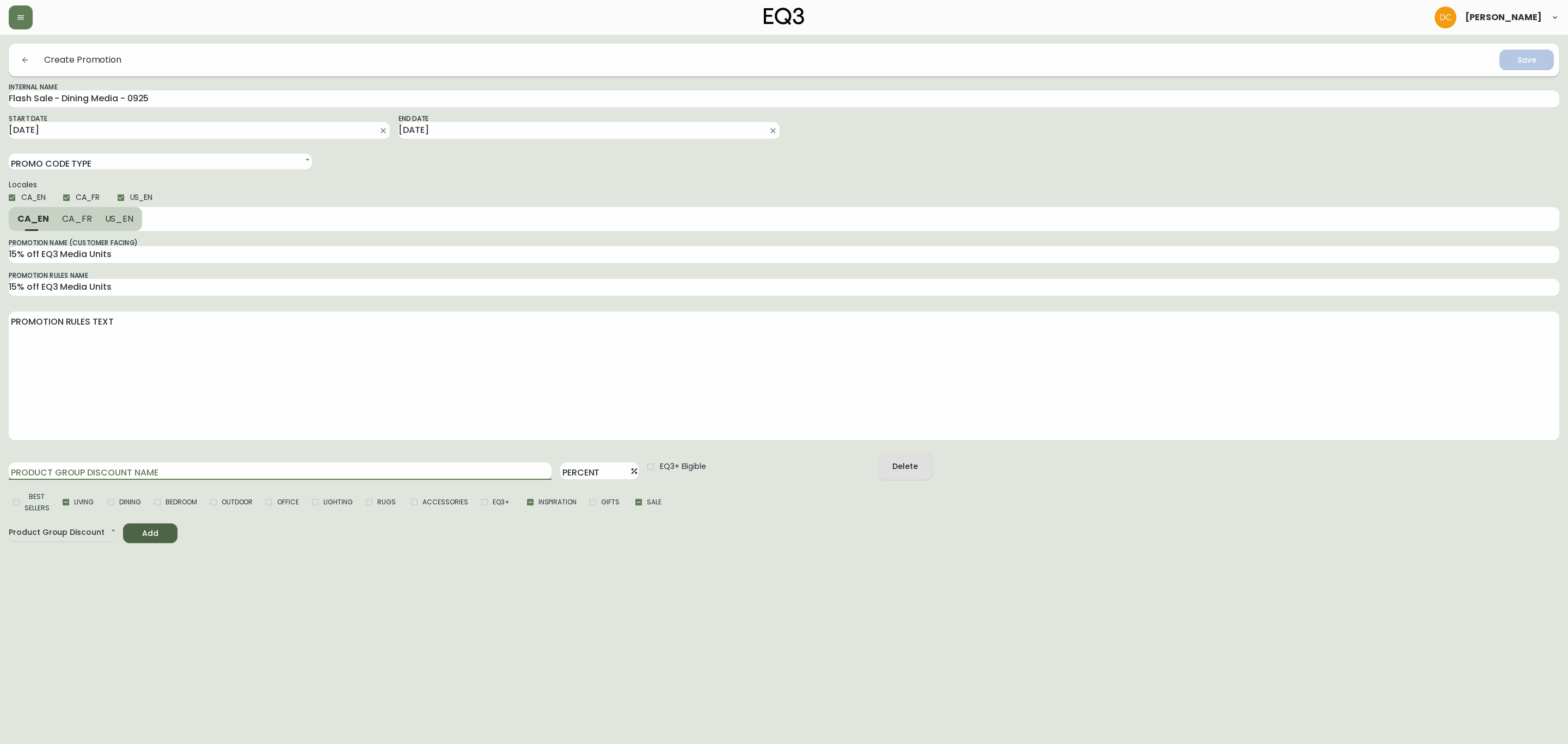
click at [45, 472] on input "Product Group Discount Name" at bounding box center [280, 471] width 543 height 17
type input "1"
type input "15"
type input "15%"
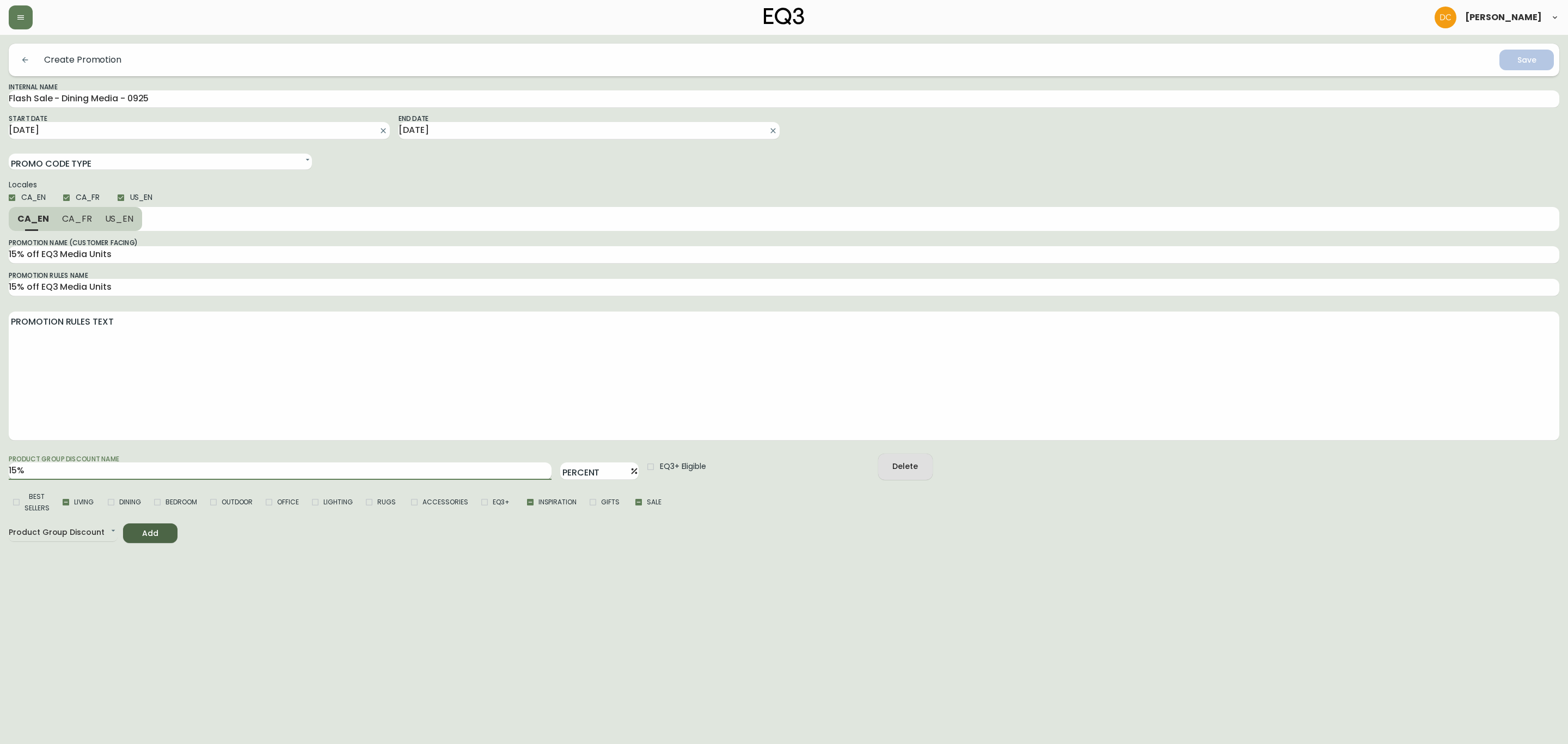
type input "15% o"
type input "15% of"
type input "15% off"
type input "15% off M"
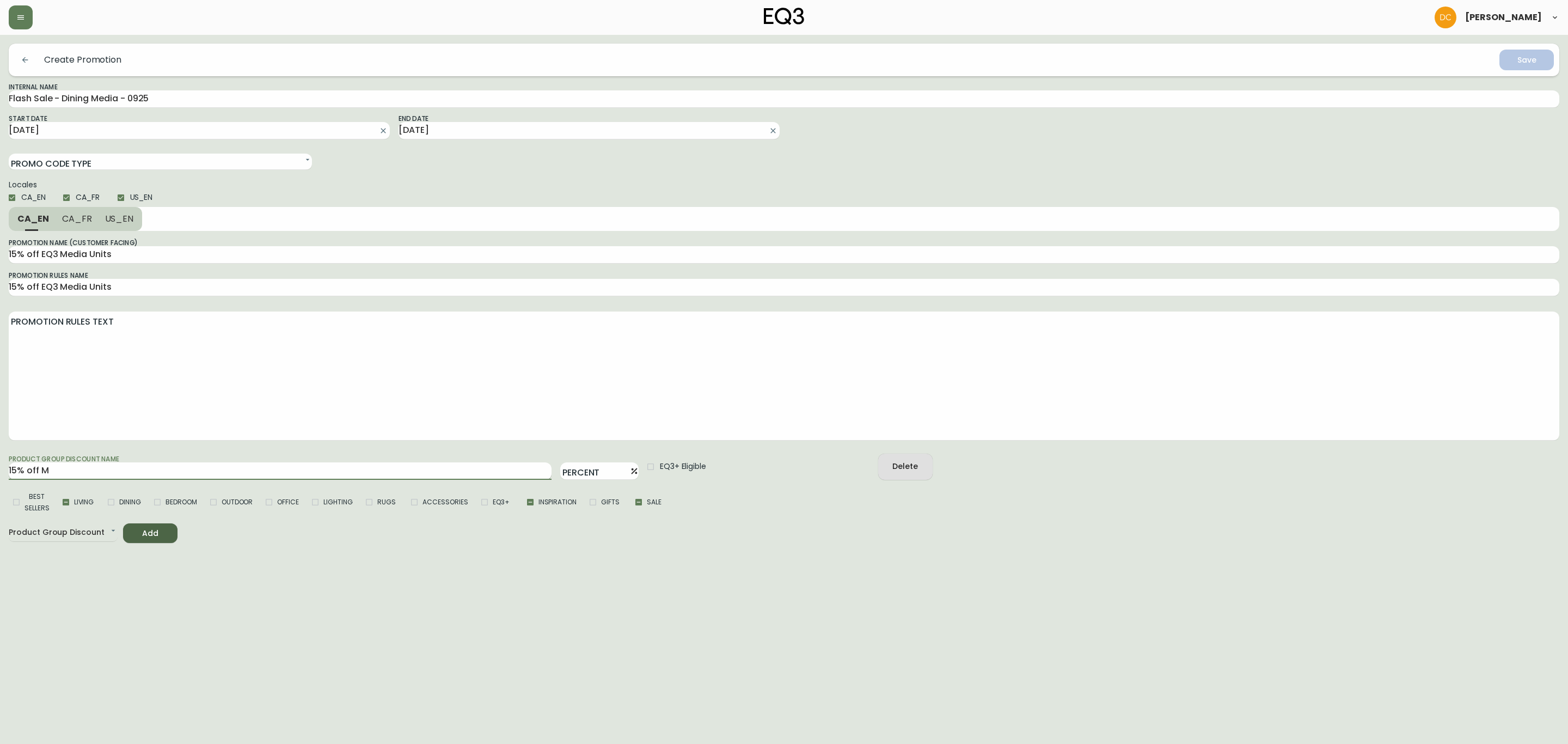
type input "15% off Me"
type input "15% off Med"
type input "15% off Medi"
type input "15% off Media"
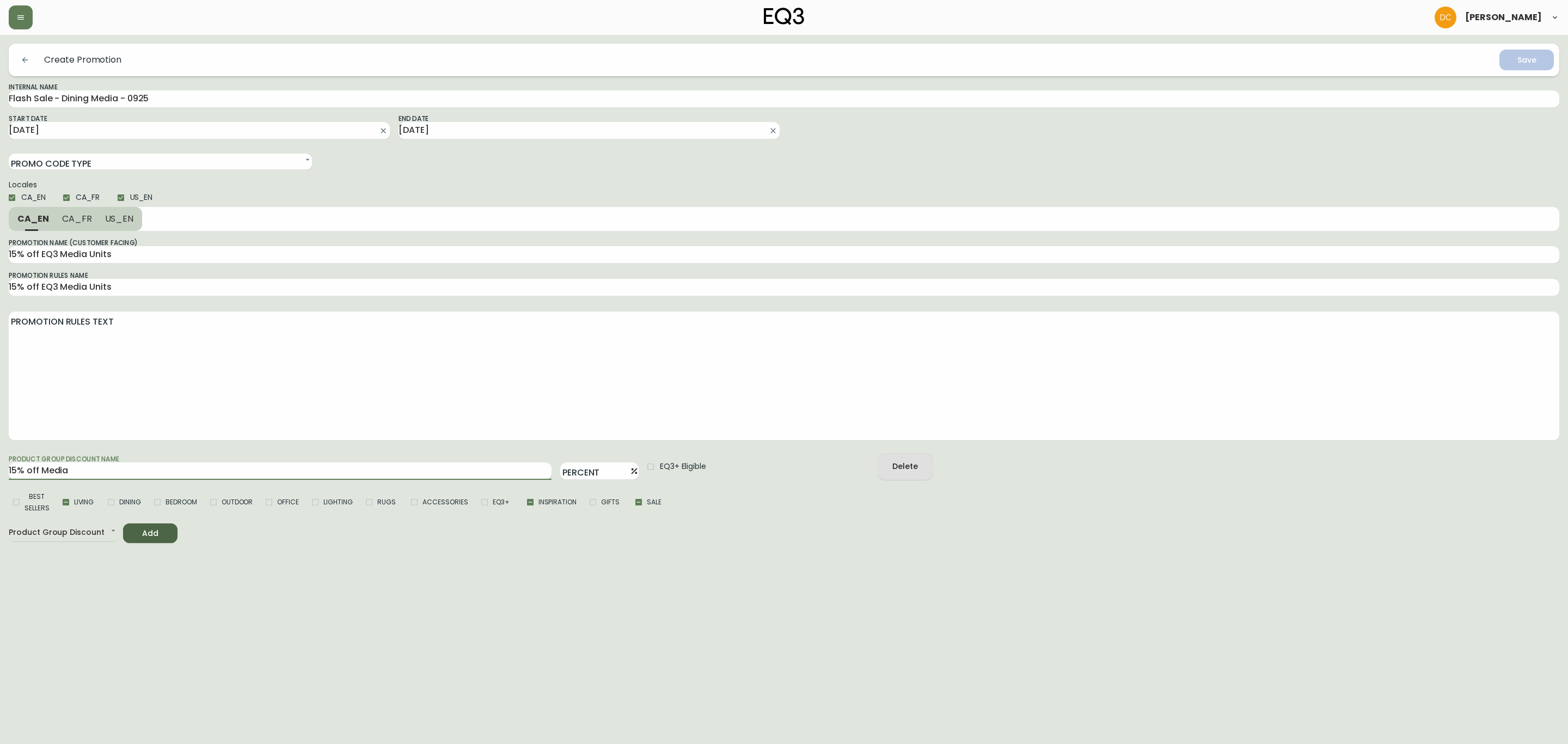
type input "15% off Media U"
type input "15% off Media Un"
type input "15% off Media Uni"
type input "15% off Media Unit"
type input "15% off Media Units"
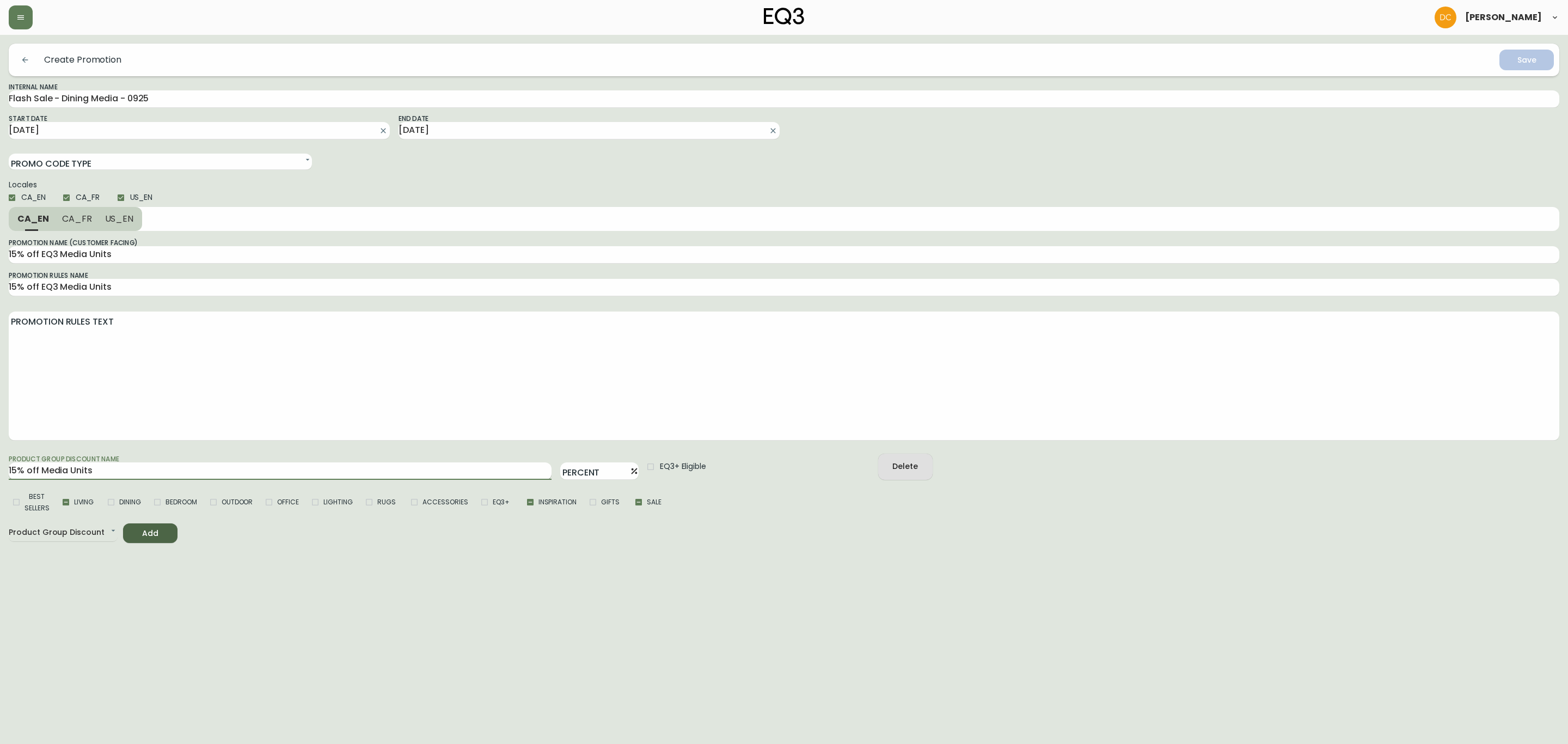
type input "15% off Media Units"
type input "15"
click at [404, 543] on html "[PERSON_NAME] Create Promotion Save Internal Name Flash Sale - Dining Media - 0…" at bounding box center [784, 271] width 1568 height 543
click at [77, 211] on button "CA_FR" at bounding box center [76, 219] width 43 height 24
click at [141, 251] on input "15% off EQ3 Media Units" at bounding box center [784, 255] width 1551 height 17
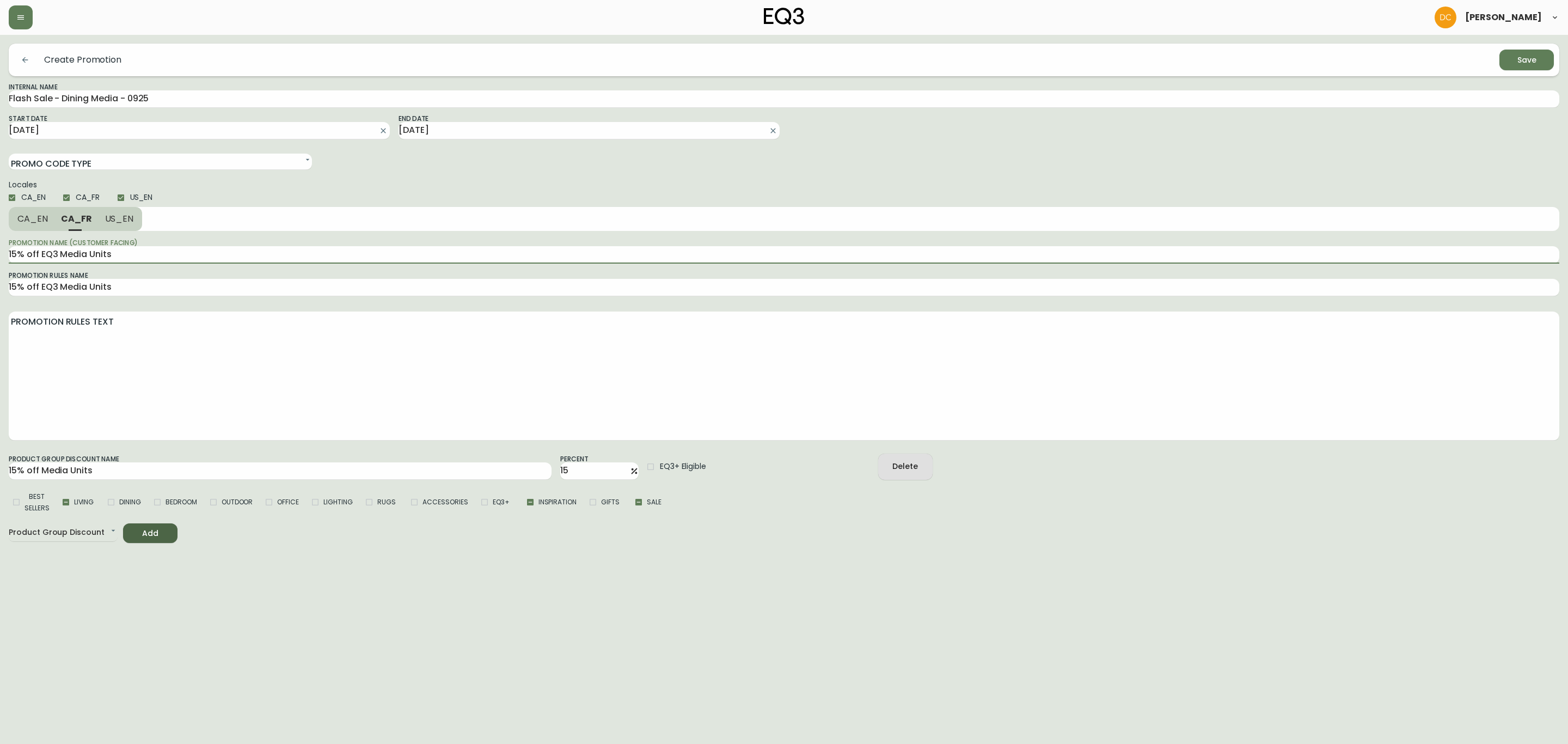
drag, startPoint x: 136, startPoint y: 252, endPoint x: 0, endPoint y: 261, distance: 136.3
click at [0, 261] on main "Create Promotion Save Internal Name Flash Sale - Dining Media - 0925 Start Date…" at bounding box center [784, 289] width 1568 height 508
click at [641, 171] on form "Create Promotion Save Internal Name Flash Sale - Dining Media - 0925 Start Date…" at bounding box center [784, 293] width 1551 height 500
click at [33, 223] on span "CA_EN" at bounding box center [32, 218] width 31 height 11
click at [1502, 57] on button "Save" at bounding box center [1527, 60] width 55 height 21
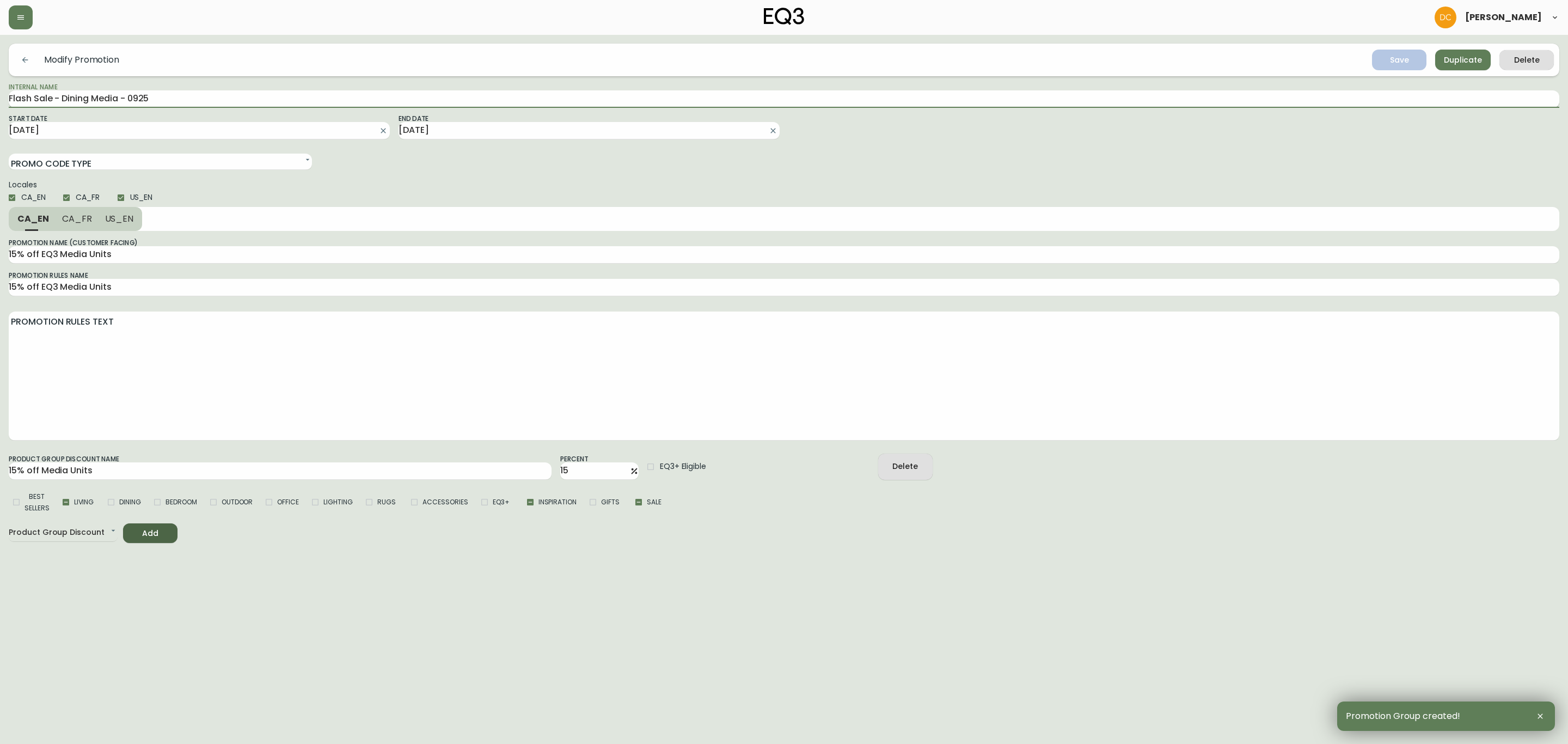
click at [189, 99] on input "Flash Sale - Dining Media - 0925" at bounding box center [784, 99] width 1551 height 17
click at [113, 94] on input "Flash Sale - Dining Media - 0925" at bounding box center [784, 99] width 1551 height 17
click at [112, 94] on input "Flash Sale - Dining Media - 0925" at bounding box center [784, 99] width 1551 height 17
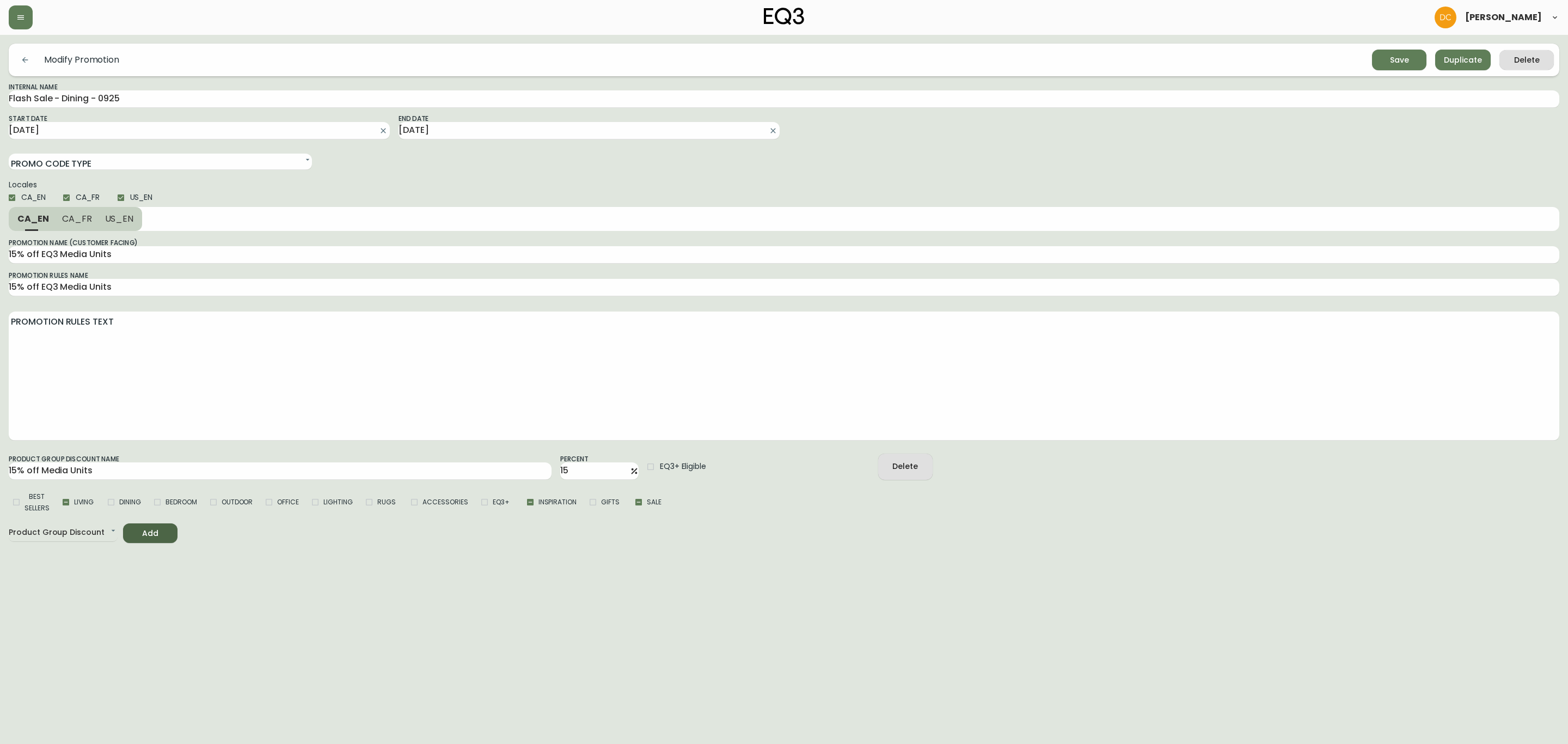
click at [1385, 47] on div "Modify Promotion Save Duplicate Delete" at bounding box center [784, 60] width 1551 height 33
click at [1386, 56] on span "Save" at bounding box center [1399, 60] width 37 height 13
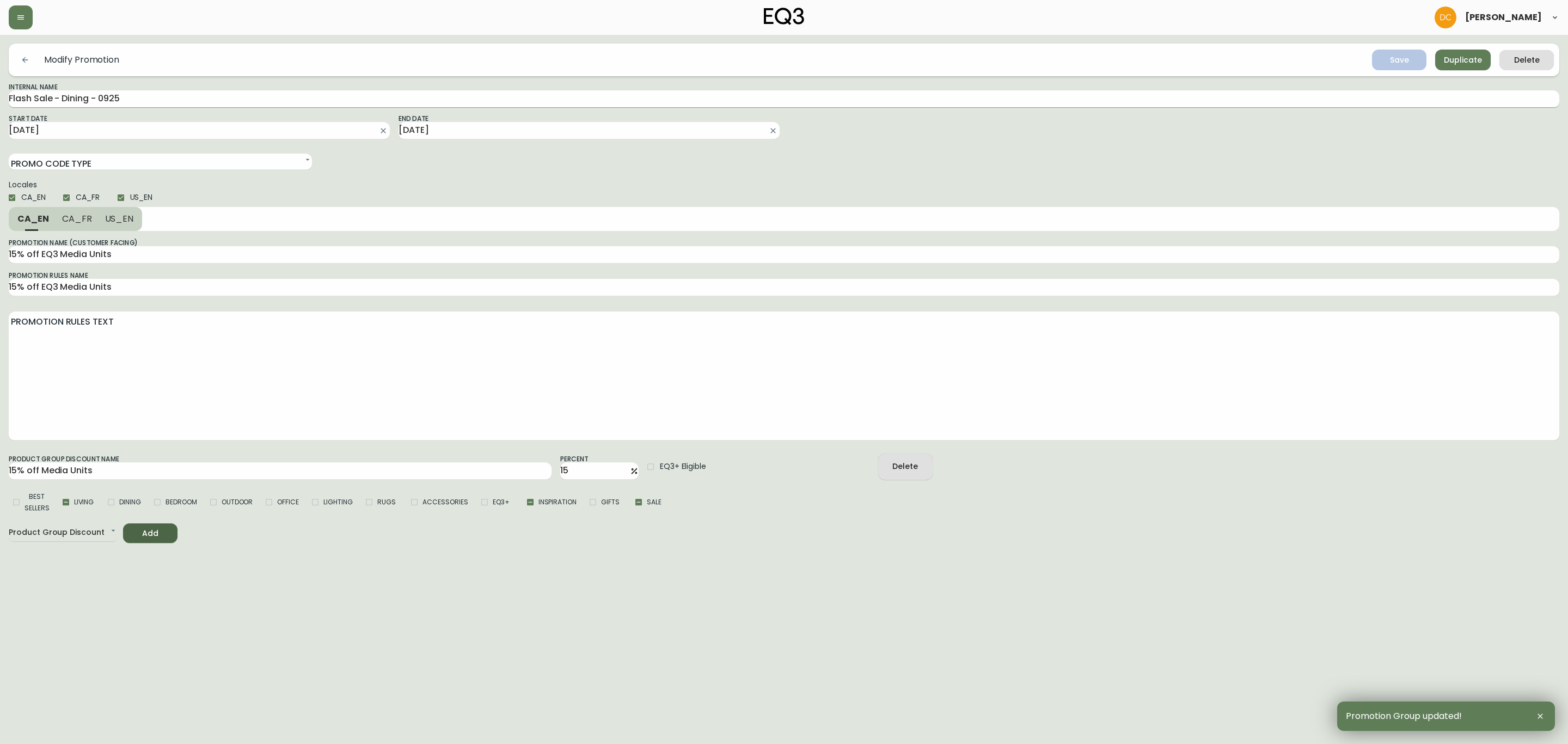
click at [71, 95] on input "Flash Sale - Dining - 0925" at bounding box center [784, 99] width 1551 height 17
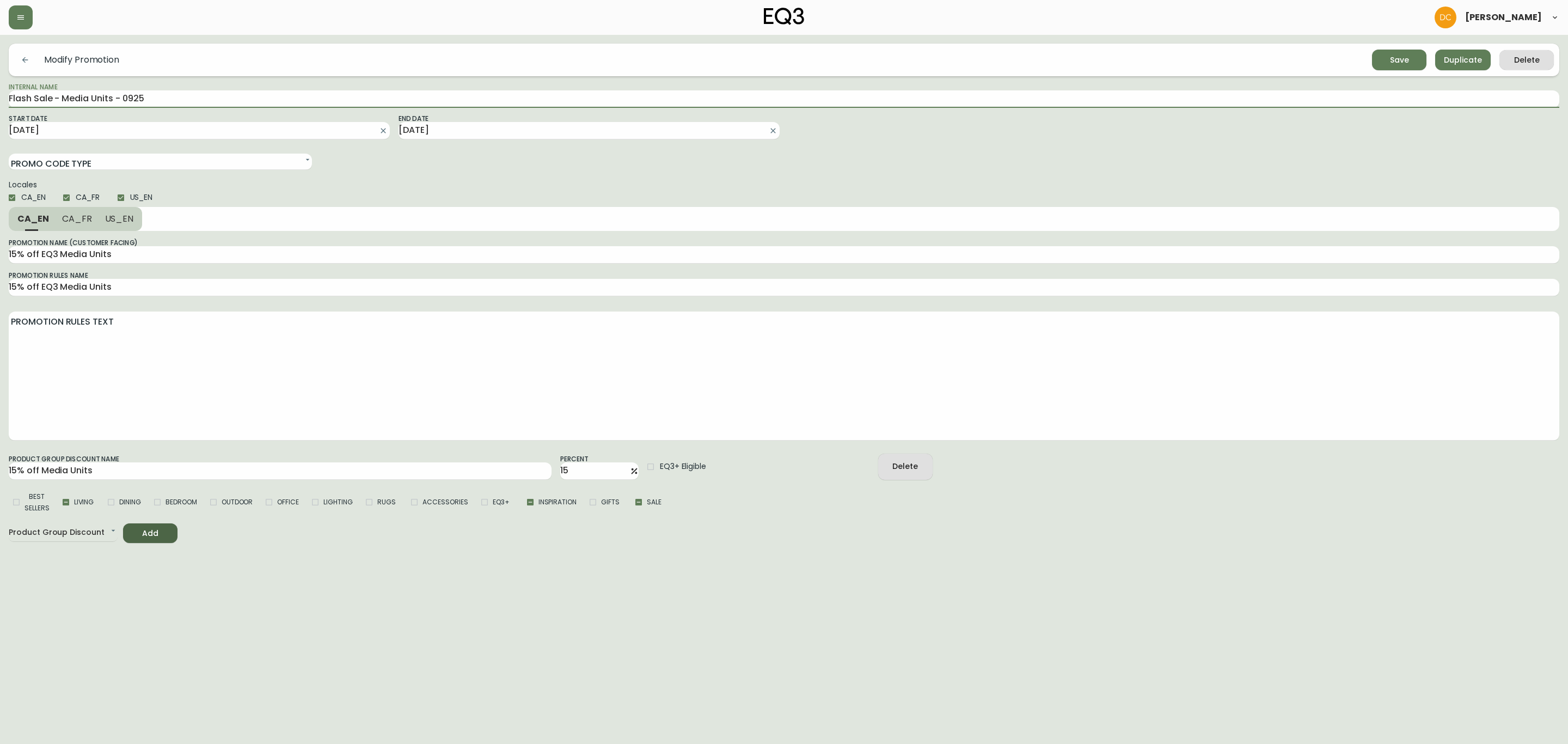
type input "Flash Sale - Media Units - 0925"
drag, startPoint x: 887, startPoint y: 167, endPoint x: 902, endPoint y: 157, distance: 18.0
click at [887, 167] on div "Promo Code Type Single Code Multi Code" at bounding box center [784, 157] width 1551 height 25
click at [1407, 66] on div "Save" at bounding box center [1400, 60] width 19 height 13
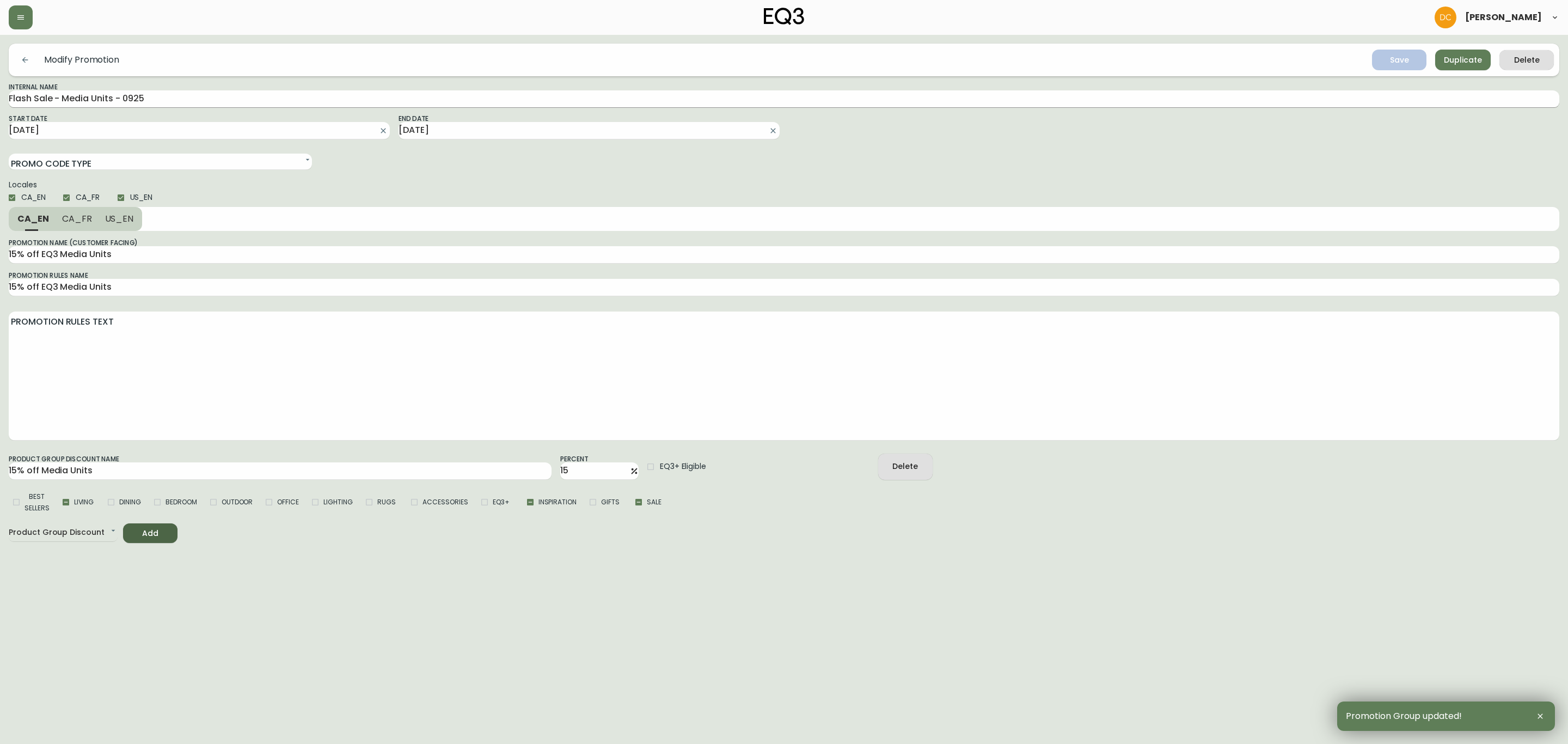
click at [177, 102] on input "Flash Sale - Media Units - 0925" at bounding box center [784, 99] width 1551 height 17
click at [1441, 59] on button "Duplicate" at bounding box center [1463, 60] width 55 height 21
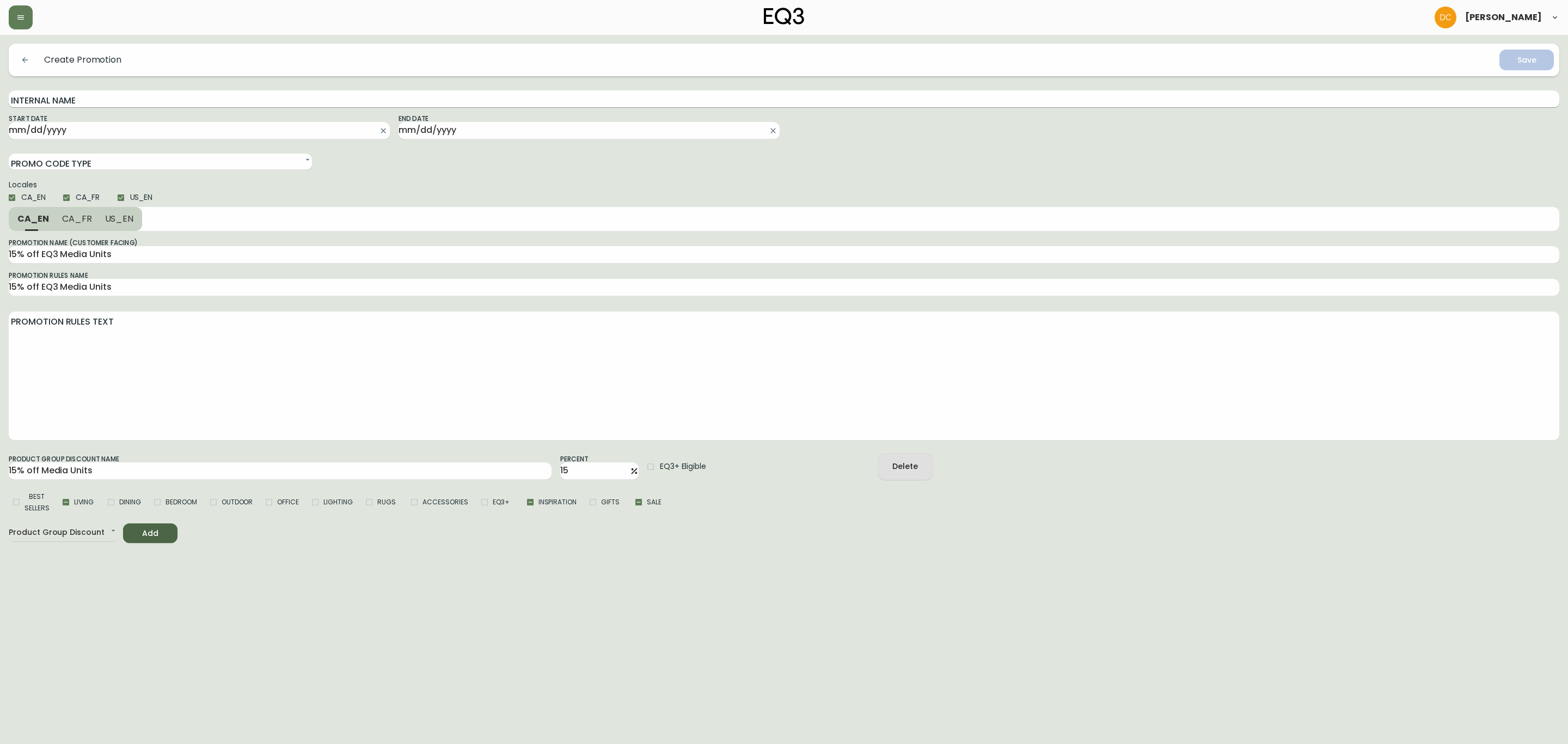
click at [95, 101] on input "Internal Name" at bounding box center [784, 99] width 1551 height 17
paste input "Flash Sale - Media Units - 0925"
drag, startPoint x: 59, startPoint y: 97, endPoint x: 119, endPoint y: 97, distance: 60.0
click at [119, 97] on input "Flash Sale - Media Units - 0925" at bounding box center [784, 99] width 1551 height 17
type input "Flash Sale - Dining - 0925"
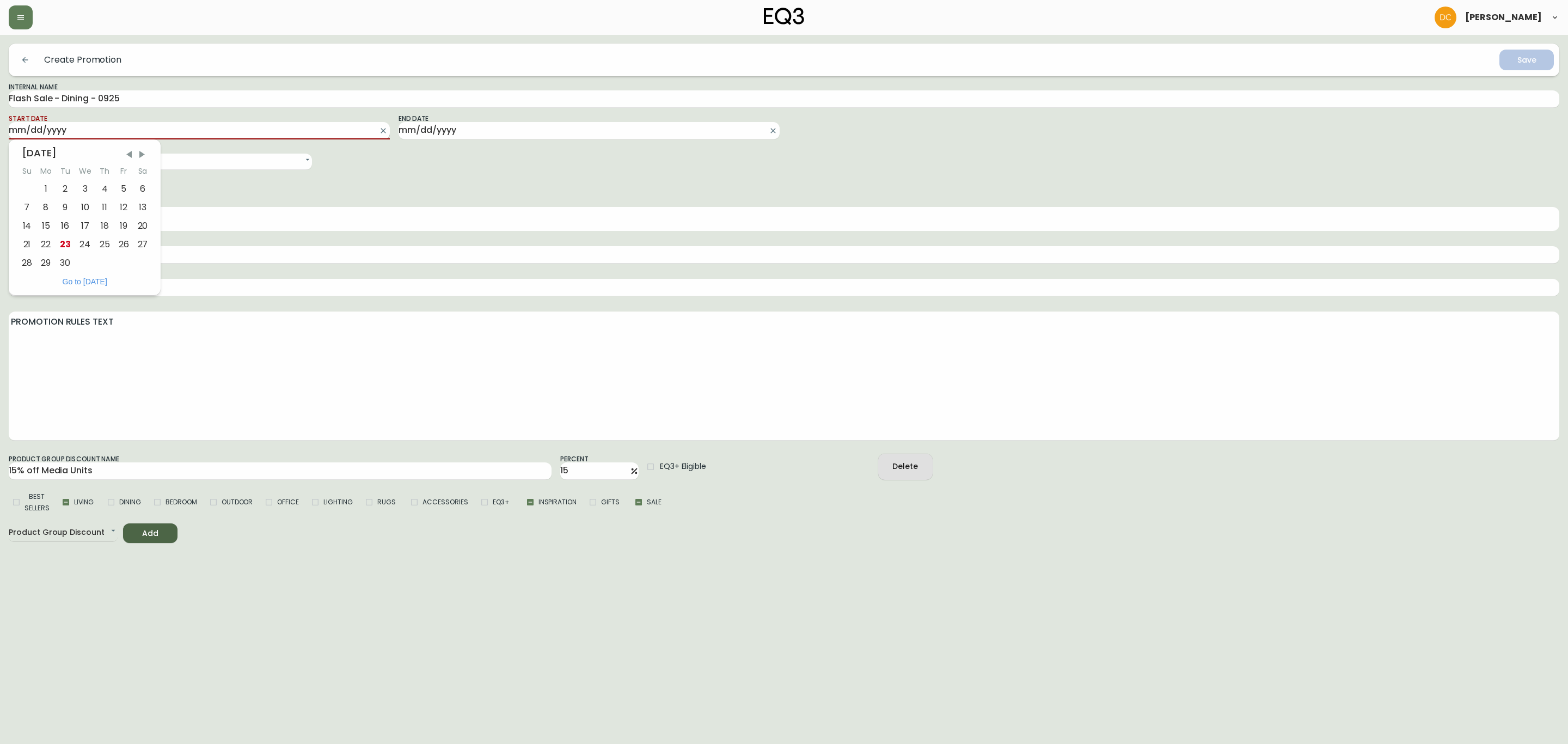
click at [103, 127] on input "Start Date" at bounding box center [191, 130] width 364 height 17
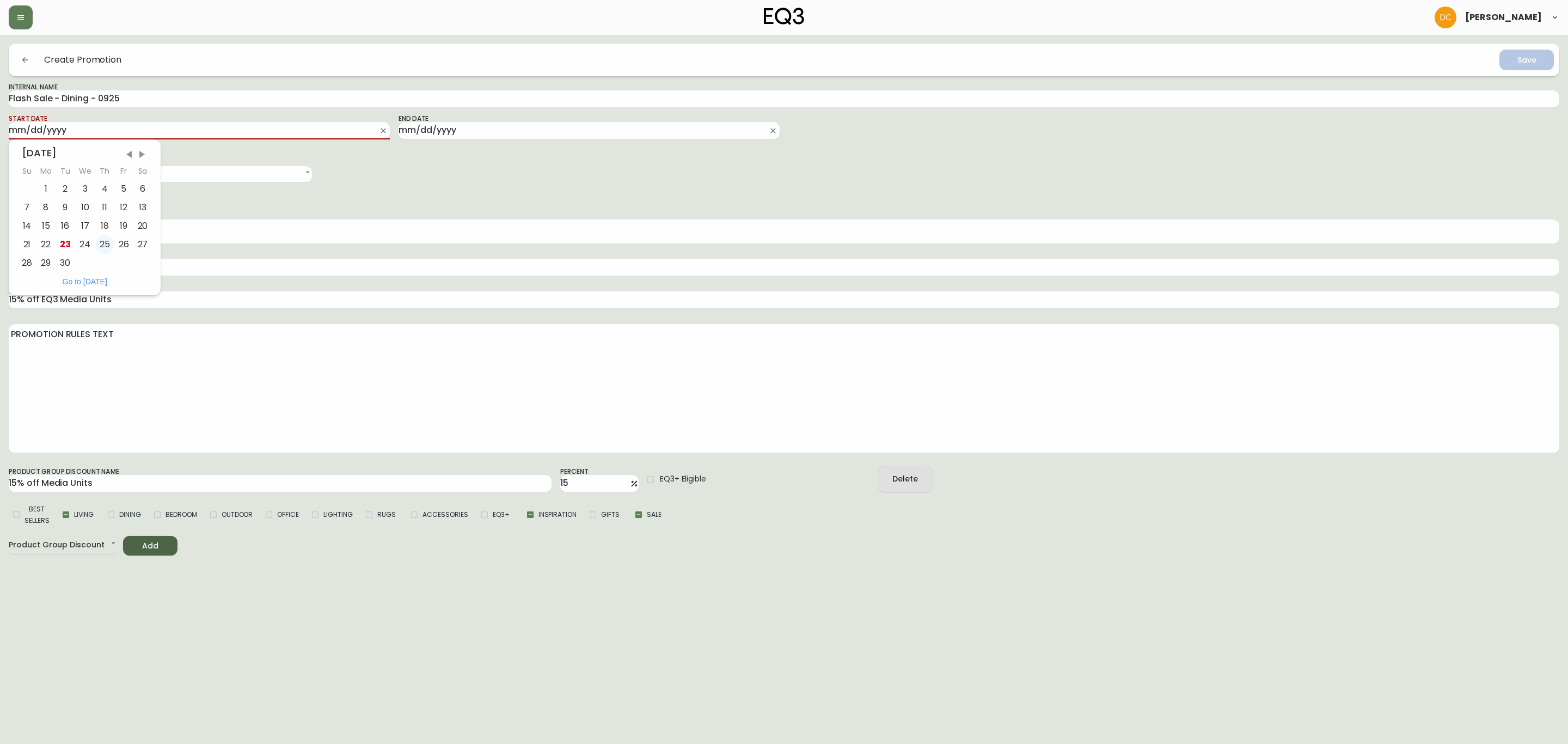
click at [103, 247] on div "25" at bounding box center [104, 244] width 19 height 19
type input "[DATE]"
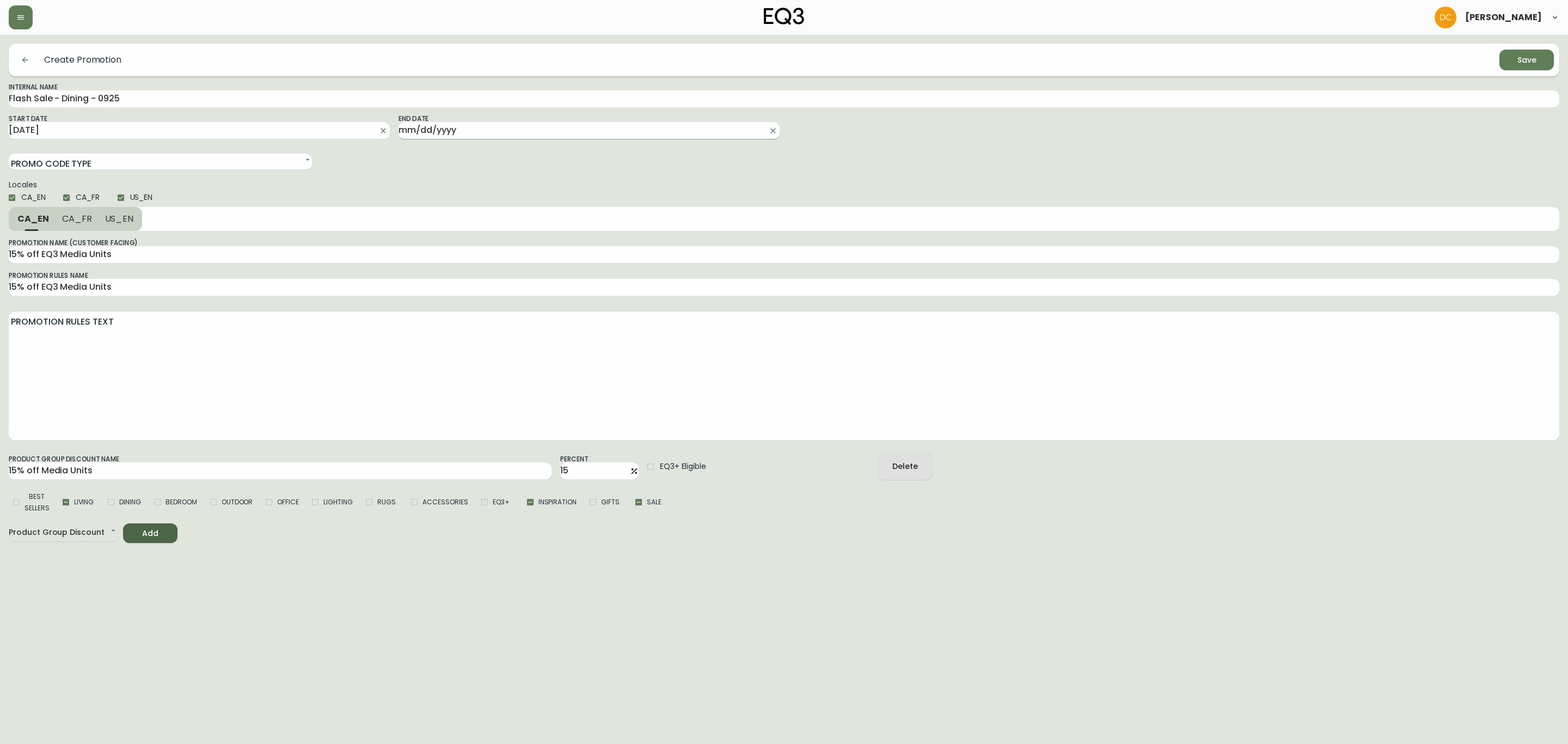
click at [474, 127] on input "End Date" at bounding box center [580, 130] width 364 height 17
click at [433, 262] on div "29" at bounding box center [435, 263] width 19 height 19
type input "[DATE]"
drag, startPoint x: 61, startPoint y: 254, endPoint x: 177, endPoint y: 252, distance: 116.0
click at [177, 252] on input "15% off EQ3 Media Units" at bounding box center [784, 255] width 1551 height 17
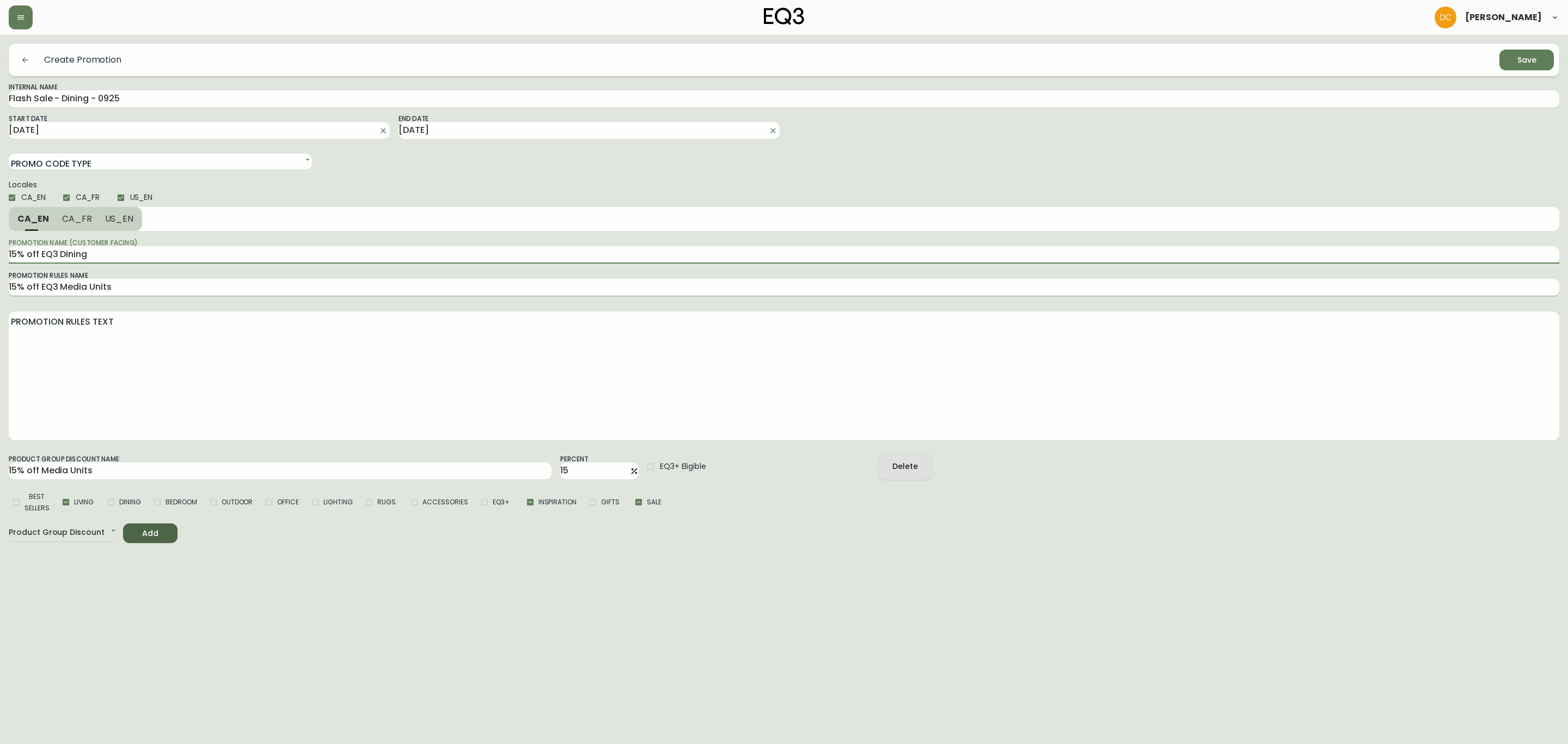
type input "15% off EQ3 Dining"
click at [179, 291] on input "15% off EQ3 Media Units" at bounding box center [784, 287] width 1551 height 17
paste input "Dining"
type input "15% off EQ3 Dining"
click at [118, 231] on button "US_EN" at bounding box center [121, 219] width 44 height 24
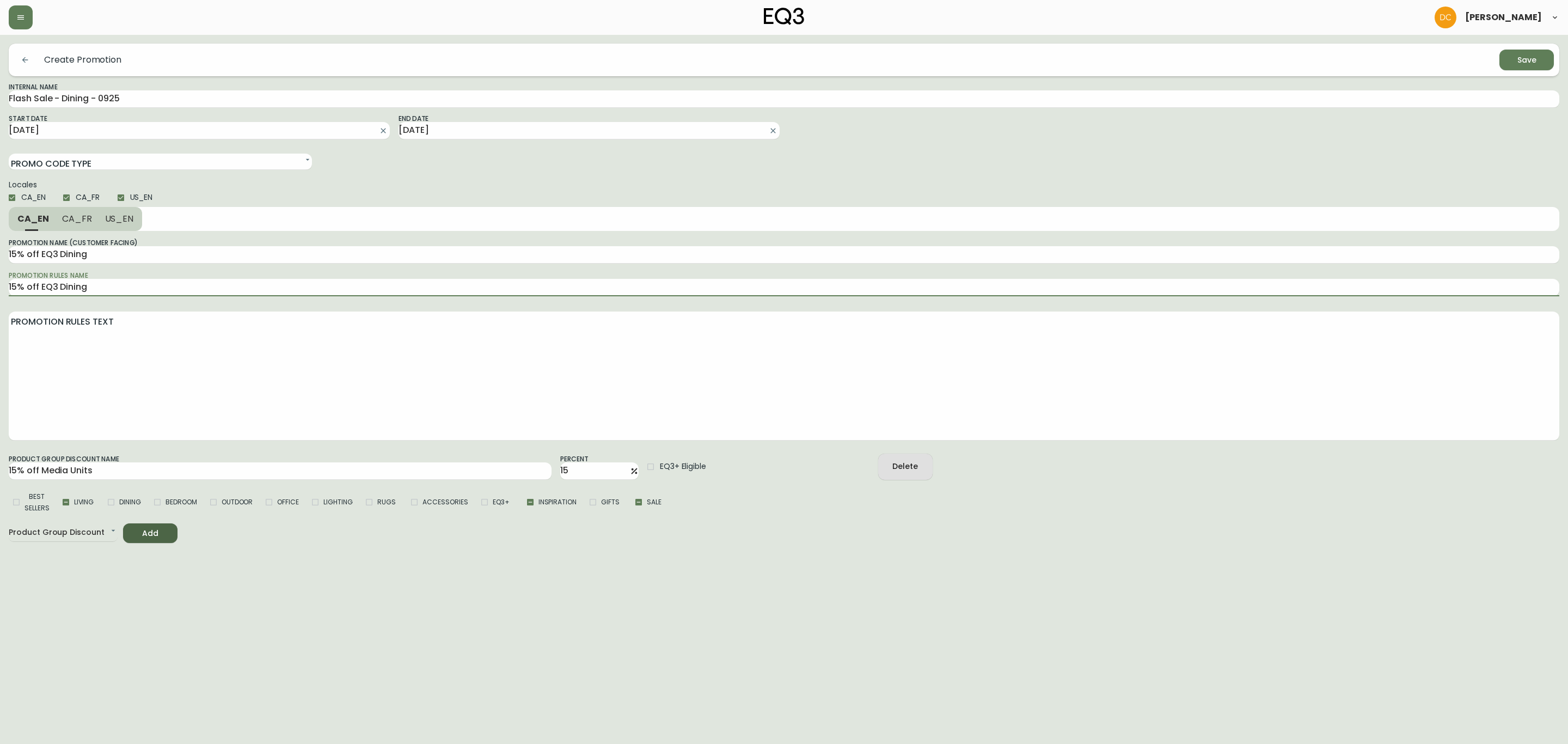
type input "15% off EQ3 Media Units"
click at [131, 257] on input "15% off EQ3 Media Units" at bounding box center [784, 255] width 1551 height 17
paste input "Dining"
type input "15% off EQ3 Dining"
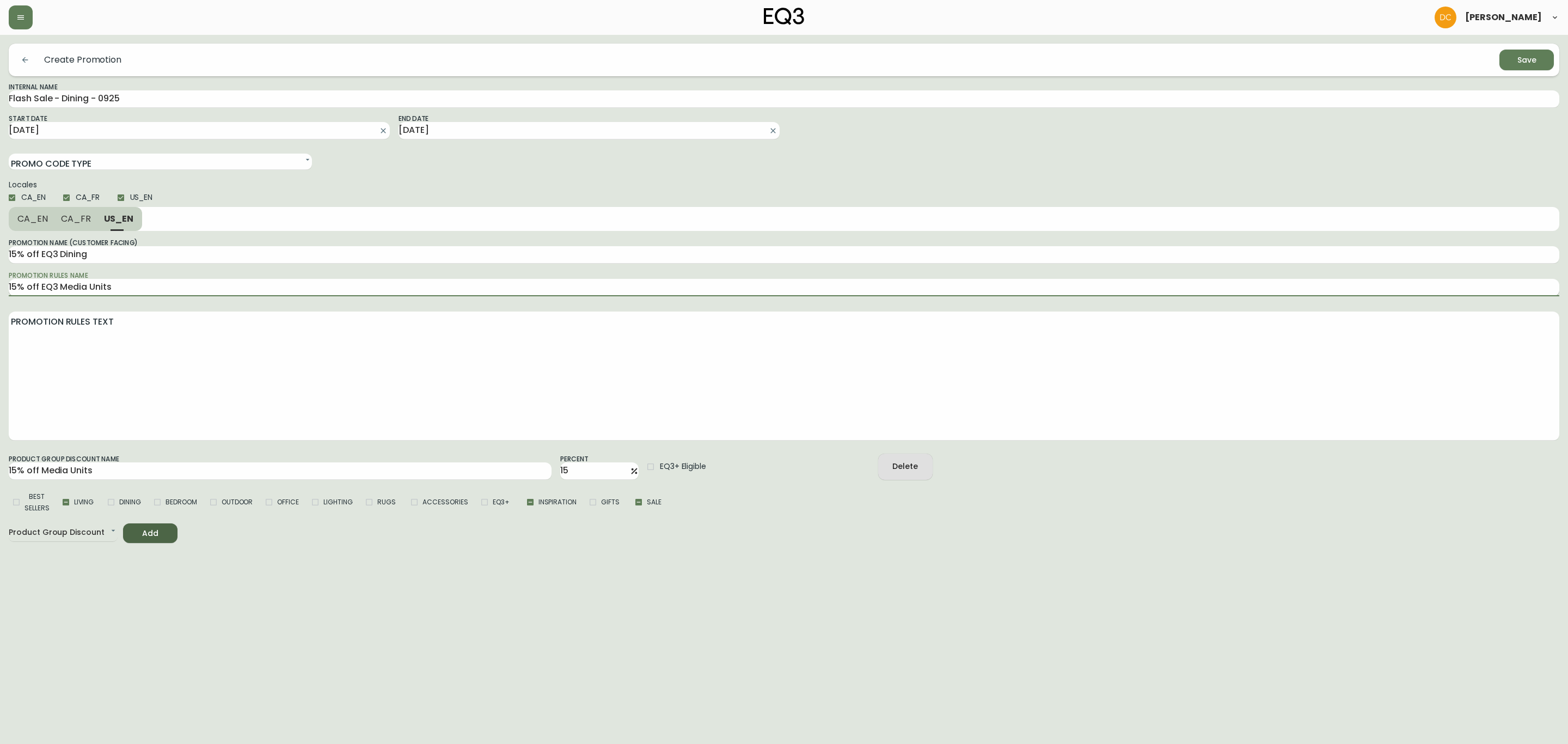
click at [123, 288] on input "15% off EQ3 Media Units" at bounding box center [784, 287] width 1551 height 17
paste input "Dining"
type input "15% off EQ3 Dining"
click at [82, 214] on span "CA_FR" at bounding box center [76, 218] width 30 height 11
type input "15% off EQ3 Media Units"
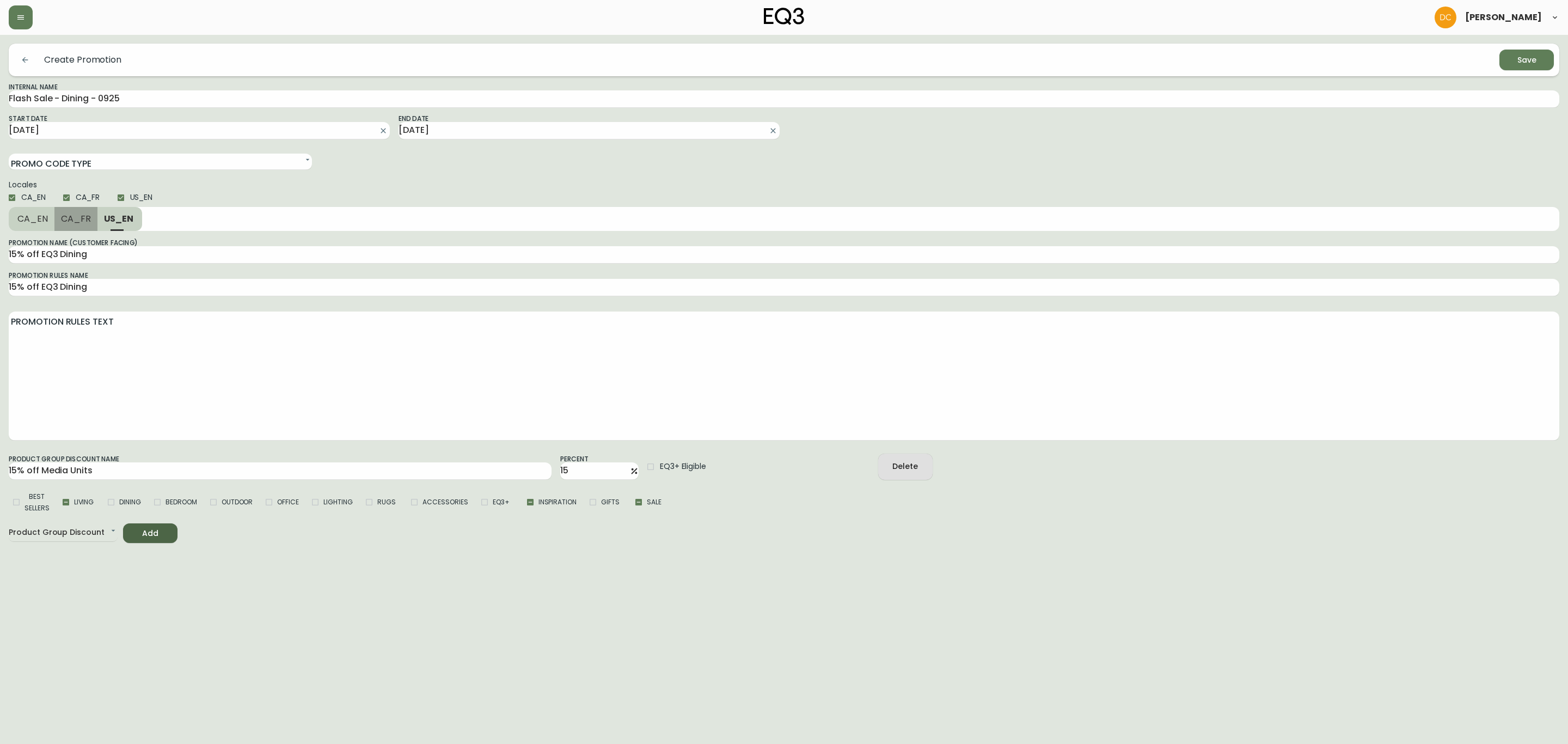
type input "15% off EQ3 Media Units"
click at [94, 253] on input "15% off EQ3 Media Units" at bounding box center [784, 255] width 1551 height 17
paste input "Dining"
type input "15% off EQ3 Dining"
click at [121, 282] on input "15% off EQ3 Media Units" at bounding box center [784, 287] width 1551 height 17
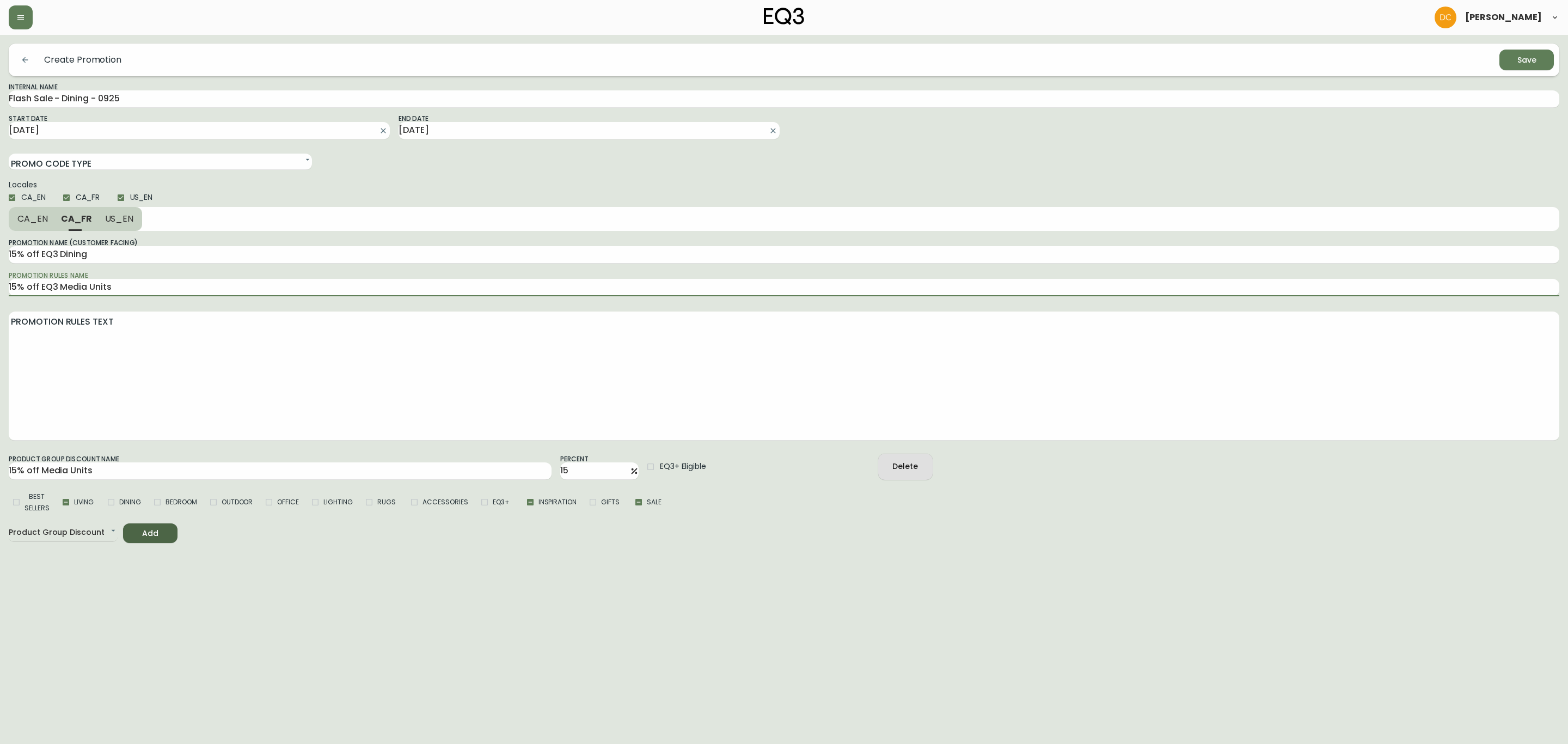
paste input "Dining"
type input "15% off EQ3 Dining"
click at [55, 468] on input "15% off Media Units" at bounding box center [280, 471] width 543 height 17
paste input "EQ3 Dining"
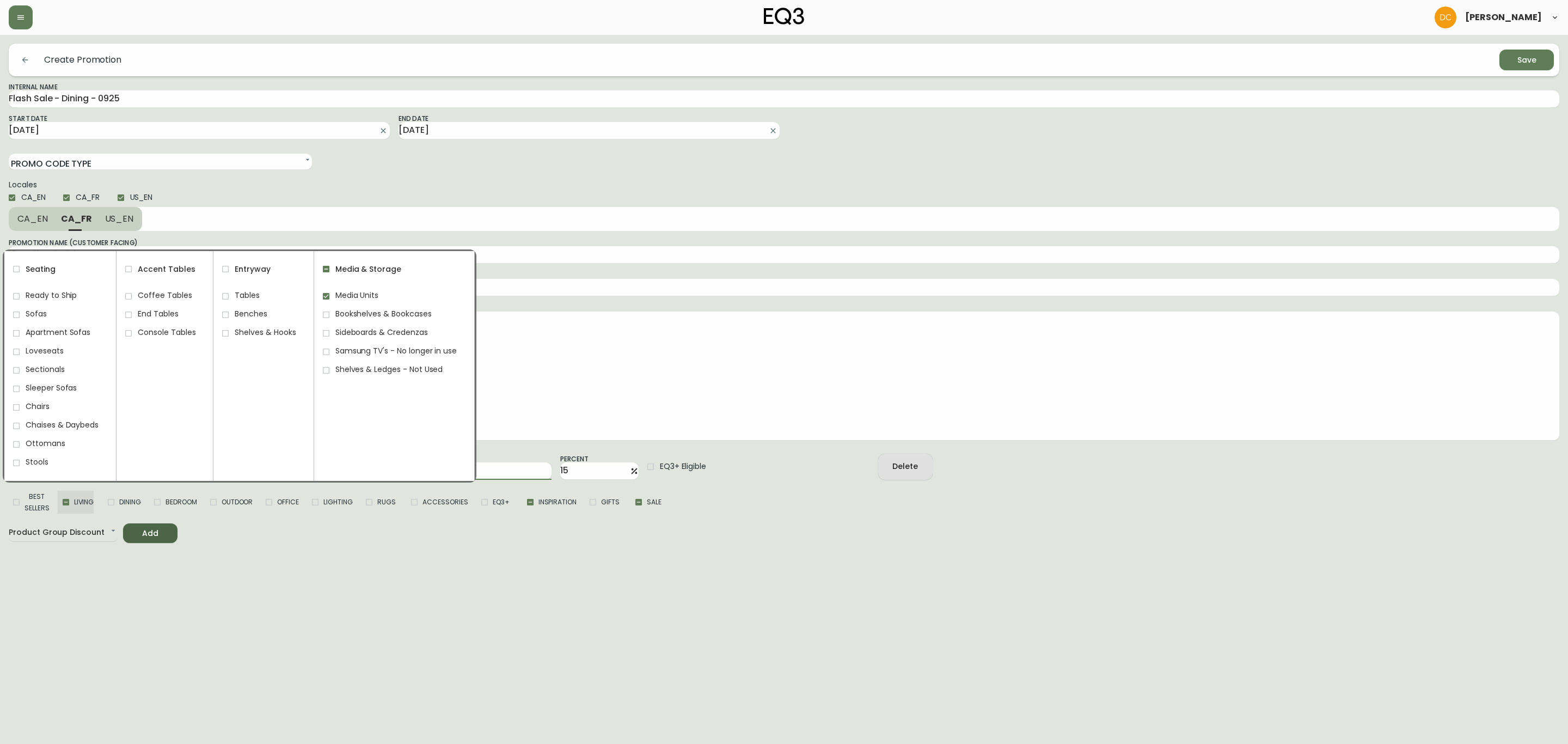
type input "15% off EQ3 Dining"
click at [61, 498] on input "Living" at bounding box center [66, 503] width 16 height 16
checkbox input "true"
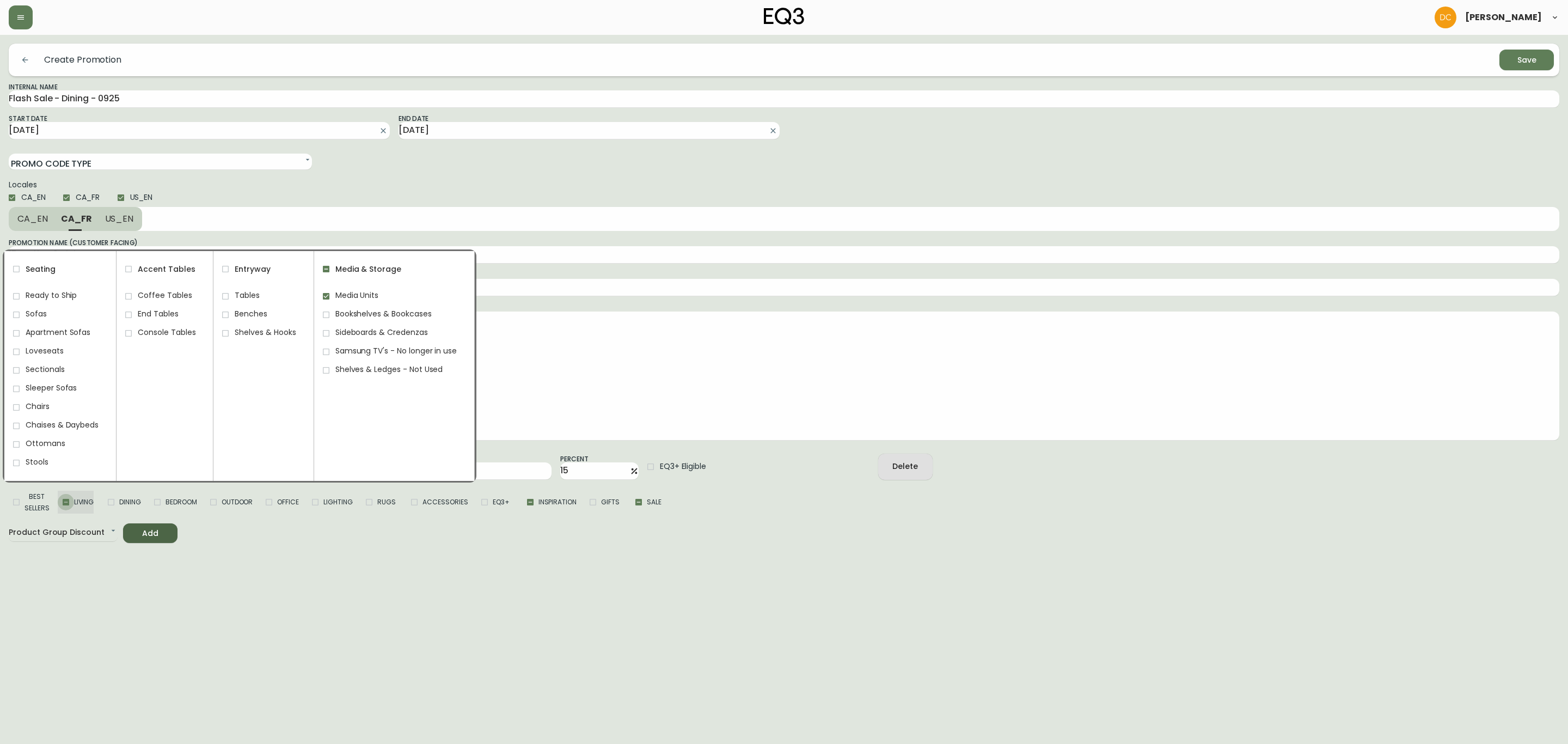
checkbox input "true"
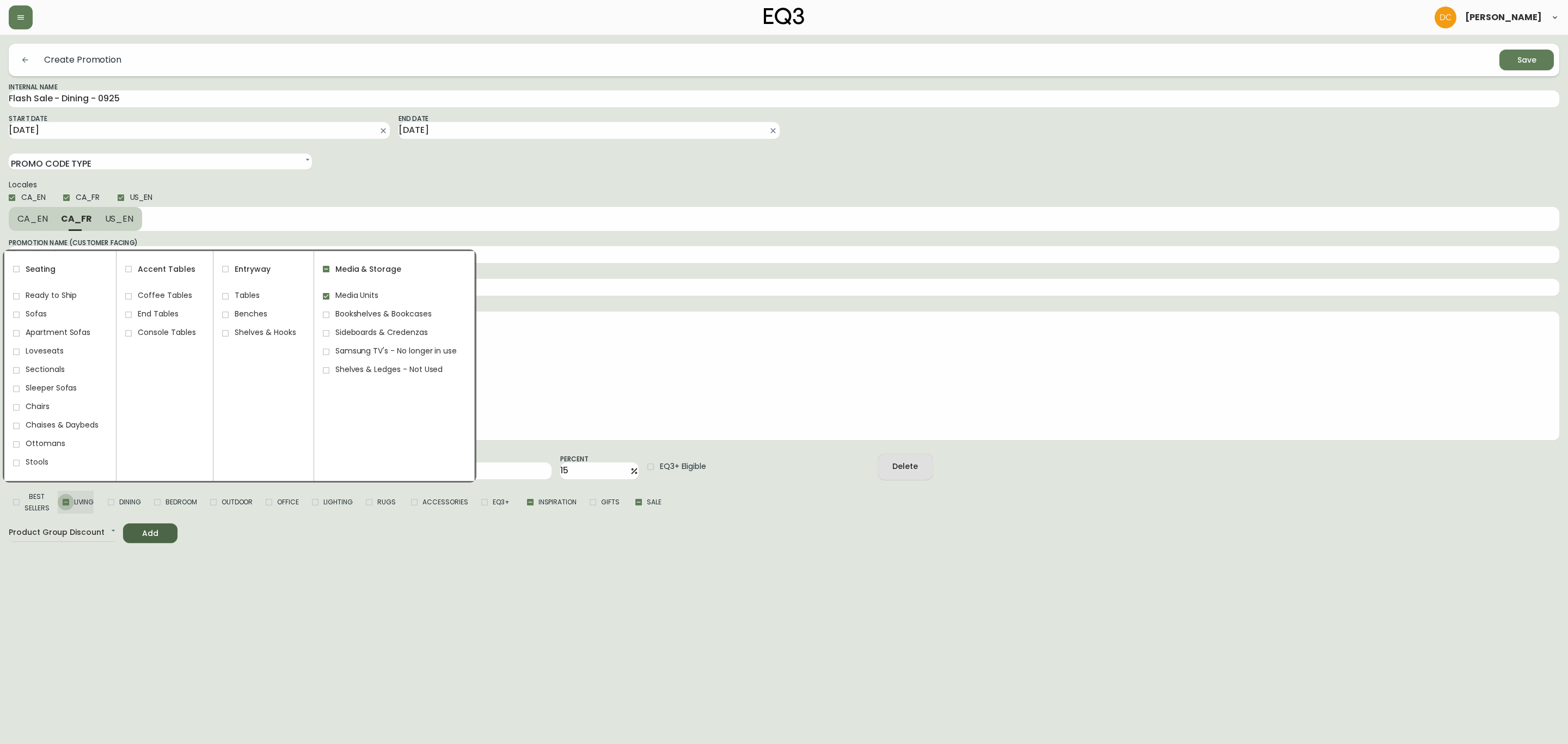
checkbox input "true"
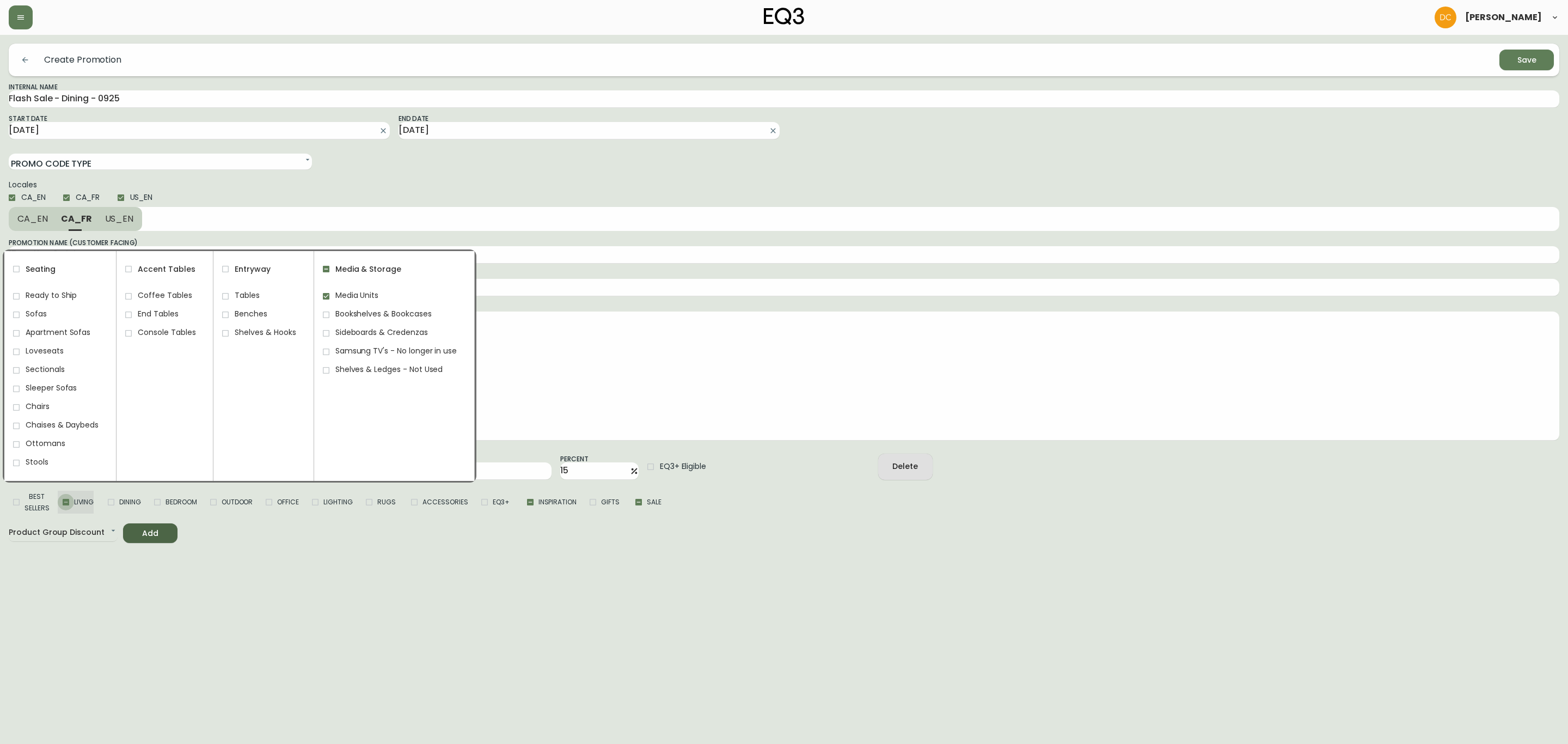
checkbox input "true"
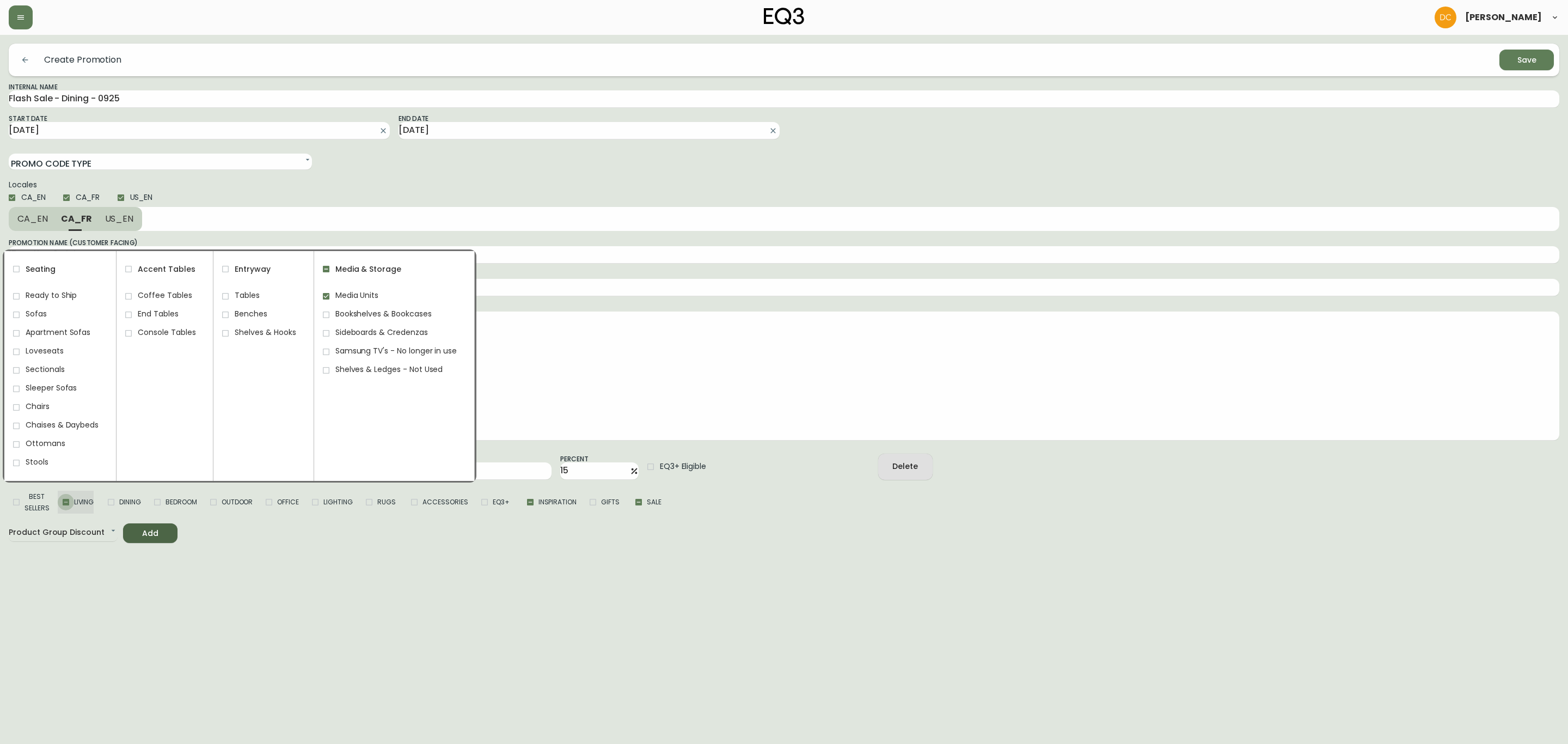
checkbox input "true"
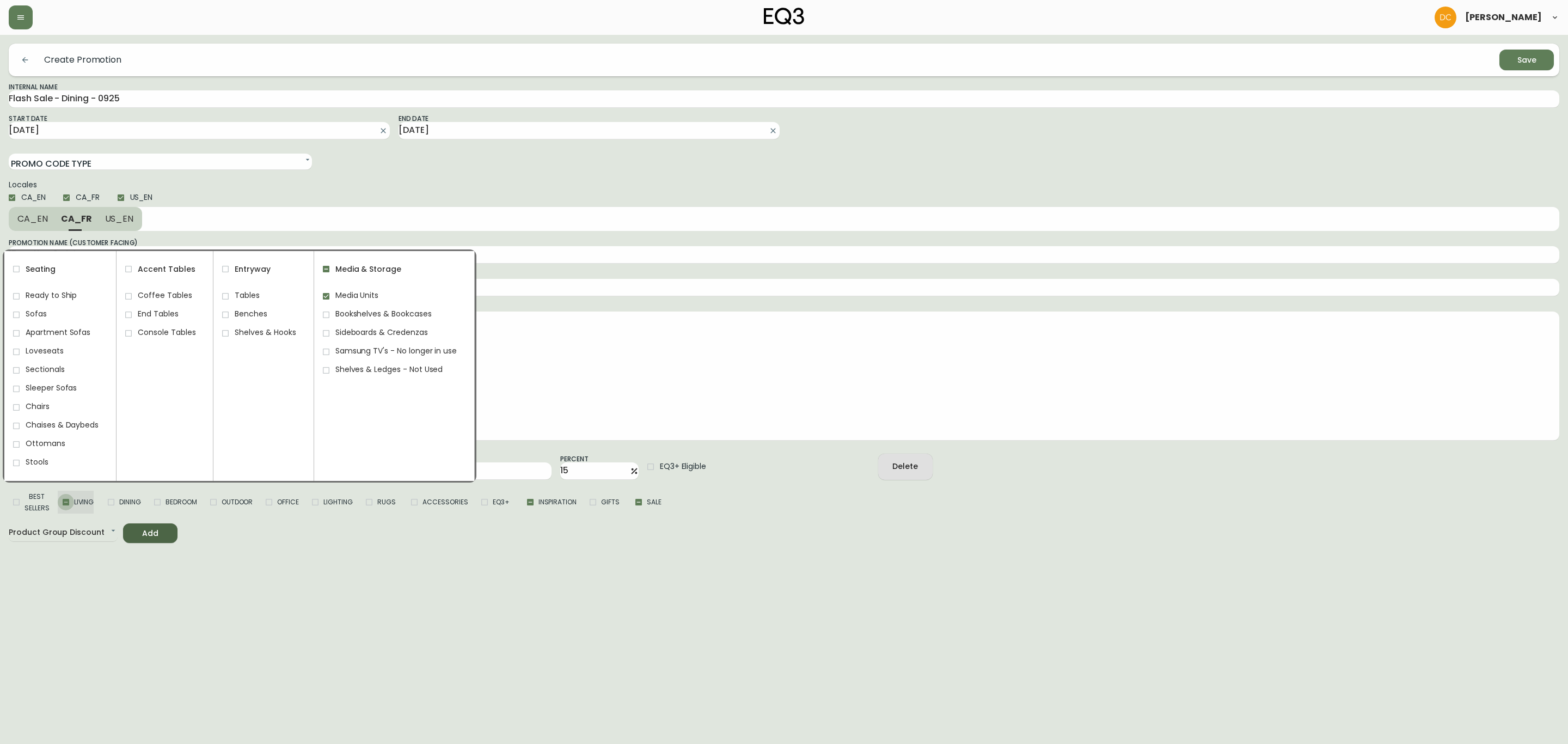
checkbox input "true"
click at [61, 498] on input "Living" at bounding box center [66, 503] width 16 height 16
checkbox input "false"
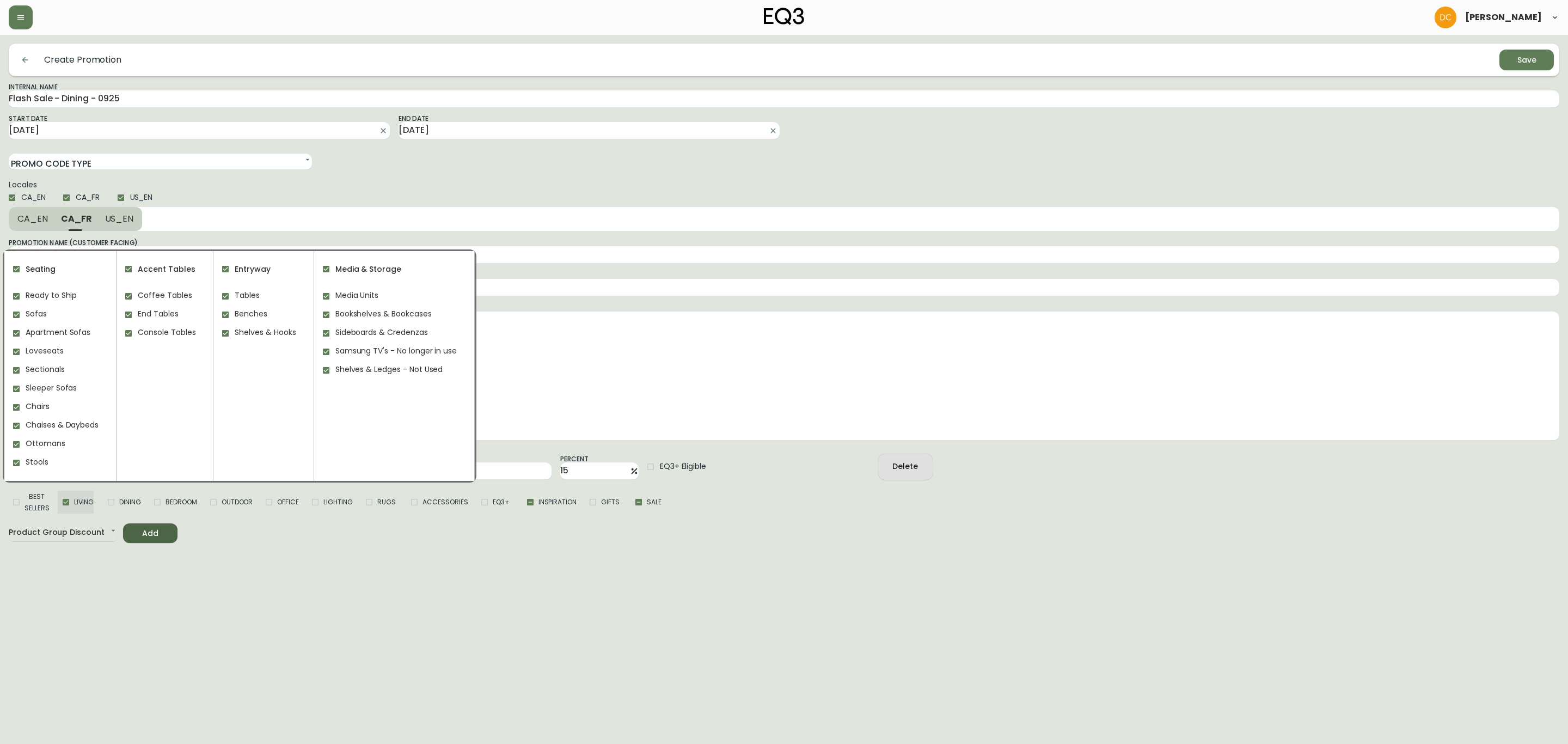
checkbox input "false"
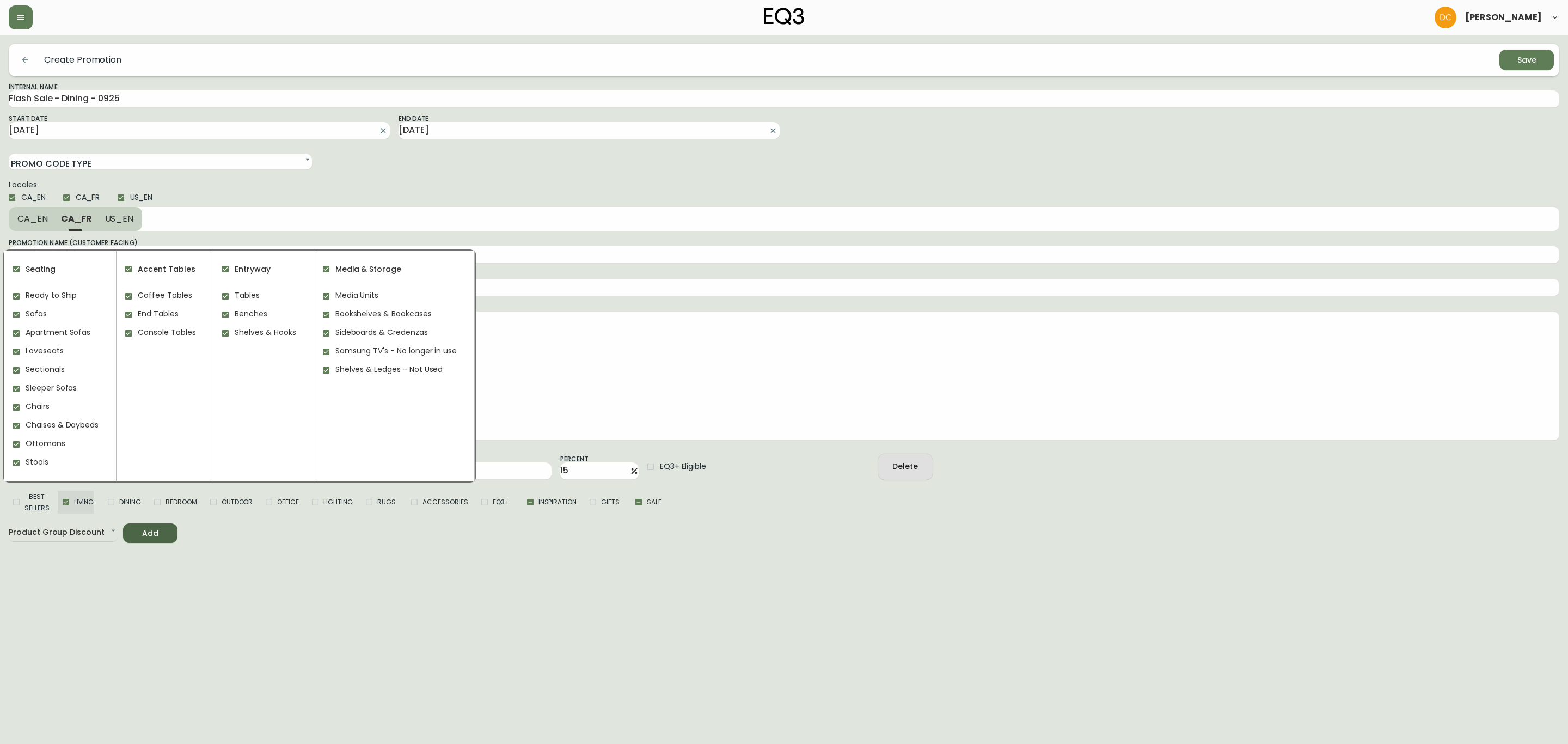
checkbox input "false"
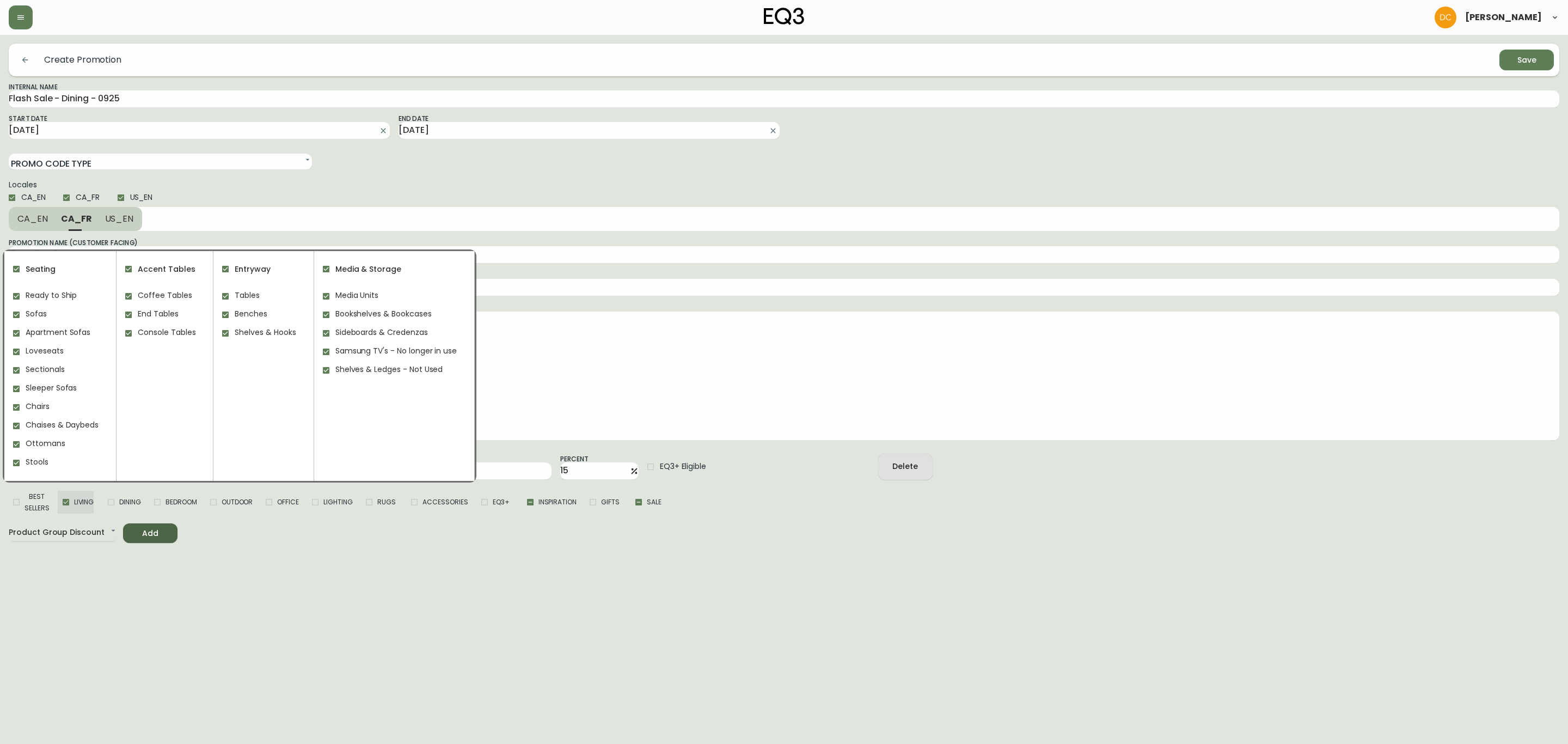
checkbox input "false"
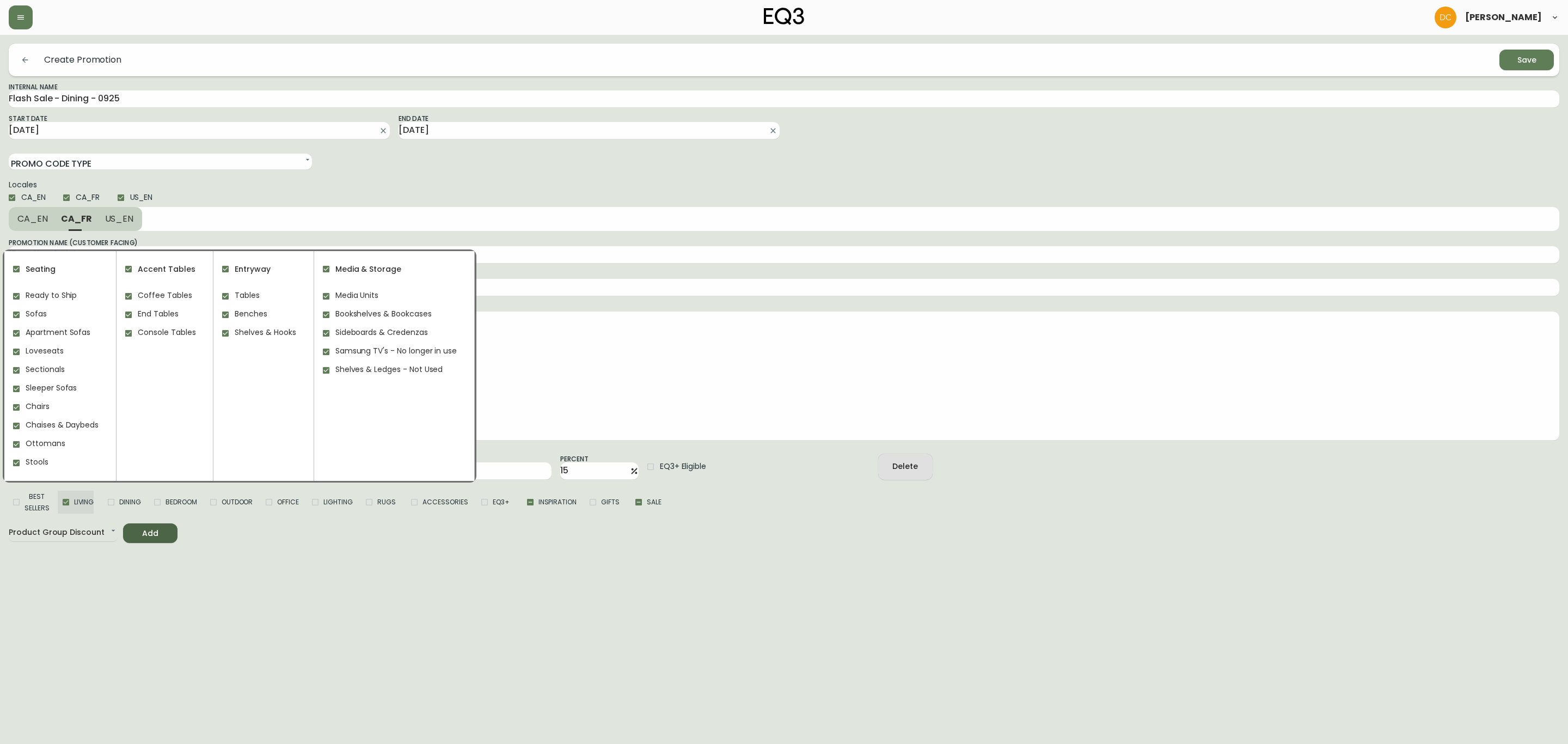
checkbox input "false"
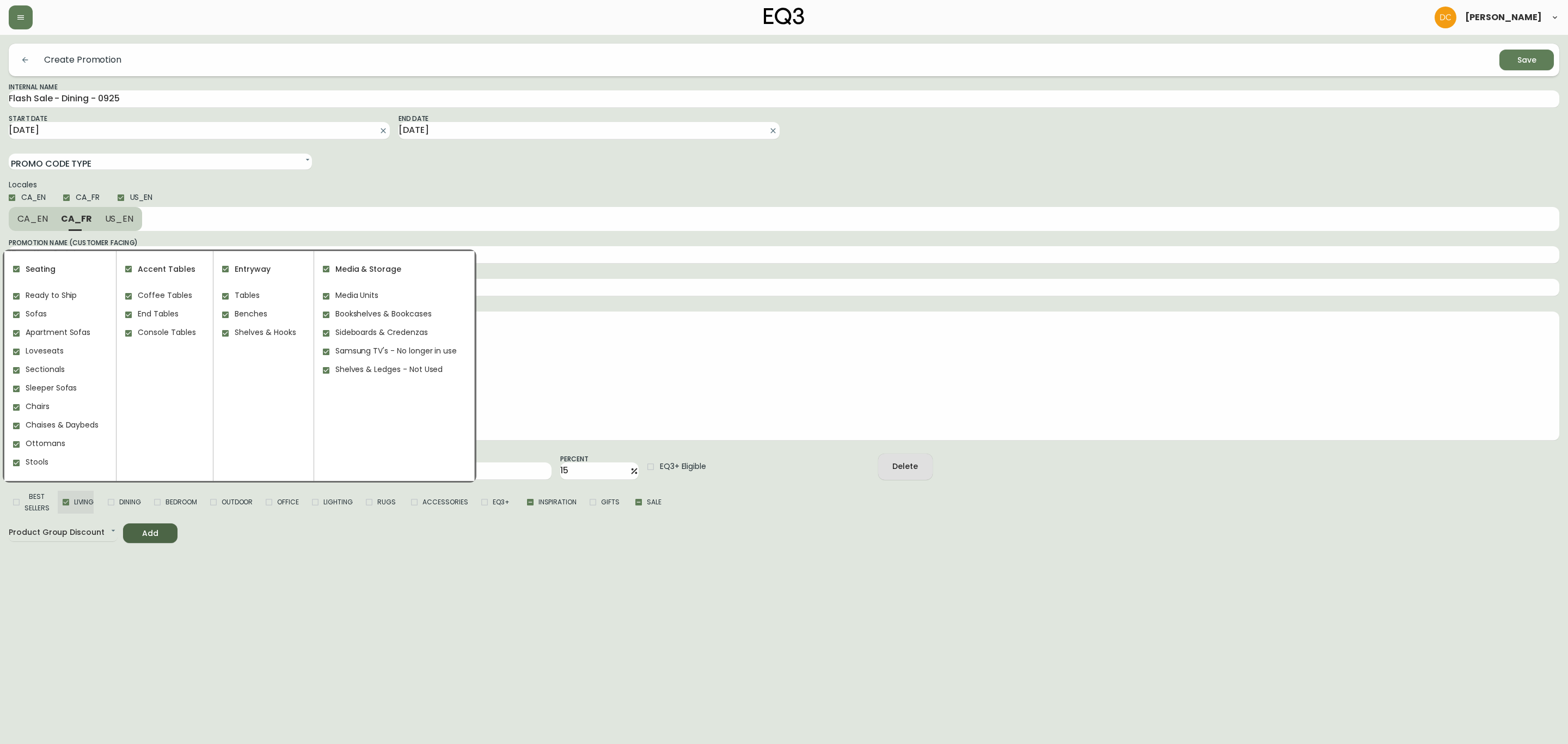
checkbox input "false"
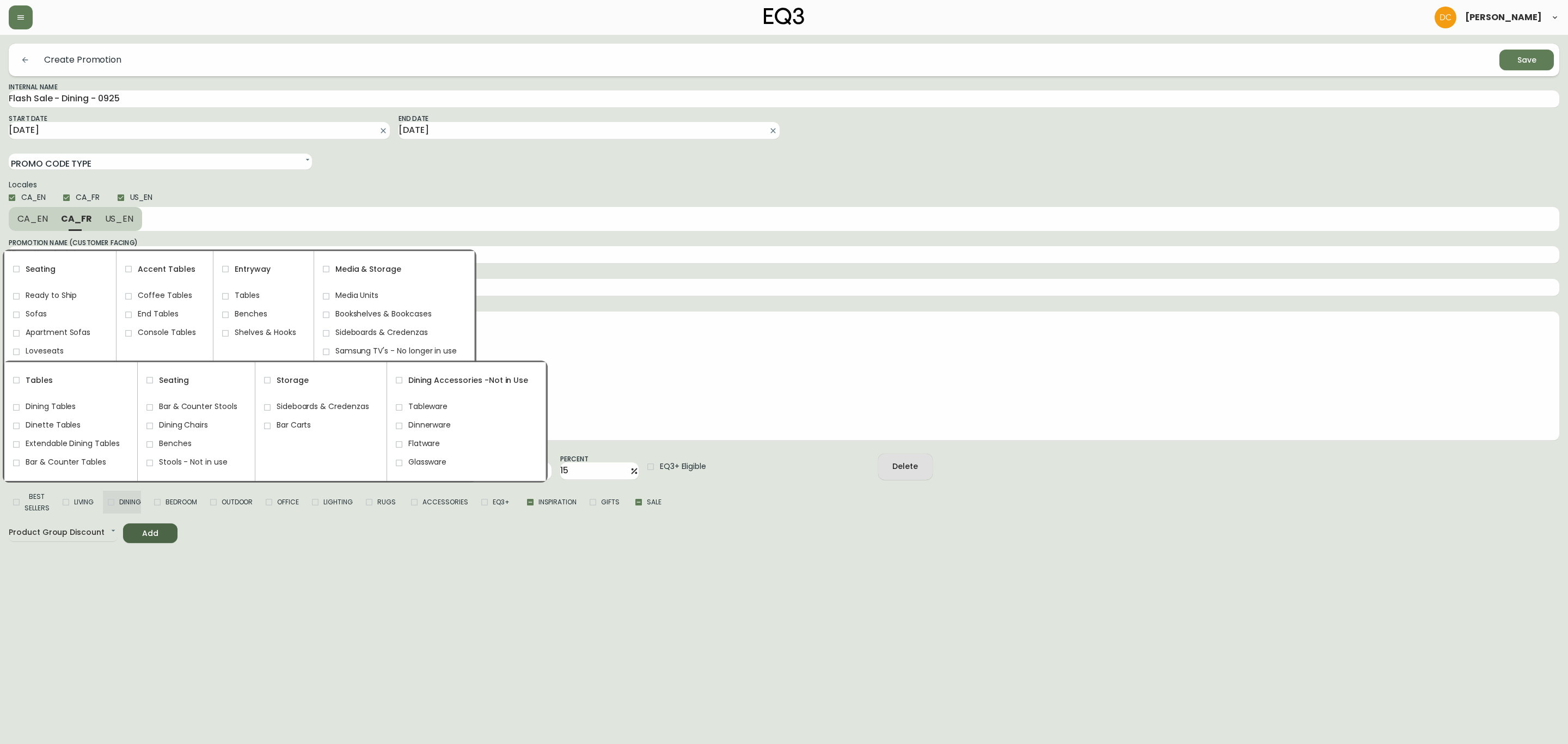
click at [118, 500] on input "Dining" at bounding box center [111, 503] width 16 height 16
checkbox input "true"
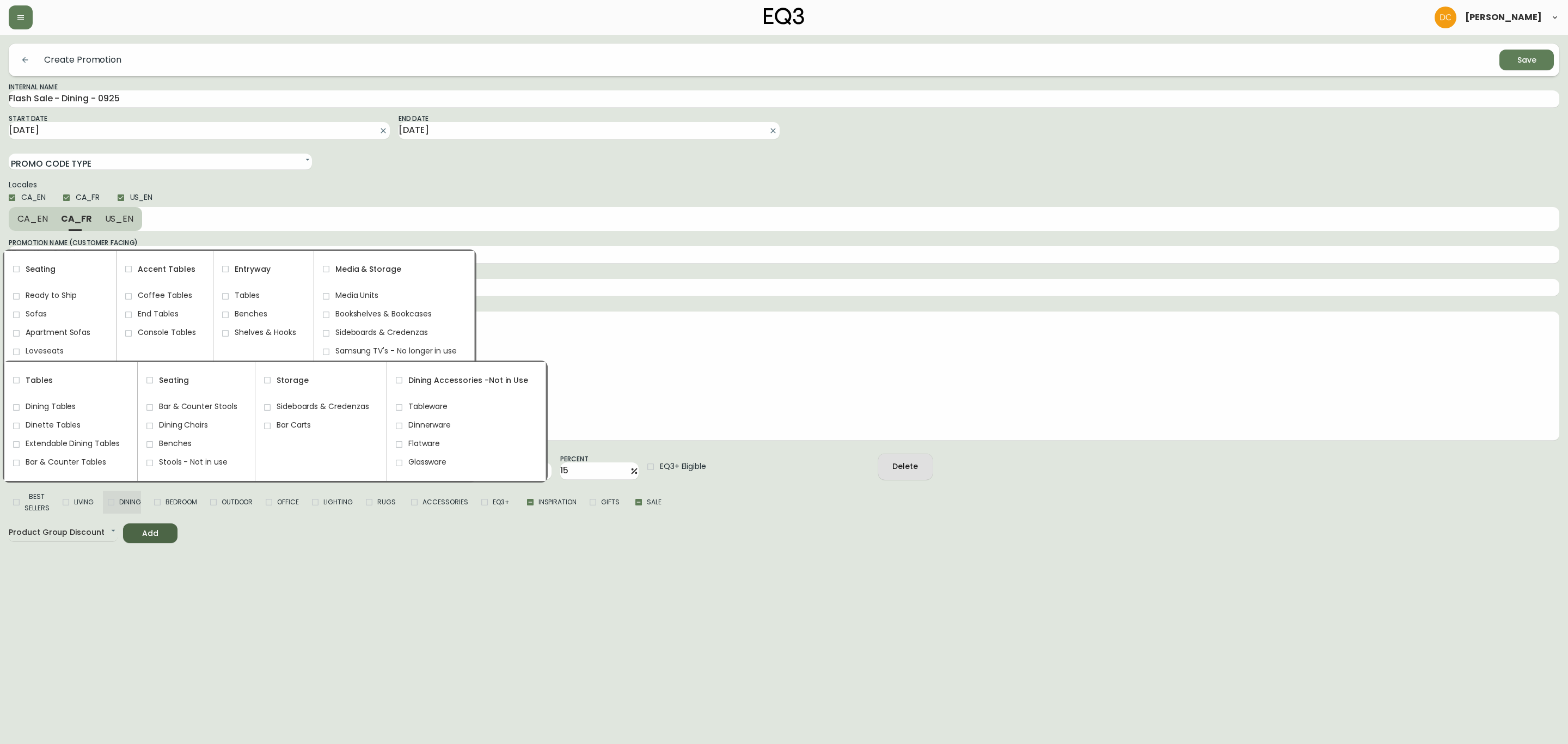
checkbox input "true"
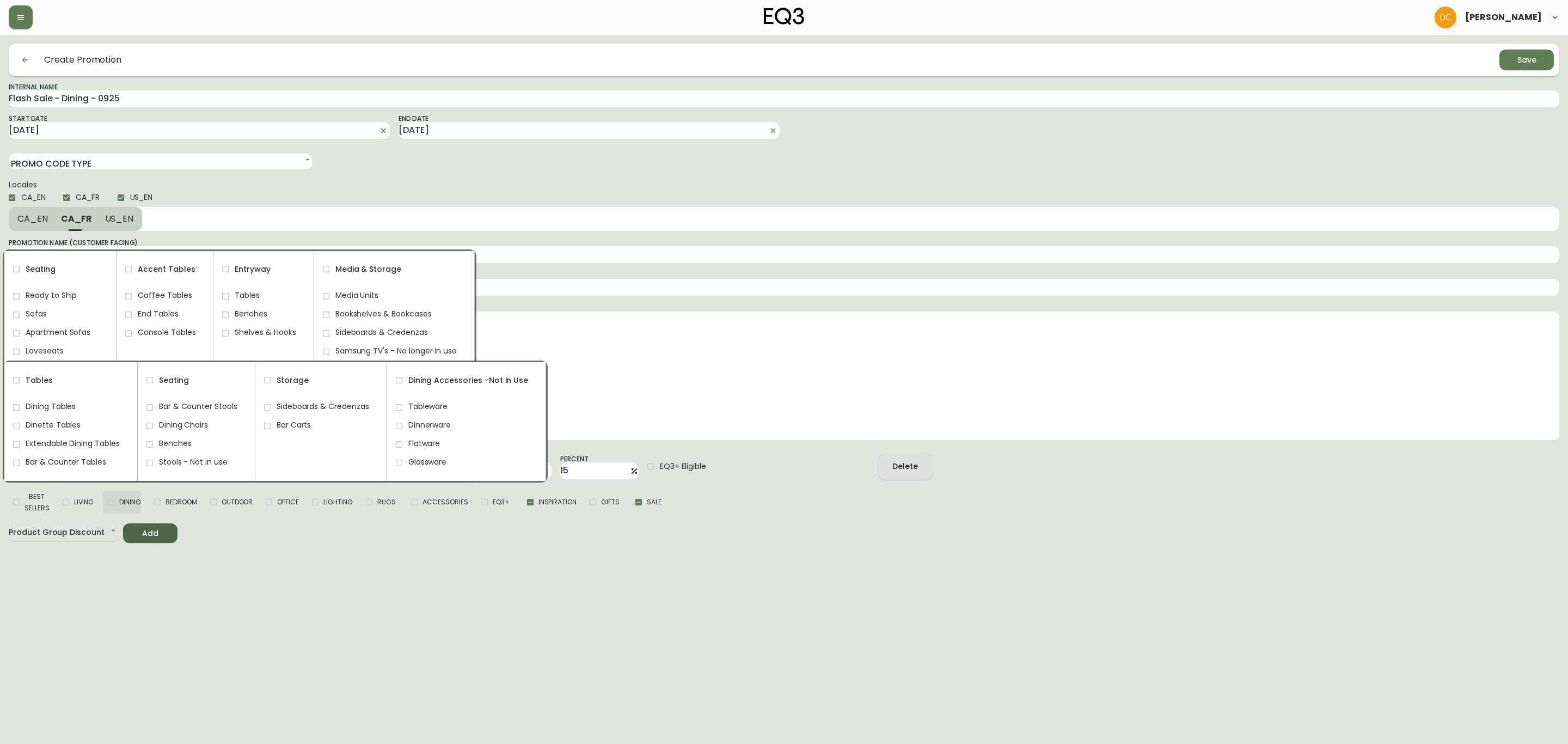
checkbox input "true"
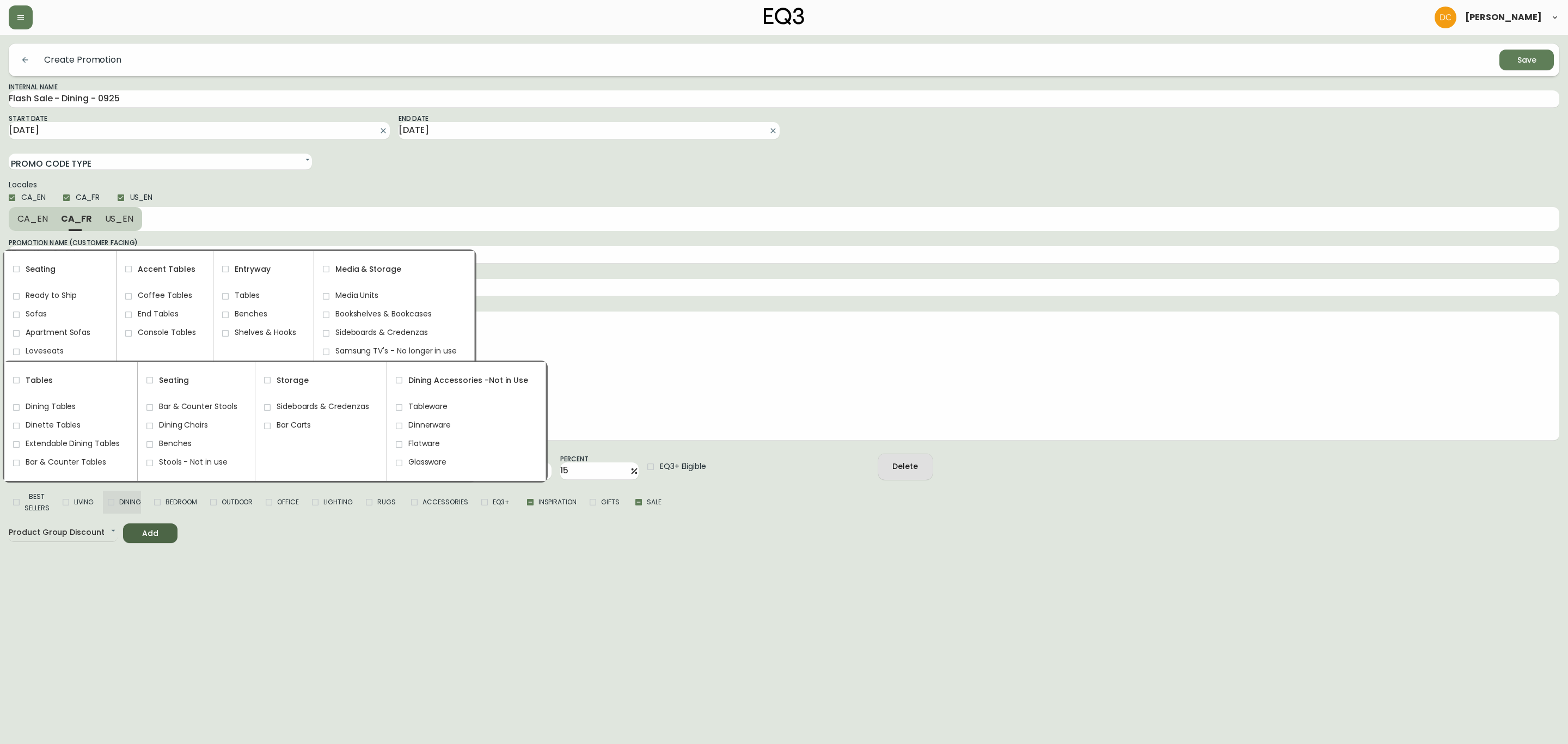
checkbox input "true"
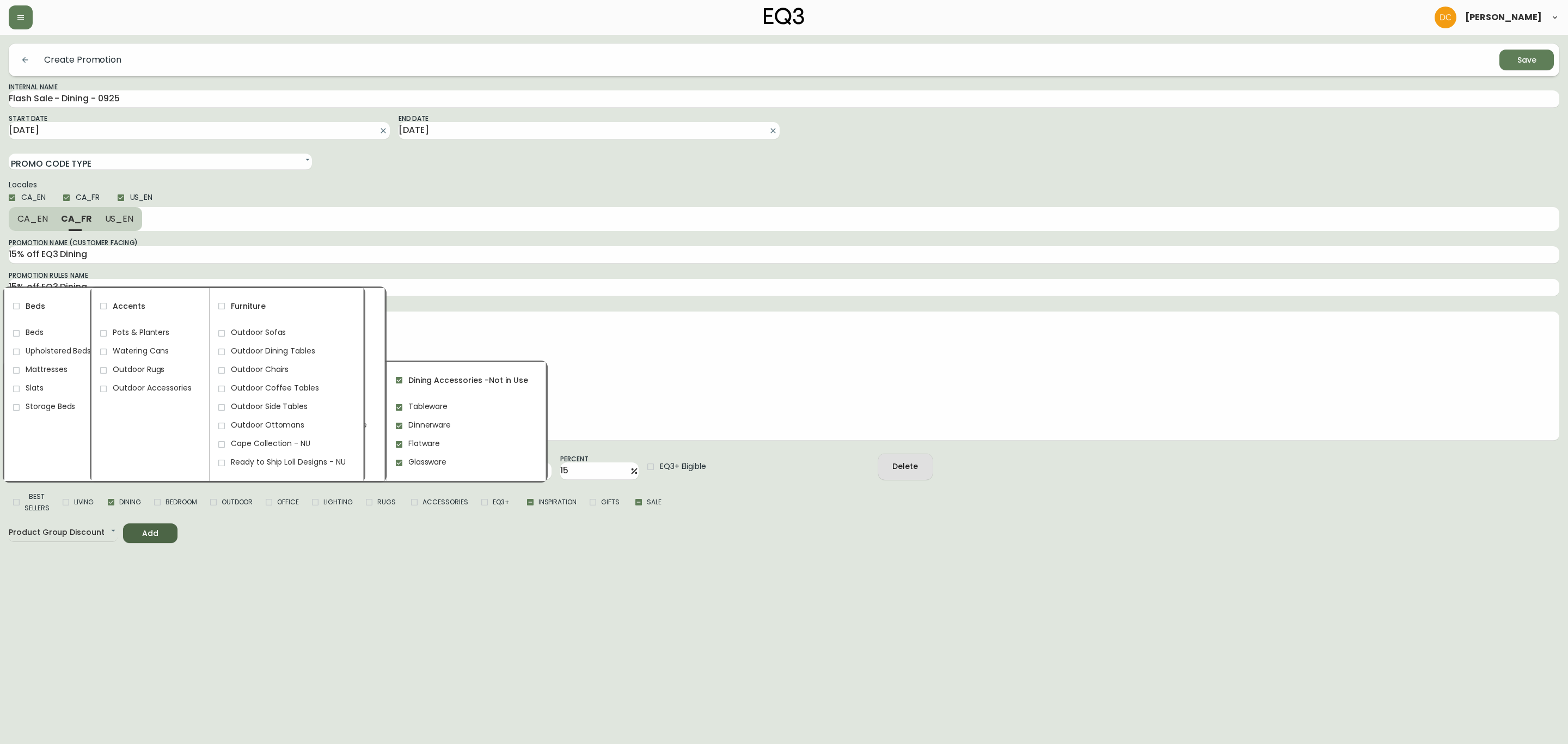
click at [312, 543] on html "[PERSON_NAME] Create Promotion Save Internal Name Flash Sale - Dining - 0925 St…" at bounding box center [784, 271] width 1568 height 543
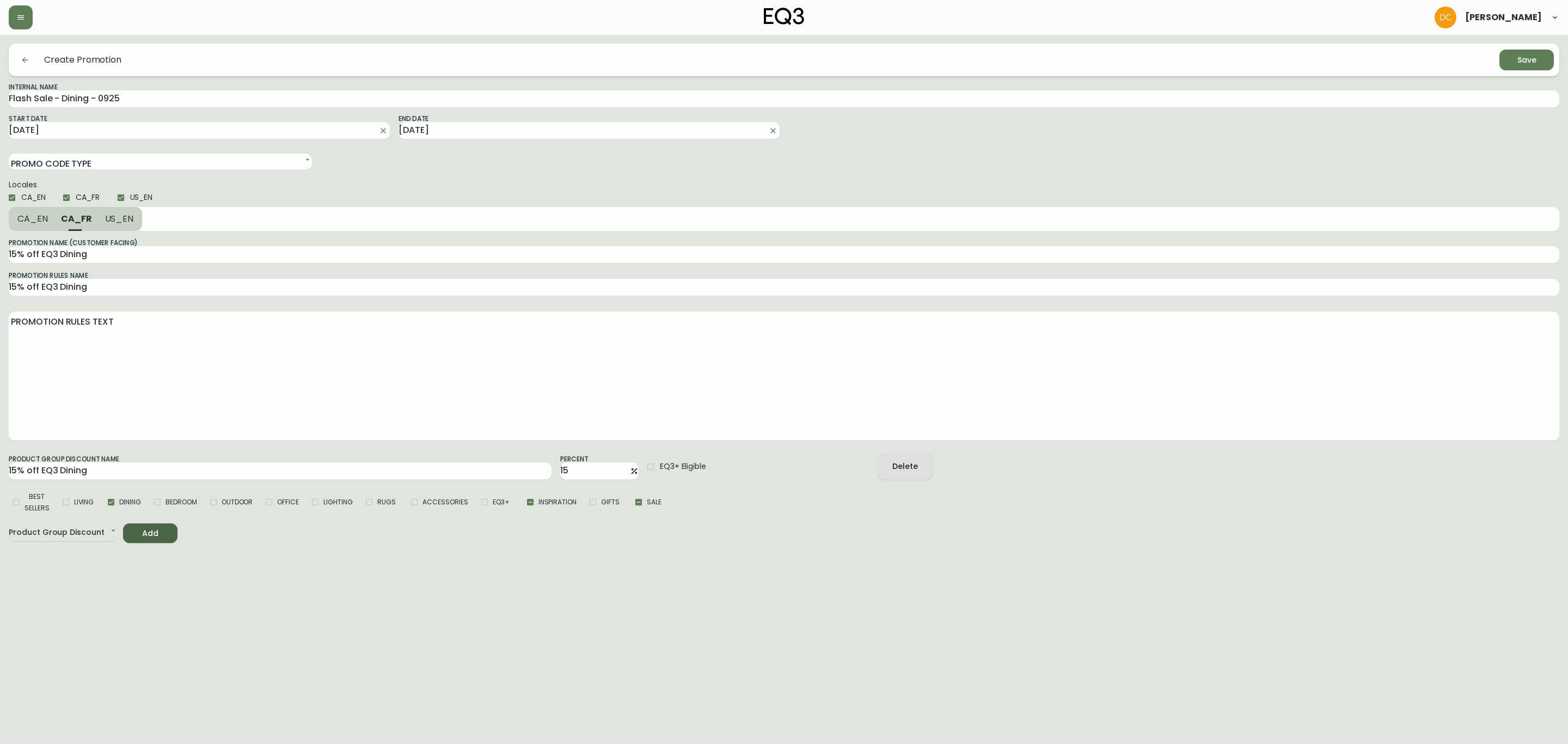
click at [113, 226] on button "US_EN" at bounding box center [121, 219] width 44 height 24
click at [69, 231] on button "CA_FR" at bounding box center [76, 219] width 43 height 24
click at [41, 232] on div "Promotion Name (Customer Facing) 15% off EQ3 Dining Promotion Rules Name 15% of…" at bounding box center [784, 339] width 1551 height 217
click at [46, 226] on button "CA_EN" at bounding box center [31, 219] width 46 height 24
click at [1299, 543] on html "[PERSON_NAME] Create Promotion Save Internal Name Flash Sale - Dining - 0925 St…" at bounding box center [784, 271] width 1568 height 543
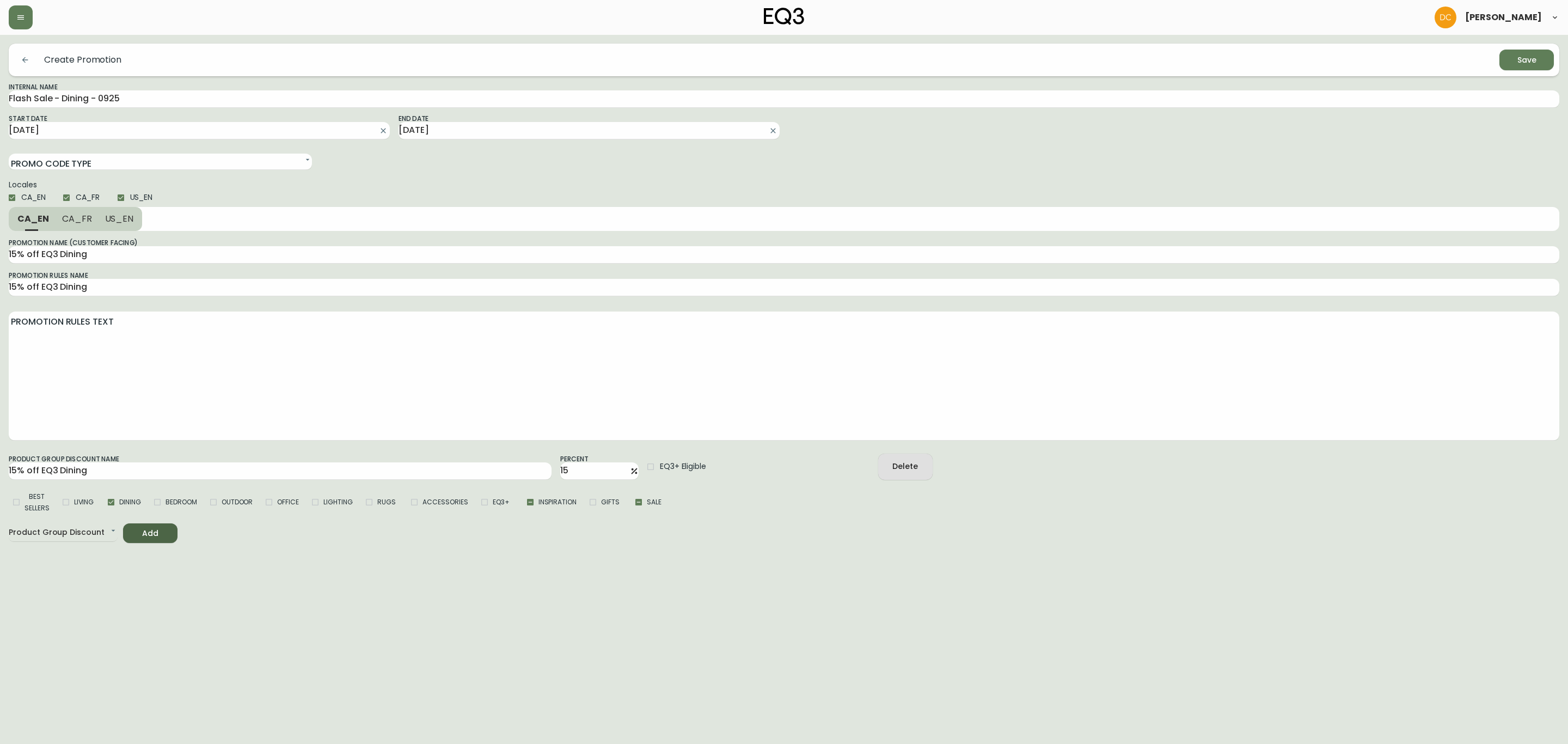
click at [1531, 64] on div "Save" at bounding box center [1527, 60] width 19 height 13
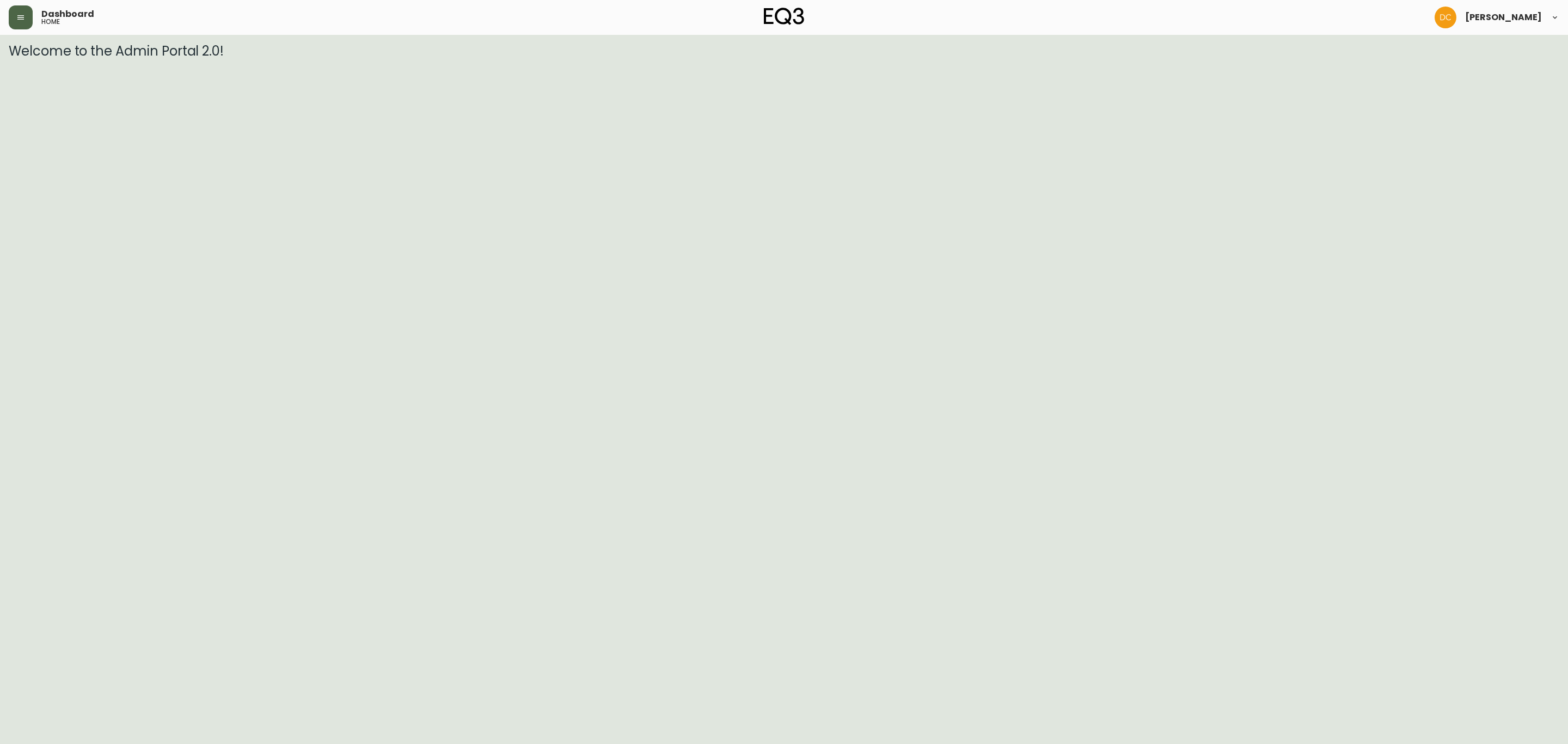
click at [23, 13] on icon "button" at bounding box center [21, 17] width 9 height 9
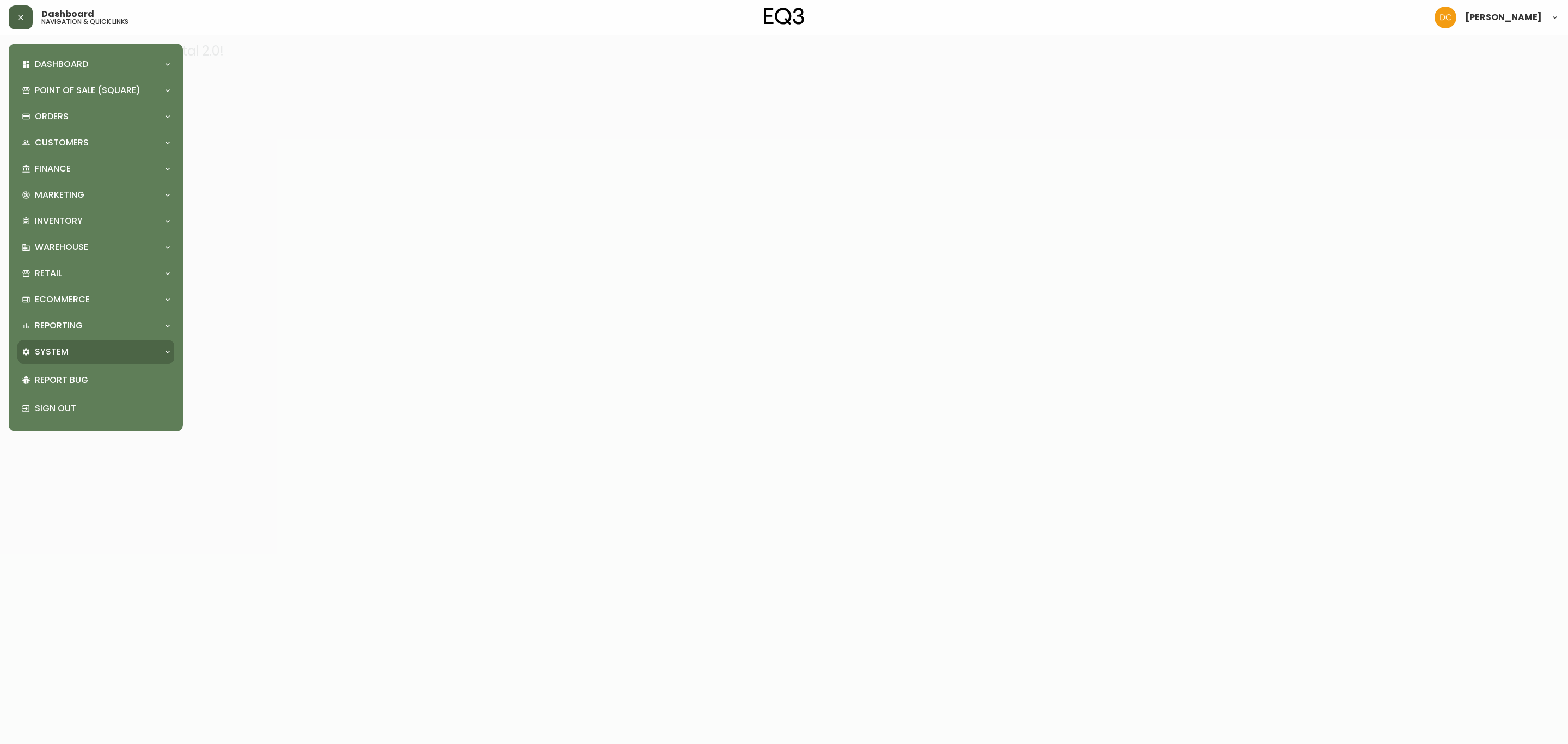
click at [81, 350] on div "System" at bounding box center [90, 352] width 137 height 12
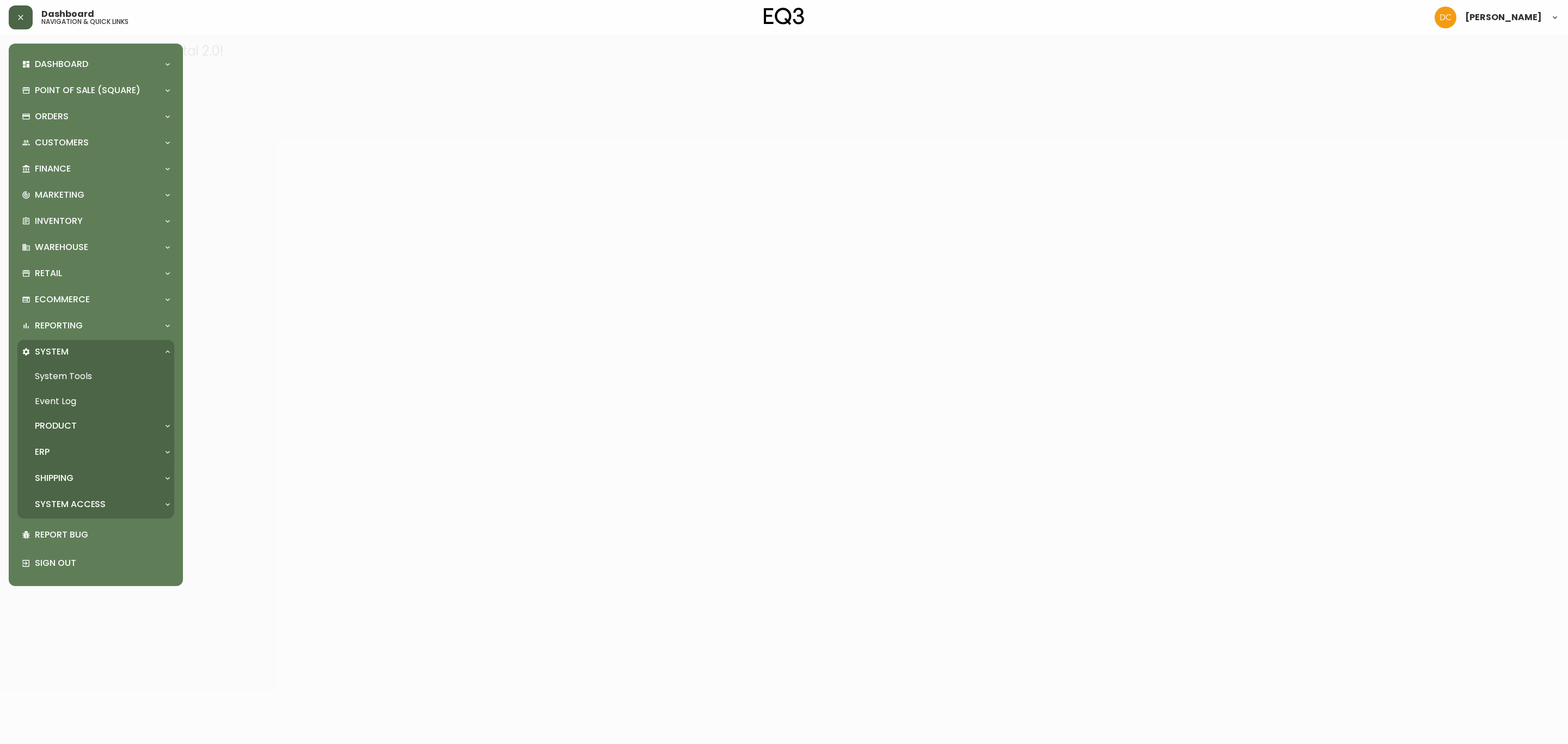
click at [75, 452] on div "ERP" at bounding box center [90, 453] width 137 height 12
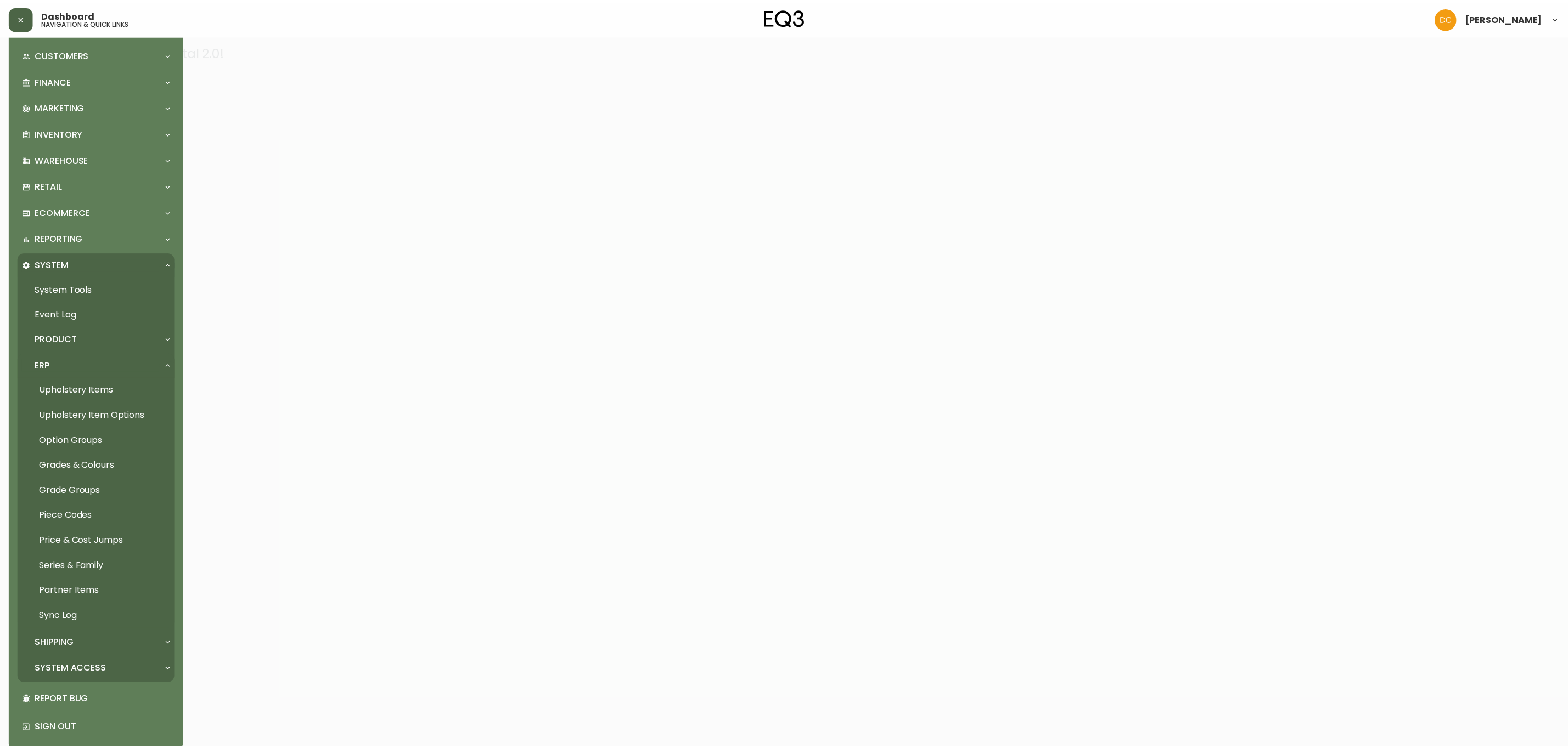
scroll to position [101, 0]
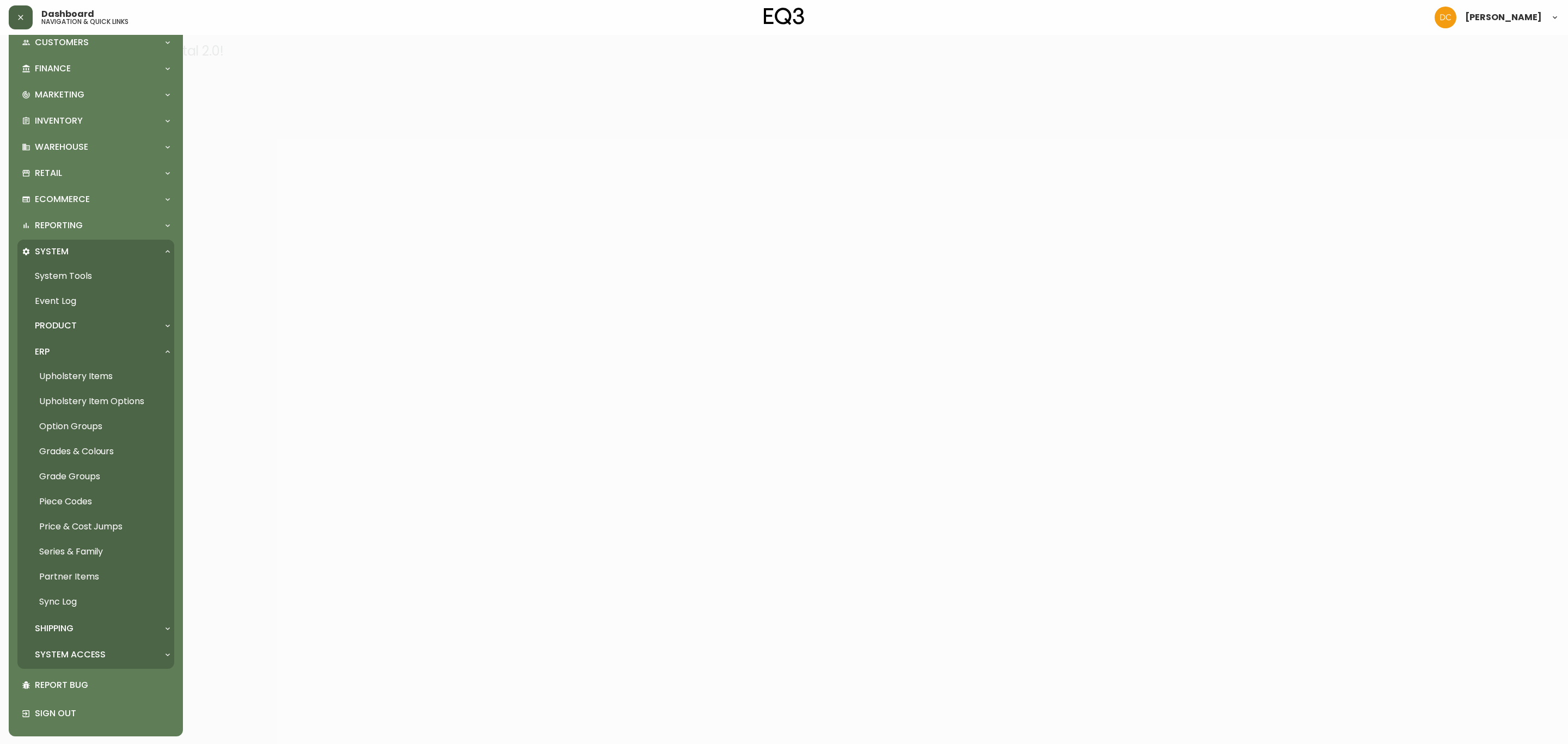
click at [79, 458] on link "Grades & Colours" at bounding box center [95, 451] width 157 height 25
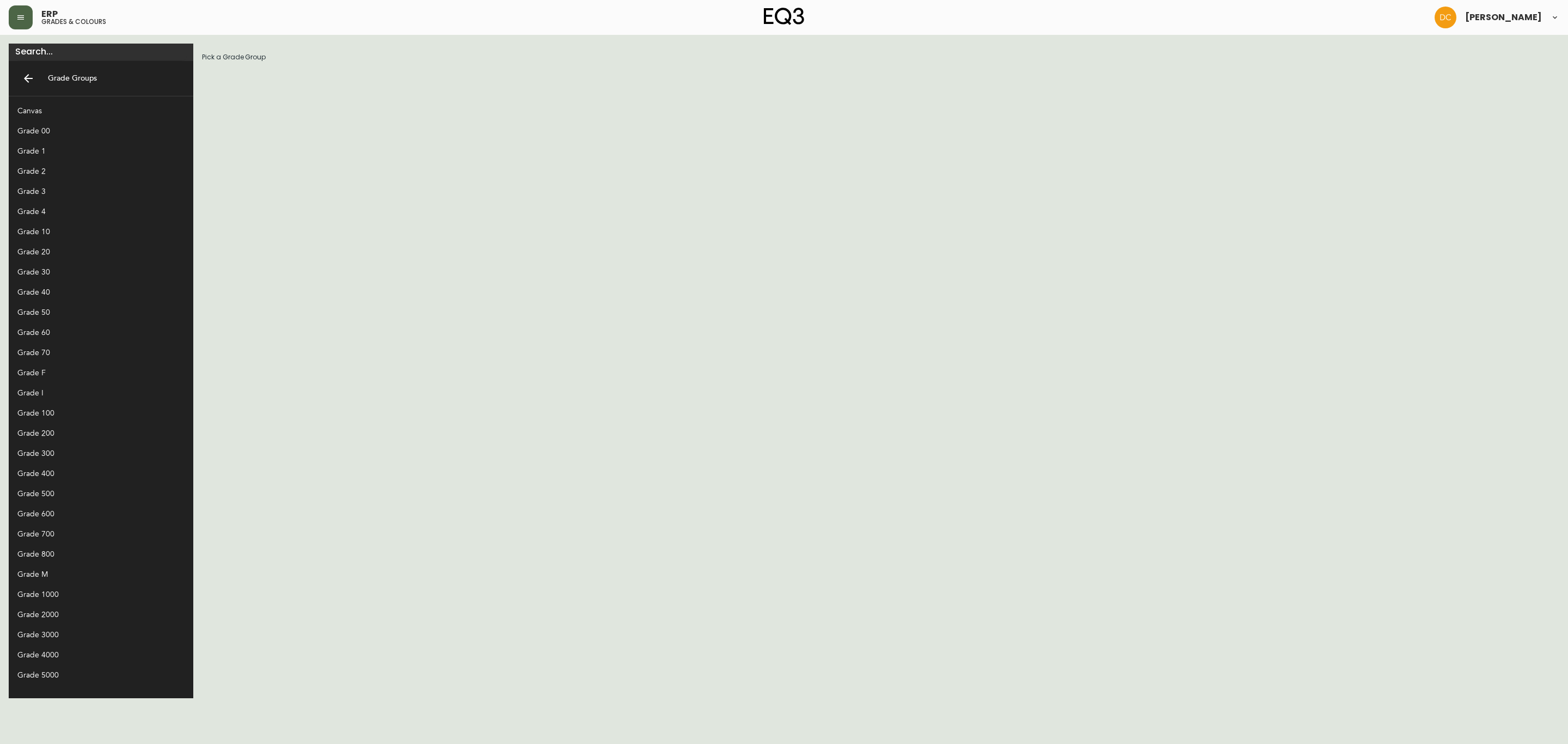
click at [65, 354] on div "Grade 70" at bounding box center [92, 352] width 150 height 11
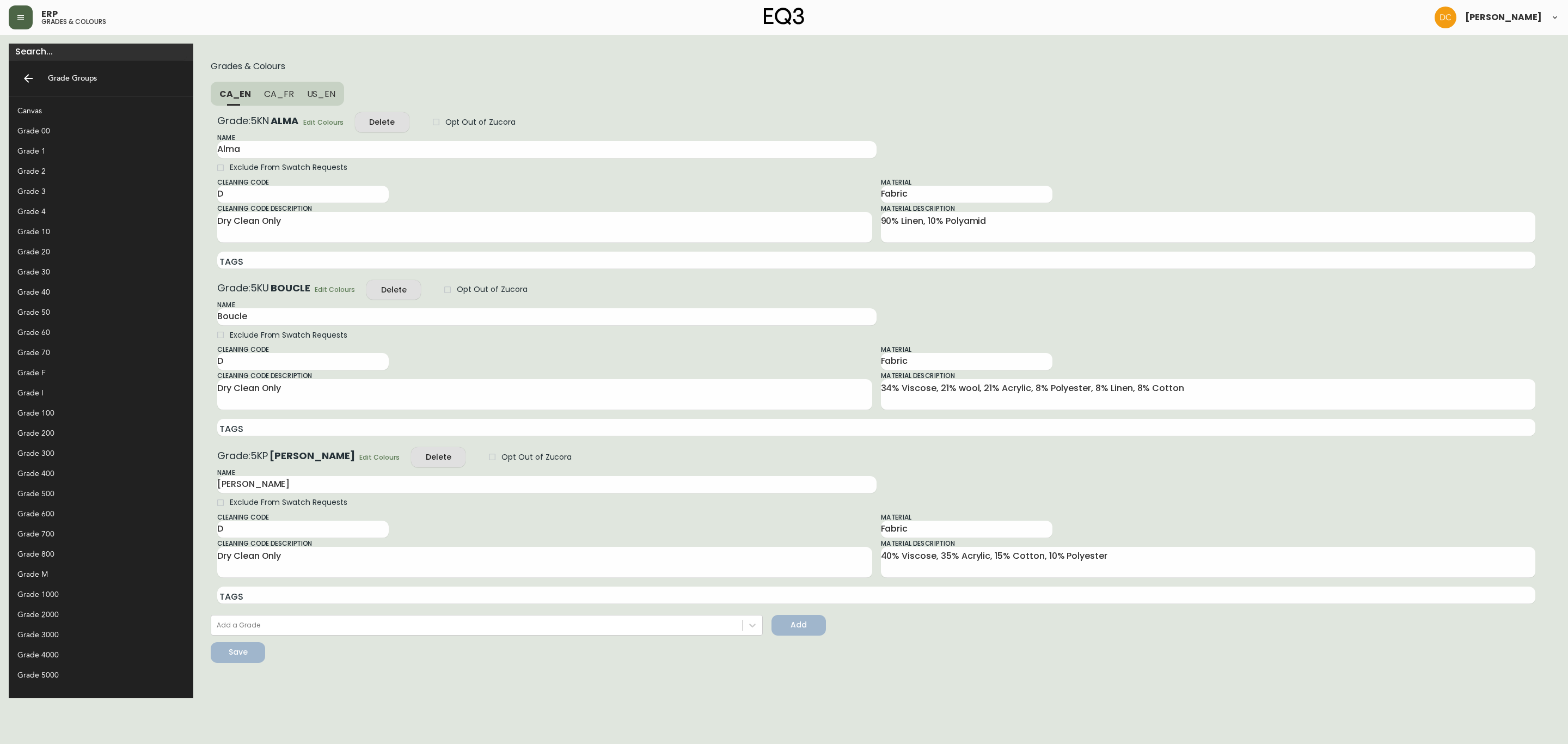
click at [272, 115] on div "Grade: 5KN ALMA Edit Colours Delete Opt Out of Zucora Name Alma Exclude From Sw…" at bounding box center [876, 193] width 1319 height 161
click at [303, 119] on span "Edit Colours" at bounding box center [323, 122] width 40 height 11
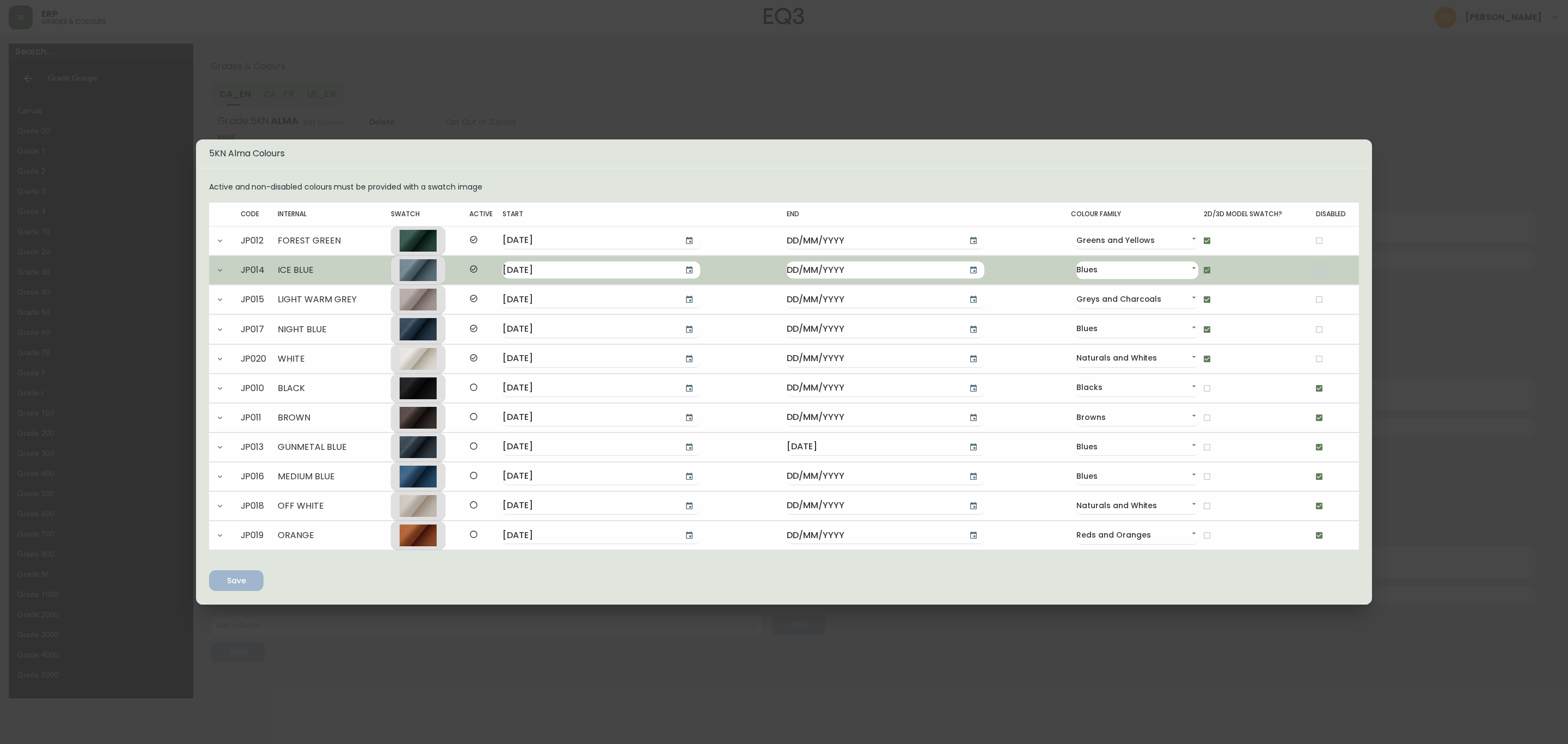
drag, startPoint x: 1313, startPoint y: 260, endPoint x: 1208, endPoint y: 273, distance: 105.8
click at [1310, 261] on input "checkbox" at bounding box center [1319, 270] width 19 height 19
checkbox input "true"
click at [1198, 264] on input "checkbox" at bounding box center [1207, 270] width 19 height 19
checkbox input "false"
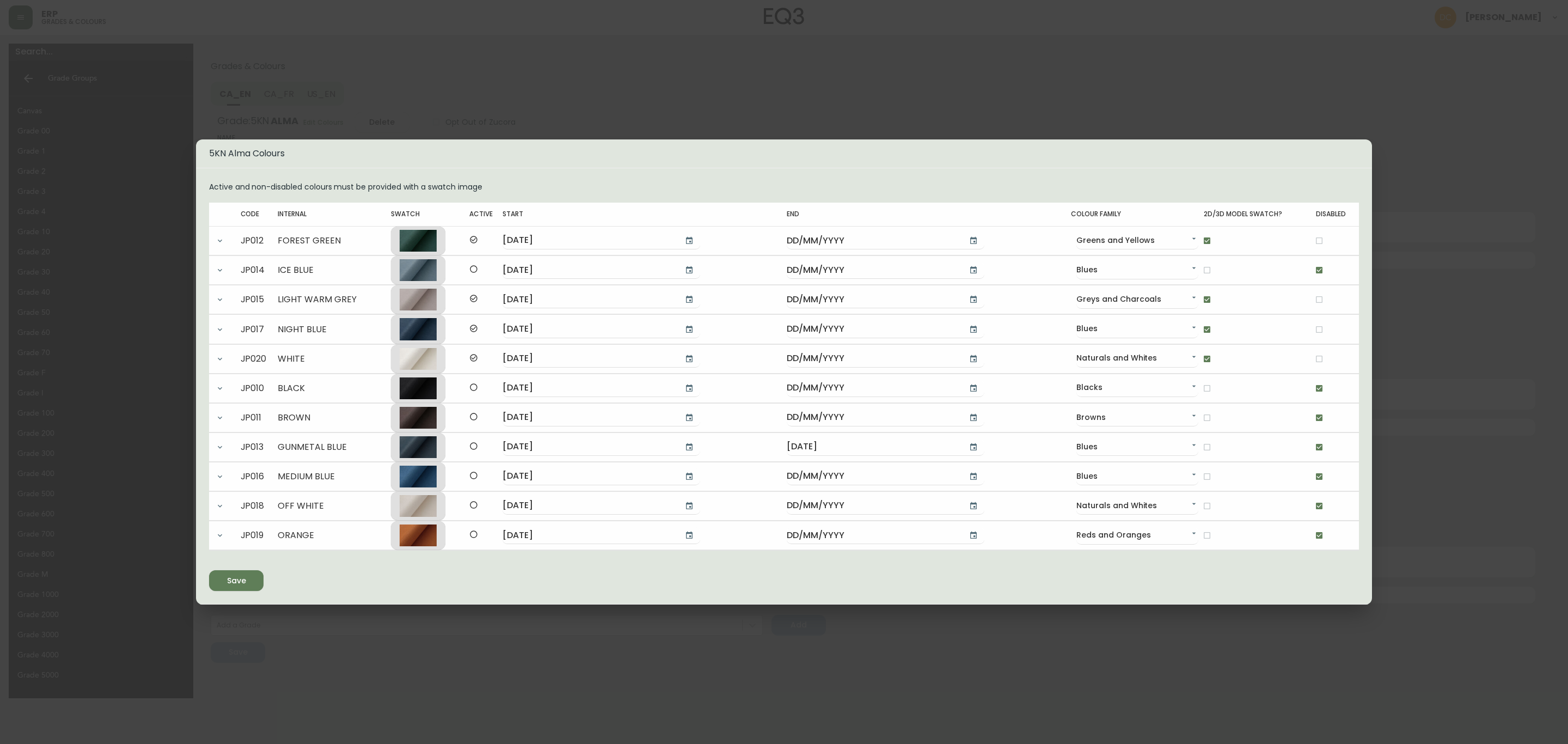
click at [231, 588] on span "Save" at bounding box center [236, 581] width 19 height 13
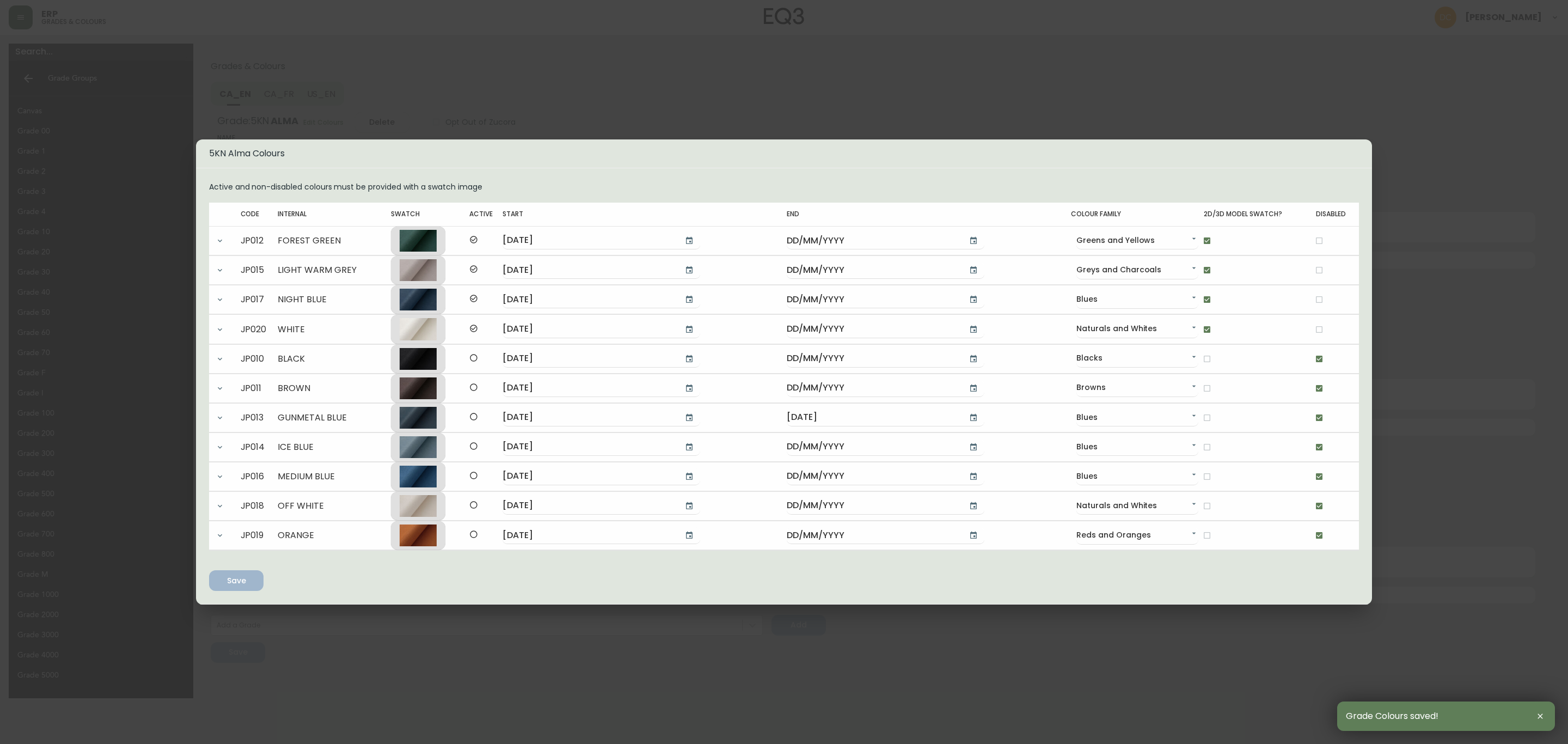
drag, startPoint x: 489, startPoint y: 599, endPoint x: 462, endPoint y: 592, distance: 27.9
click at [487, 599] on div "Active and non-disabled colours must be provided with a swatch image Code Inter…" at bounding box center [784, 387] width 1176 height 438
click at [550, 37] on div "5KN Alma Colours Active and non-disabled colours must be provided with a swatch…" at bounding box center [784, 372] width 1568 height 744
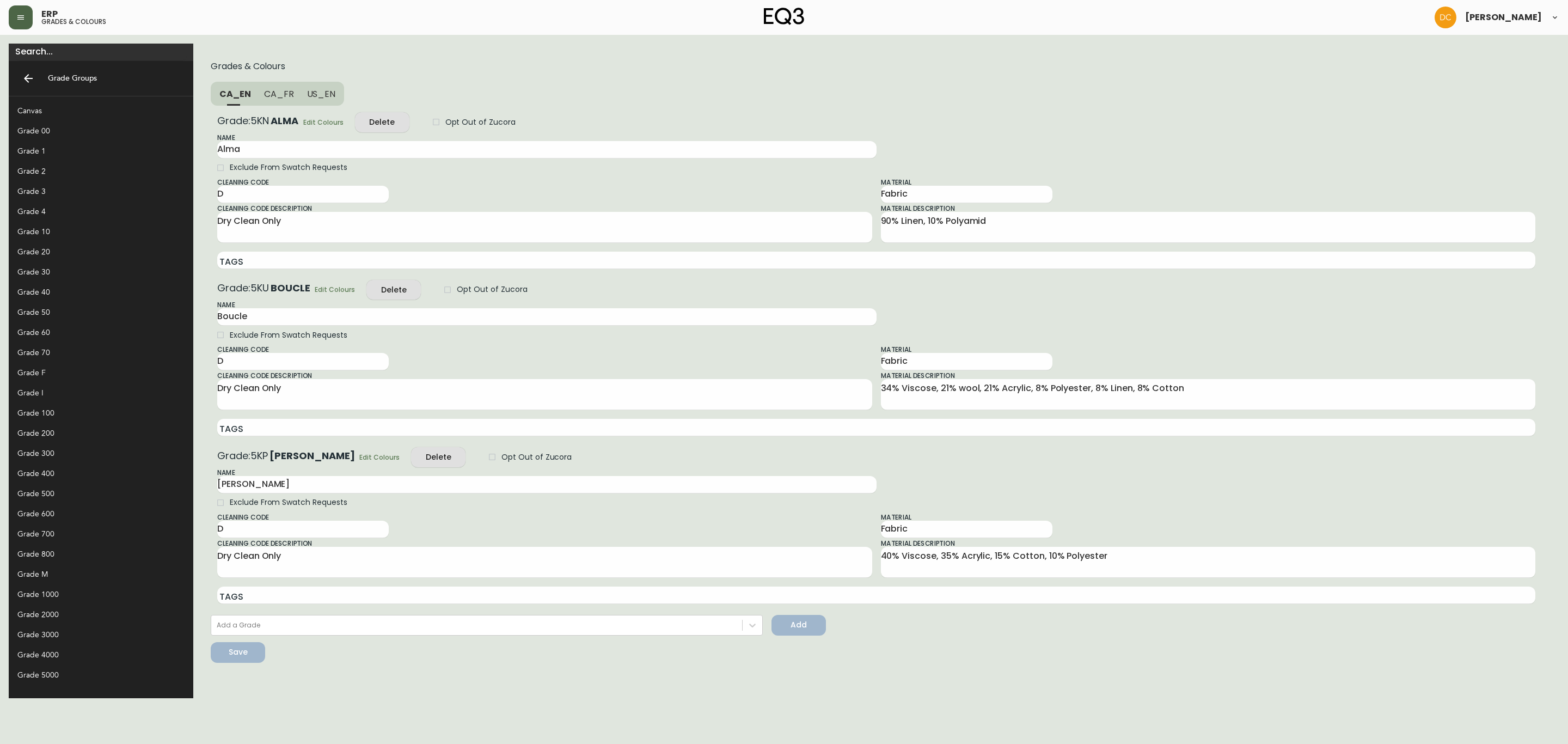
click at [57, 557] on div "Grade 800" at bounding box center [92, 554] width 150 height 11
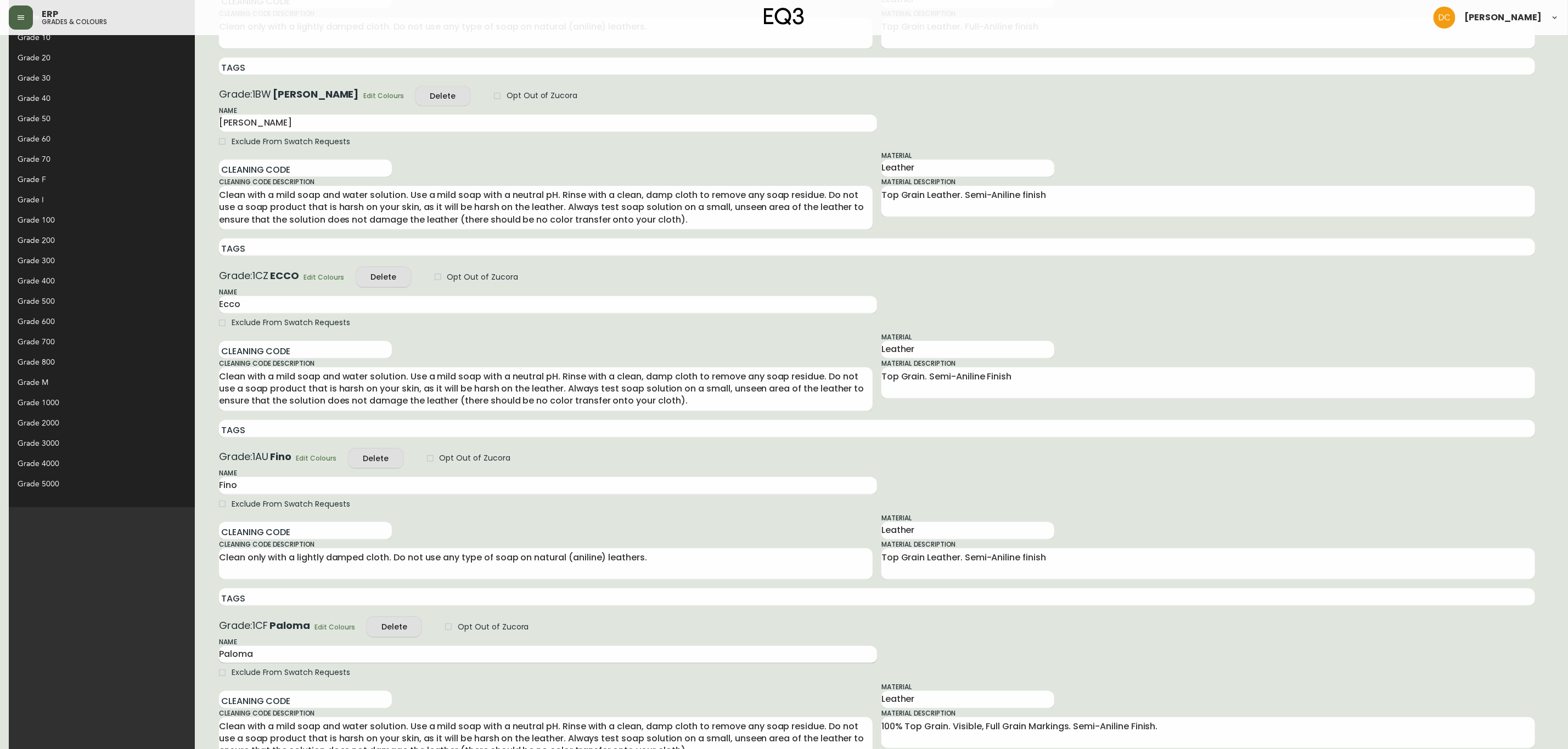
scroll to position [310, 0]
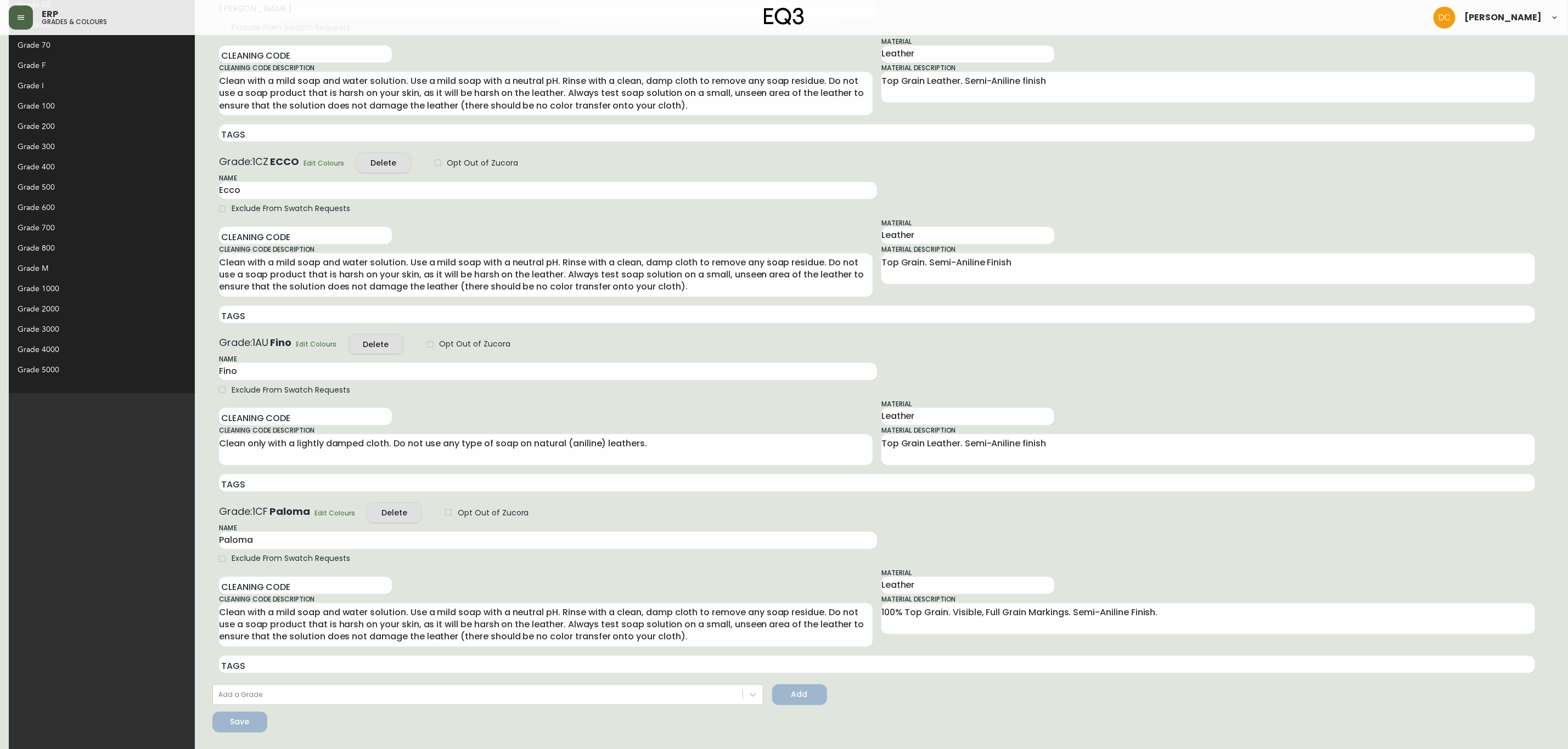
click at [315, 514] on span "Edit Colours" at bounding box center [335, 513] width 41 height 11
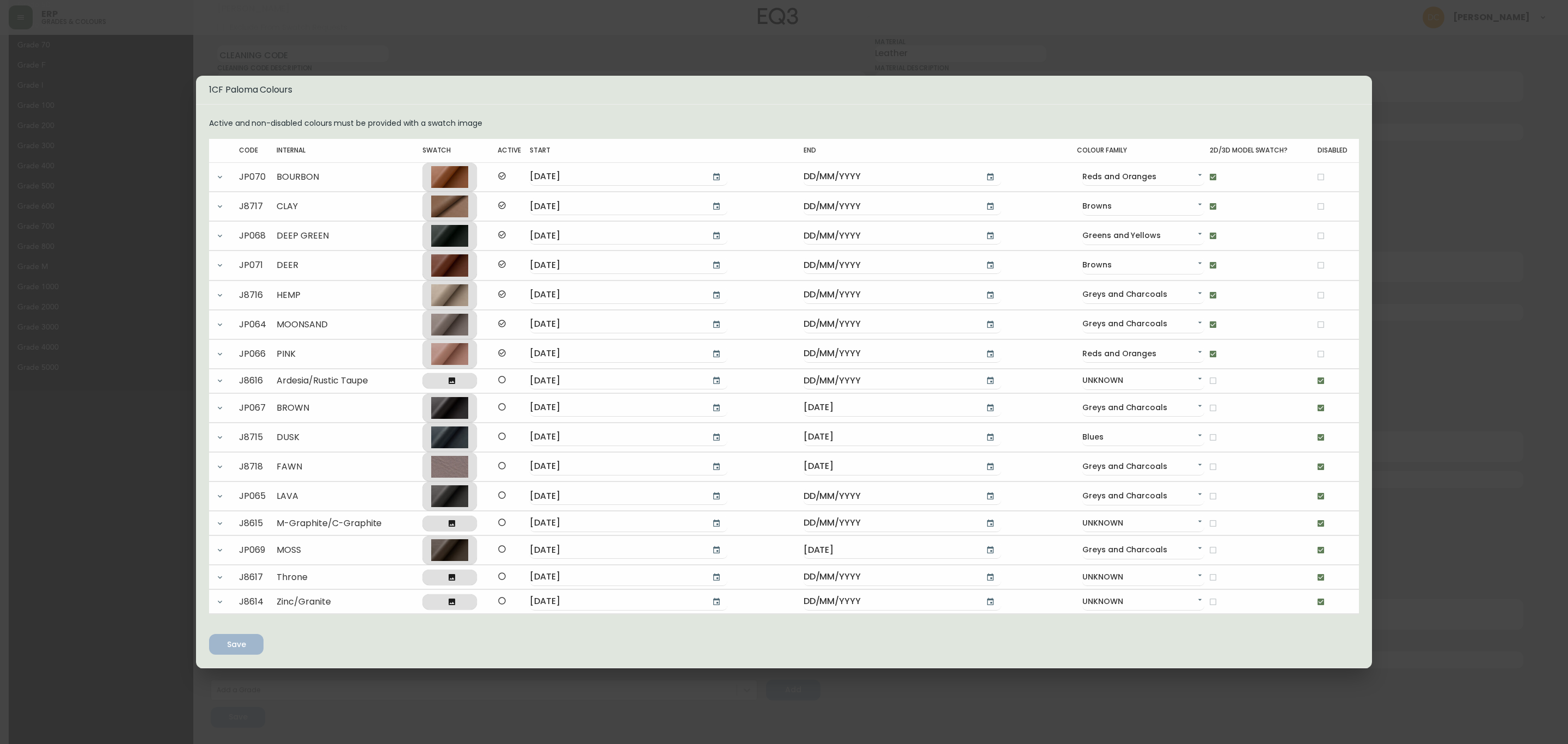
click at [1441, 217] on div "1CF Paloma Colours Active and non-disabled colours must be provided with a swat…" at bounding box center [784, 372] width 1568 height 744
